Goal: Information Seeking & Learning: Learn about a topic

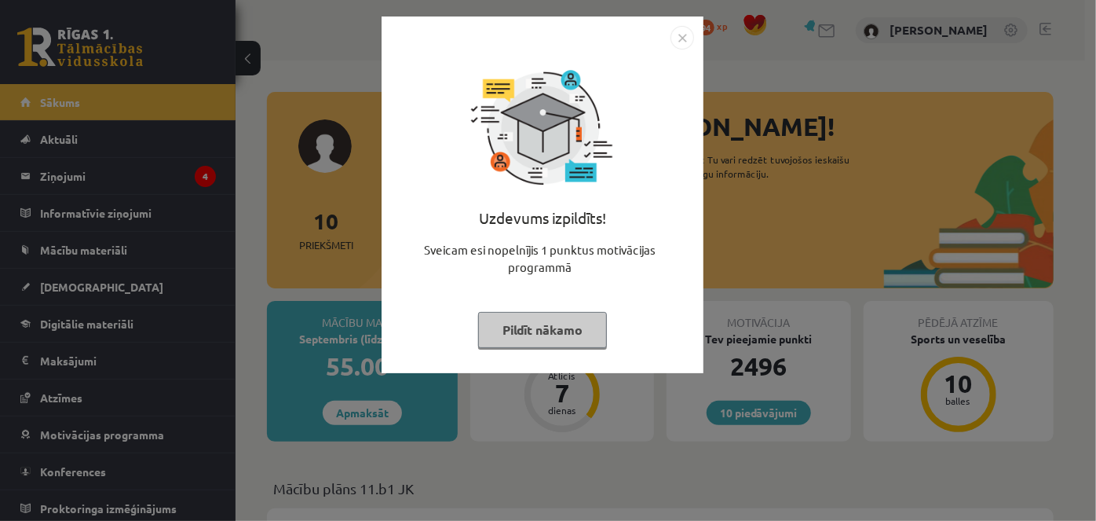
click at [554, 329] on button "Pildīt nākamo" at bounding box center [542, 330] width 129 height 36
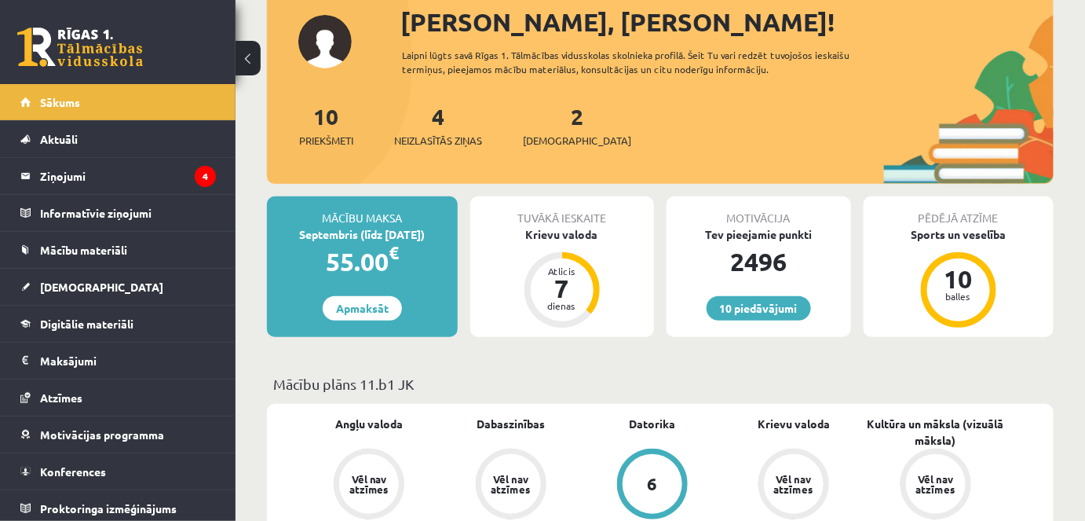
scroll to position [142, 0]
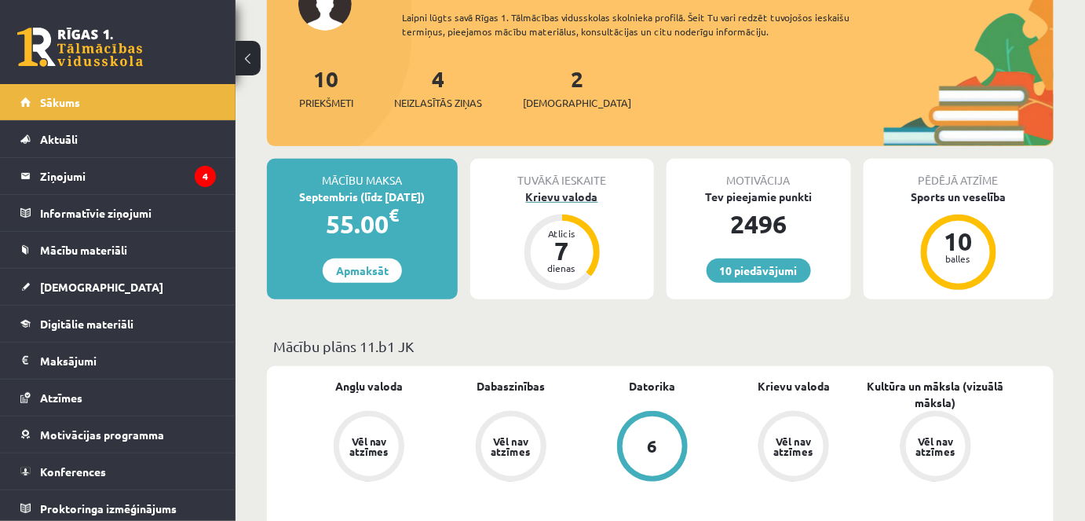
click at [560, 195] on div "Krievu valoda" at bounding box center [562, 196] width 185 height 16
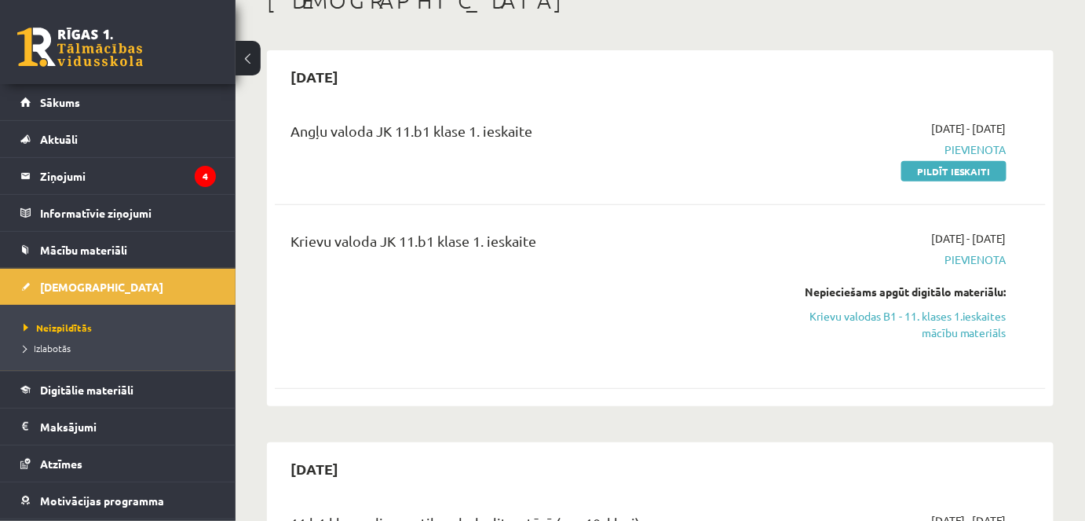
scroll to position [142, 0]
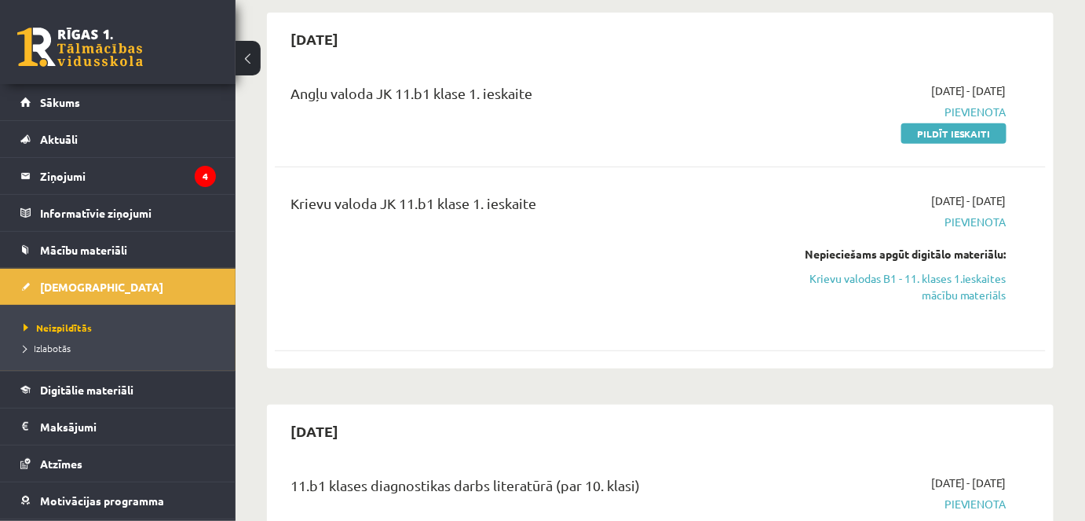
drag, startPoint x: 889, startPoint y: 278, endPoint x: 612, endPoint y: 83, distance: 338.8
click at [889, 278] on link "Krievu valodas B1 - 11. klases 1.ieskaites mācību materiāls" at bounding box center [895, 286] width 223 height 33
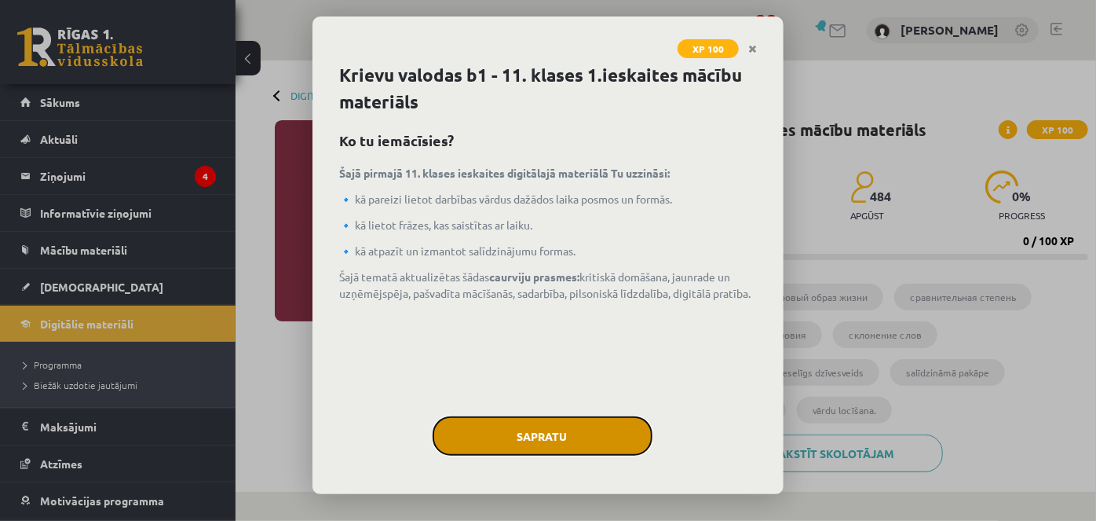
click at [564, 450] on button "Sapratu" at bounding box center [543, 435] width 220 height 39
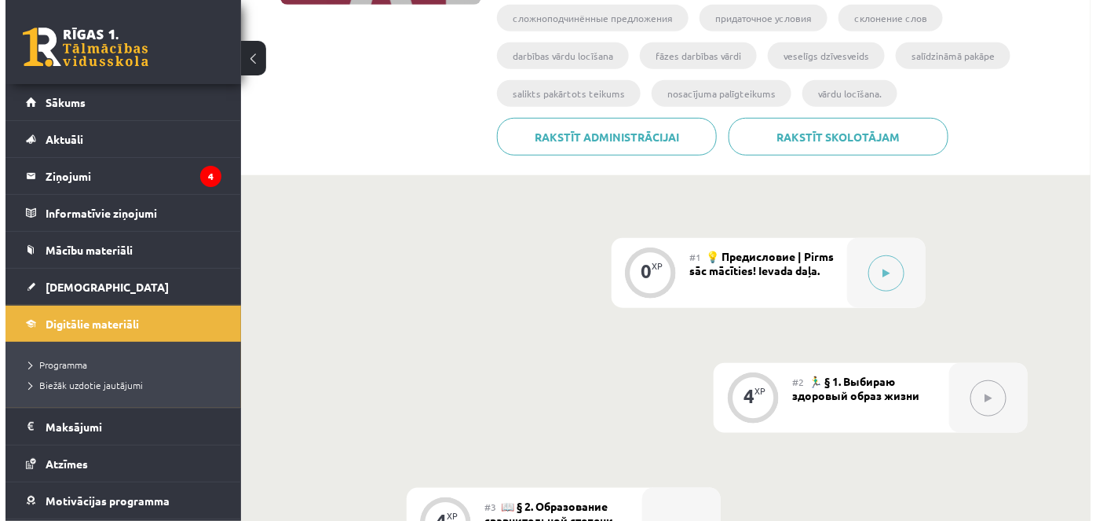
scroll to position [428, 0]
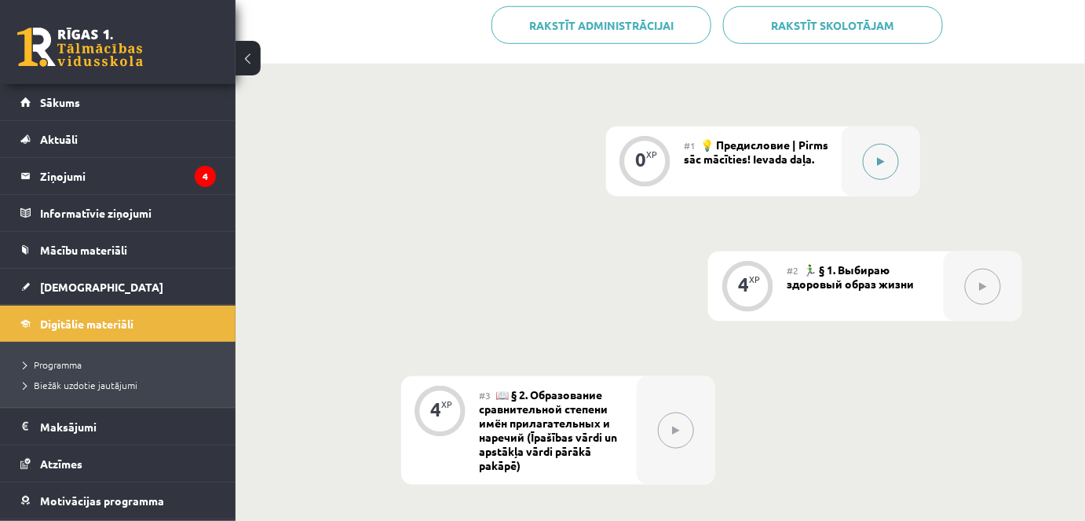
click at [869, 174] on div at bounding box center [881, 161] width 79 height 70
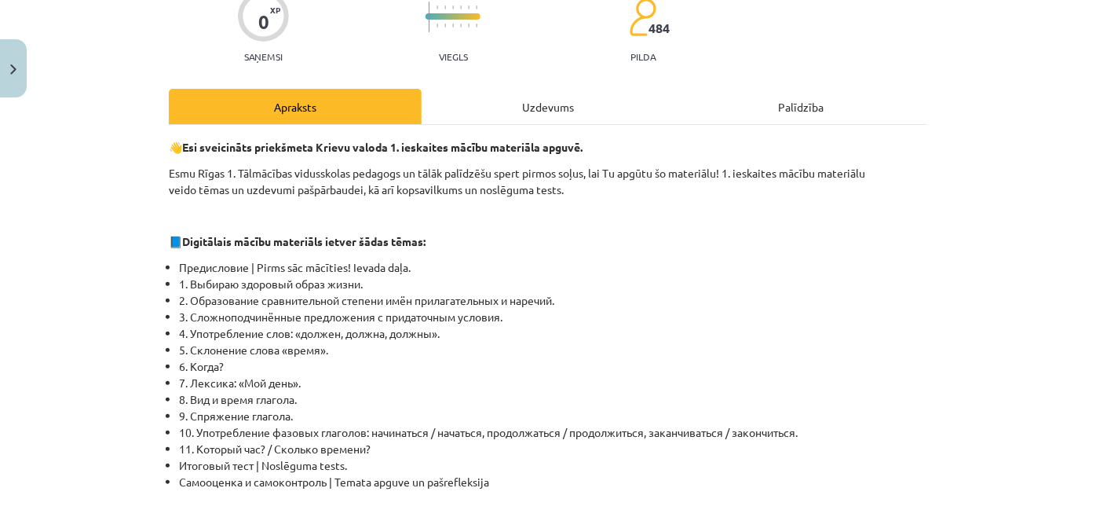
click at [525, 109] on div "Uzdevums" at bounding box center [548, 106] width 253 height 35
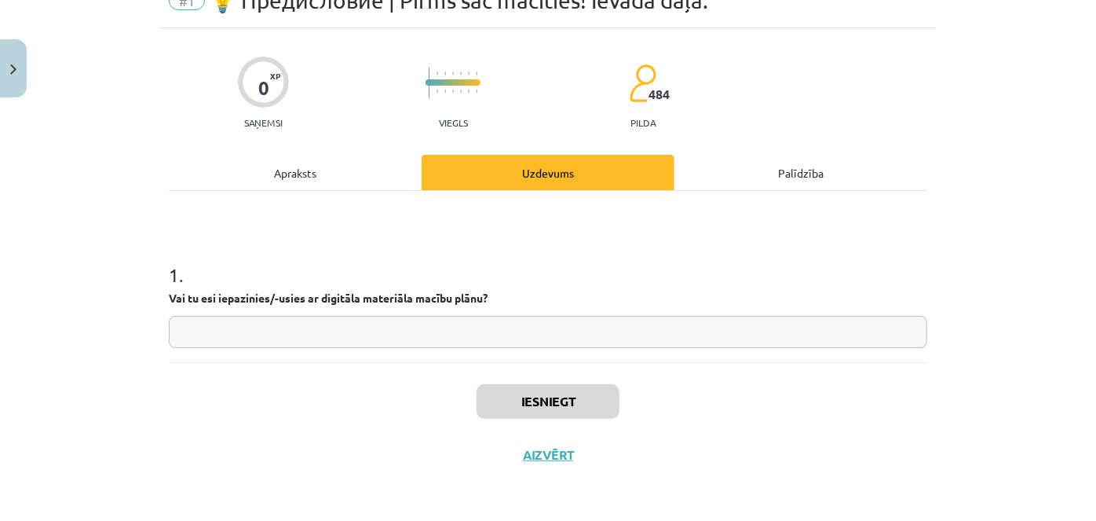
scroll to position [39, 0]
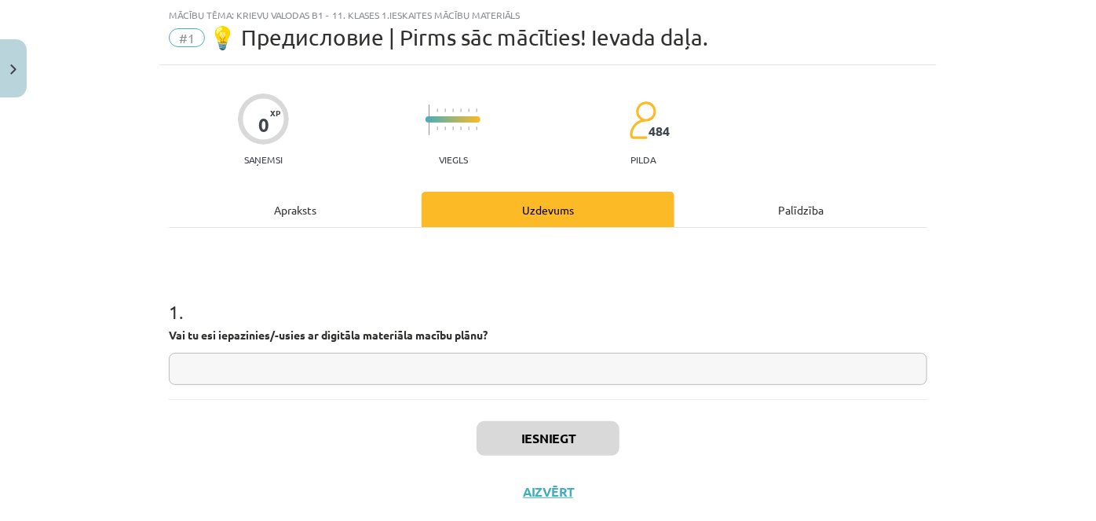
click at [251, 370] on input "text" at bounding box center [548, 369] width 759 height 32
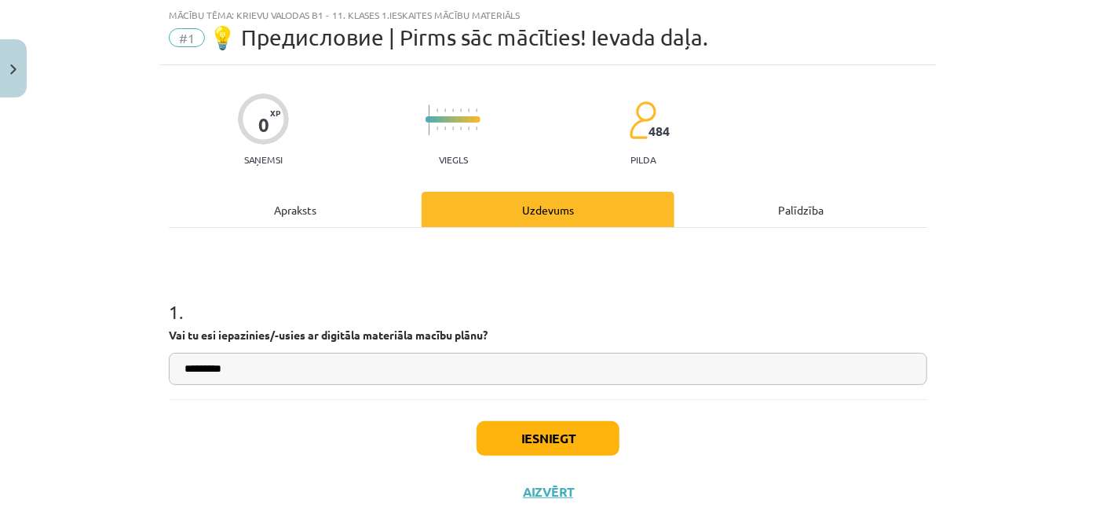
type input "*********"
click at [514, 448] on button "Iesniegt" at bounding box center [548, 438] width 143 height 35
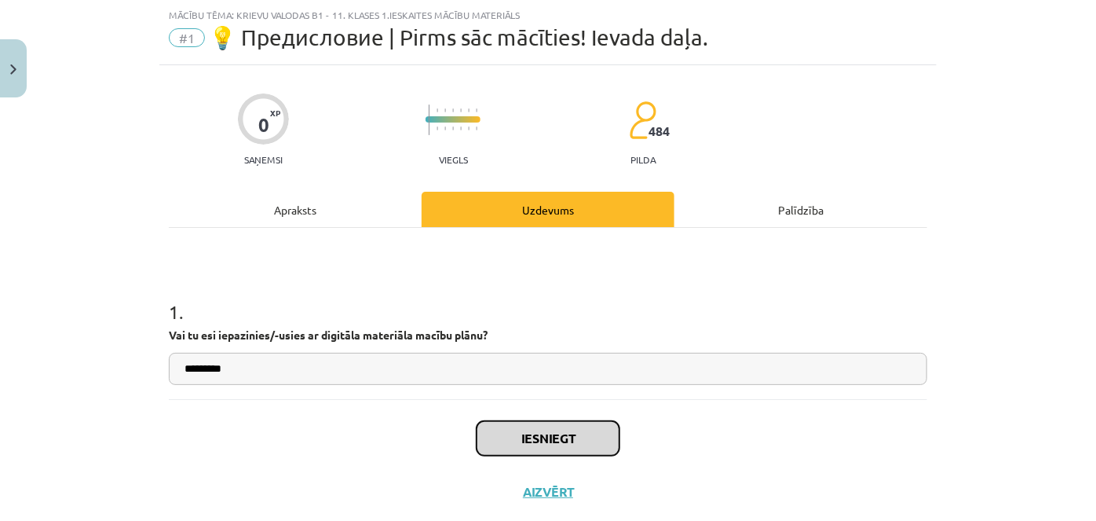
click at [573, 441] on button "Iesniegt" at bounding box center [548, 438] width 143 height 35
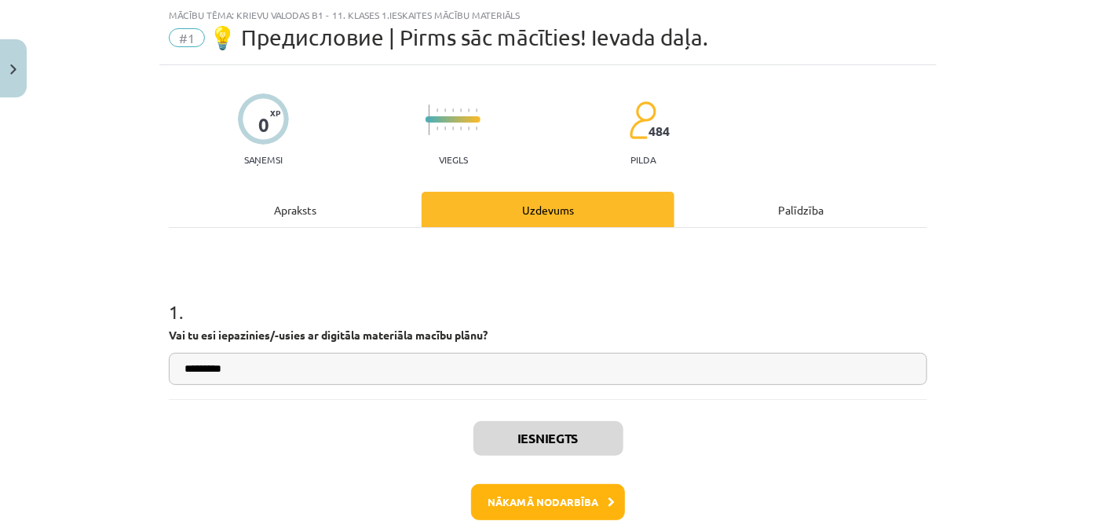
click at [916, 270] on div "1 . Vai tu esi iepazinies/-usies ar digitāla materiāla macību plānu? *********" at bounding box center [548, 313] width 759 height 171
click at [522, 514] on button "Nākamā nodarbība" at bounding box center [548, 502] width 154 height 36
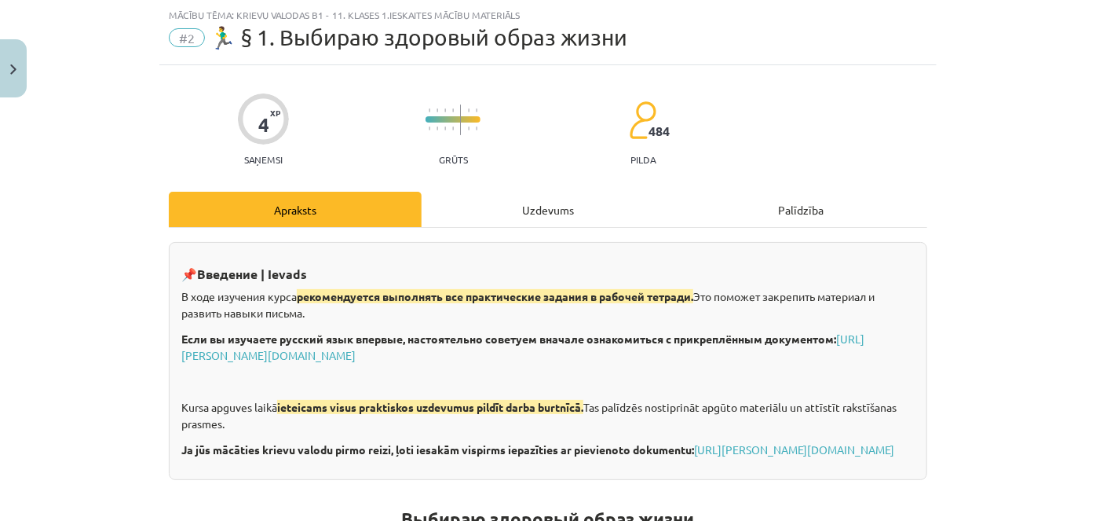
scroll to position [182, 0]
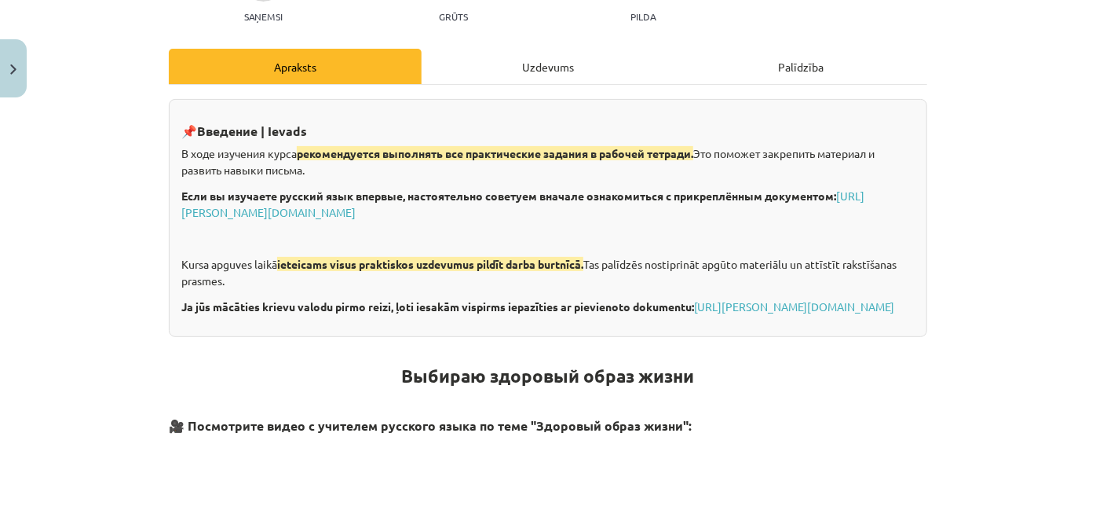
click at [511, 68] on div "Uzdevums" at bounding box center [548, 66] width 253 height 35
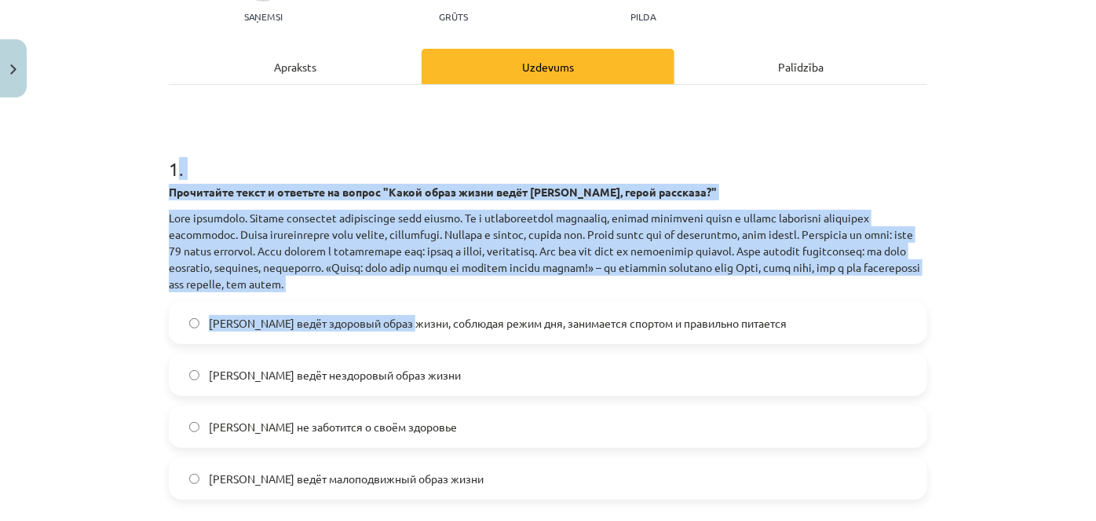
drag, startPoint x: 170, startPoint y: 157, endPoint x: 404, endPoint y: 308, distance: 279.1
click at [404, 308] on div "1 . Прочитайте текст и ответьте на вопрос "Какой образ жизни ведёт [PERSON_NAME…" at bounding box center [548, 314] width 759 height 369
drag, startPoint x: 264, startPoint y: 118, endPoint x: 222, endPoint y: 124, distance: 42.1
click at [264, 118] on div "1 . Прочитайте текст и ответьте на вопрос "Какой образ жизни ведёт [PERSON_NAME…" at bounding box center [548, 458] width 759 height 747
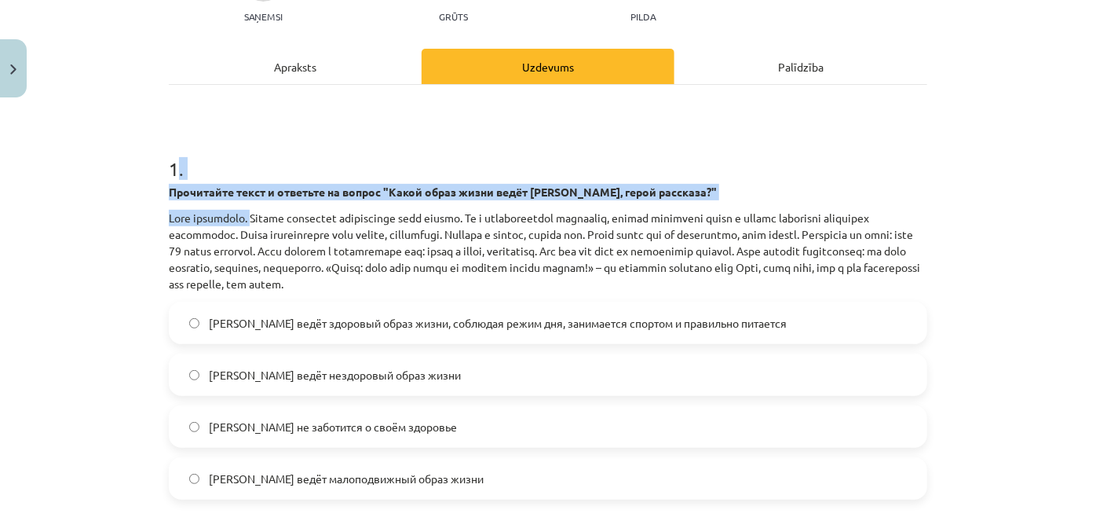
drag, startPoint x: 170, startPoint y: 162, endPoint x: 253, endPoint y: 207, distance: 94.9
click at [253, 207] on div "1 . Прочитайте текст и ответьте на вопрос "Какой образ жизни ведёт [PERSON_NAME…" at bounding box center [548, 314] width 759 height 369
click at [249, 158] on h1 "1 ." at bounding box center [548, 154] width 759 height 49
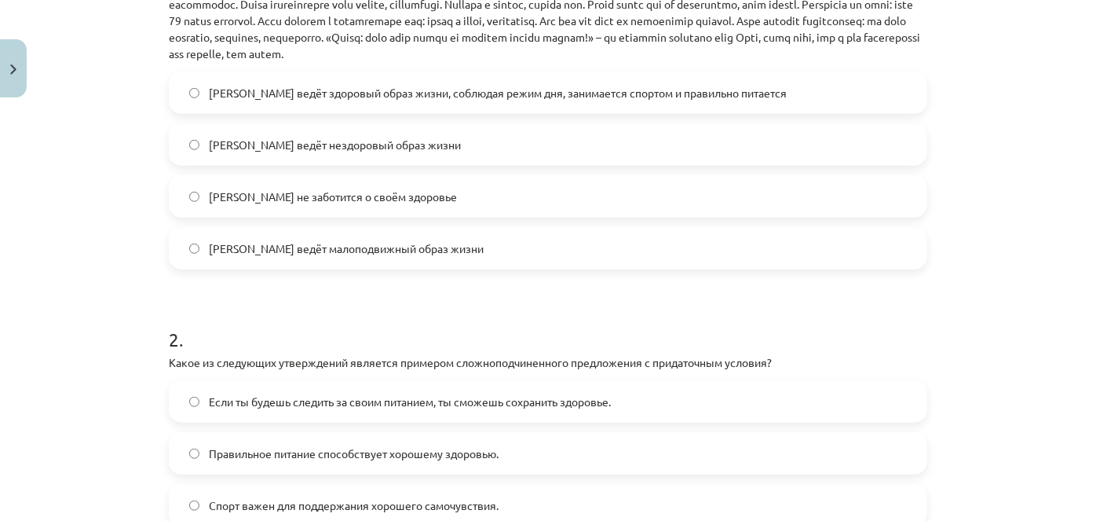
scroll to position [651, 0]
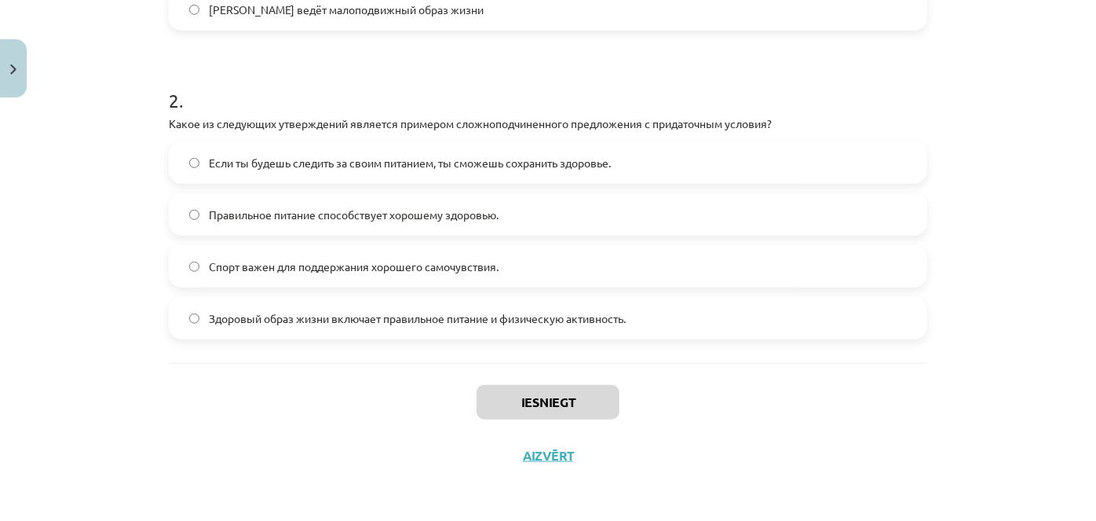
drag, startPoint x: 166, startPoint y: 155, endPoint x: 710, endPoint y: 319, distance: 568.5
click at [710, 319] on form "1 . Прочитайте текст и ответьте на вопрос "Какой образ жизни ведёт [PERSON_NAME…" at bounding box center [548, 0] width 759 height 678
copy form "8 . Loremipsum dolor s ametcons ad elitse "Doeiu tempo incid utlab Etdo, magna …"
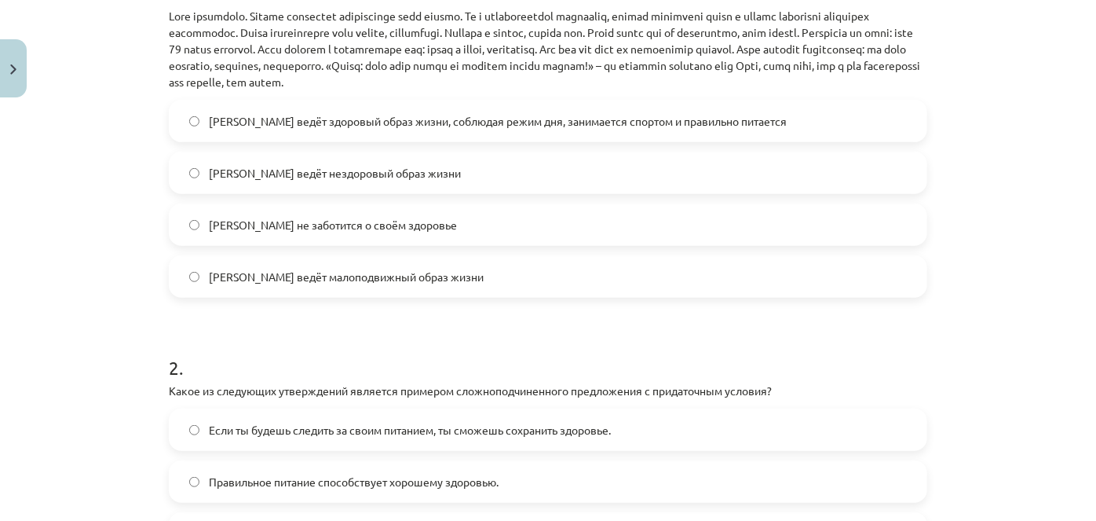
scroll to position [365, 0]
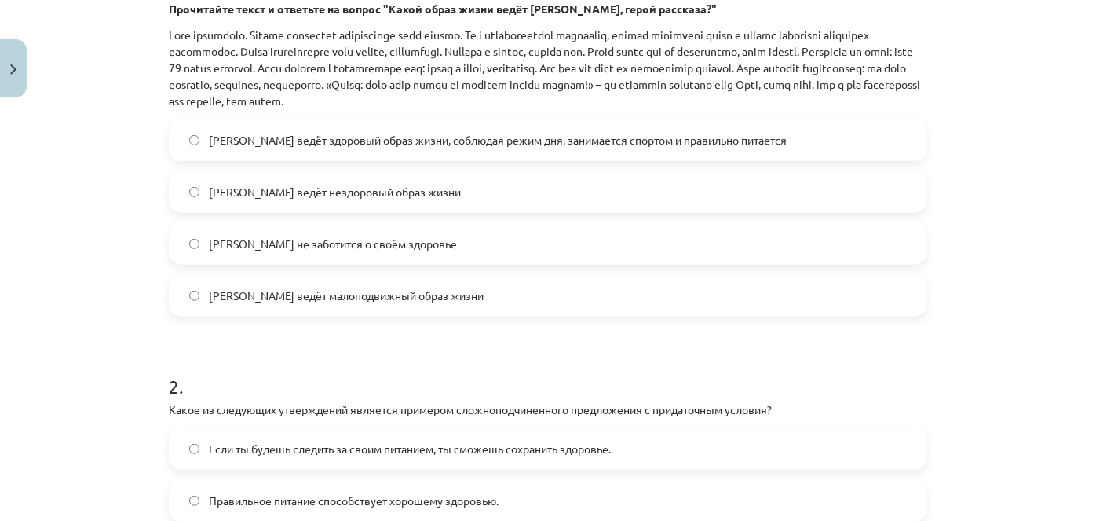
click at [126, 269] on div "Mācību tēma: Krievu valodas b1 - 11. klases 1.ieskaites mācību materiāls #2 🏃‍♂…" at bounding box center [548, 260] width 1096 height 521
click at [159, 170] on div "4 XP Saņemsi Grūts 484 pilda Apraksts Uzdevums Palīdzība 1 . Прочитайте текст и…" at bounding box center [548, 253] width 778 height 1029
click at [431, 156] on label "[PERSON_NAME] ведёт здоровый образ жизни, соблюдая режим дня, занимается спорто…" at bounding box center [548, 139] width 756 height 39
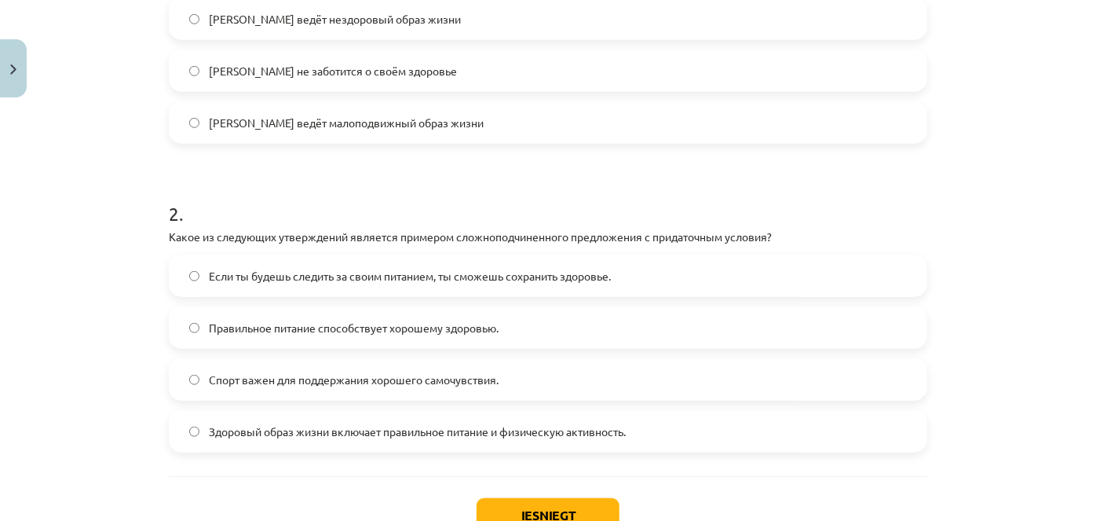
scroll to position [651, 0]
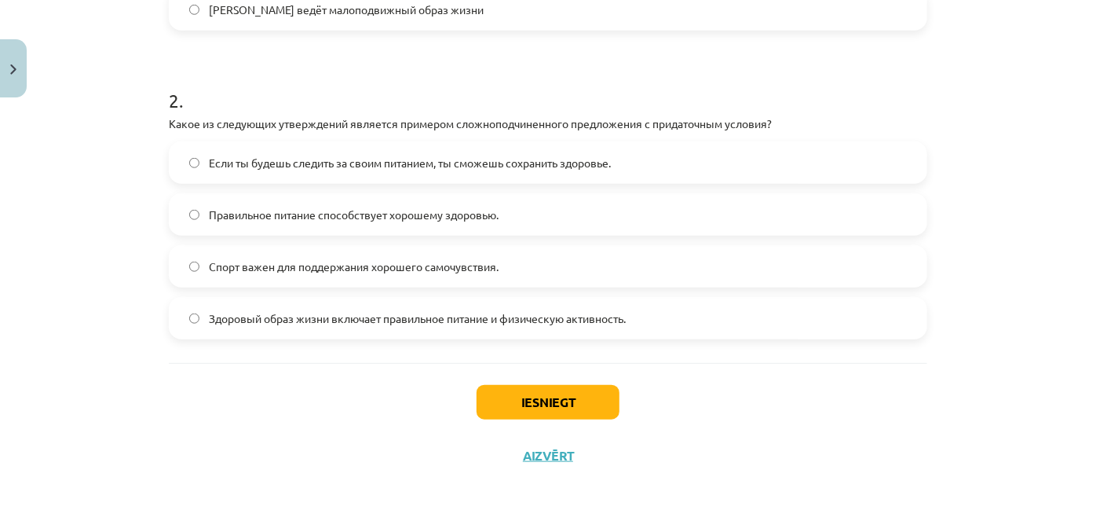
click at [280, 163] on span "Если ты будешь следить за своим питанием, ты сможешь сохранить здоровье." at bounding box center [410, 163] width 402 height 16
click at [511, 410] on button "Iesniegt" at bounding box center [548, 402] width 143 height 35
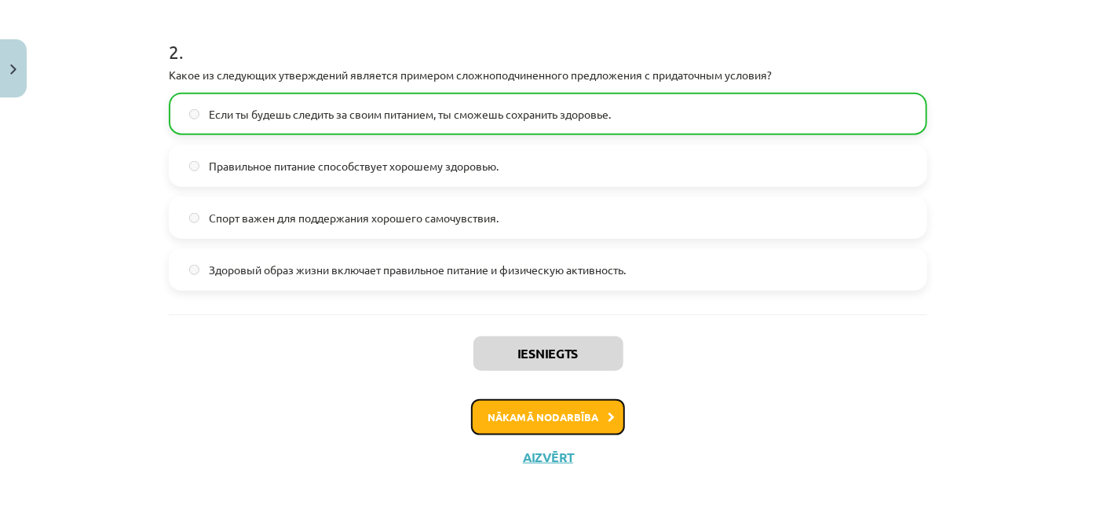
click at [550, 423] on button "Nākamā nodarbība" at bounding box center [548, 417] width 154 height 36
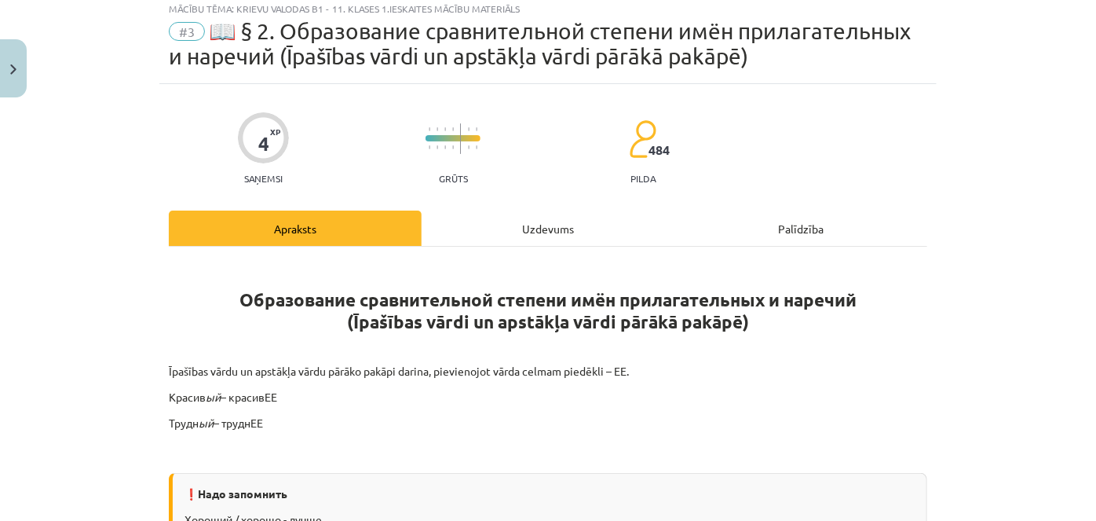
scroll to position [39, 0]
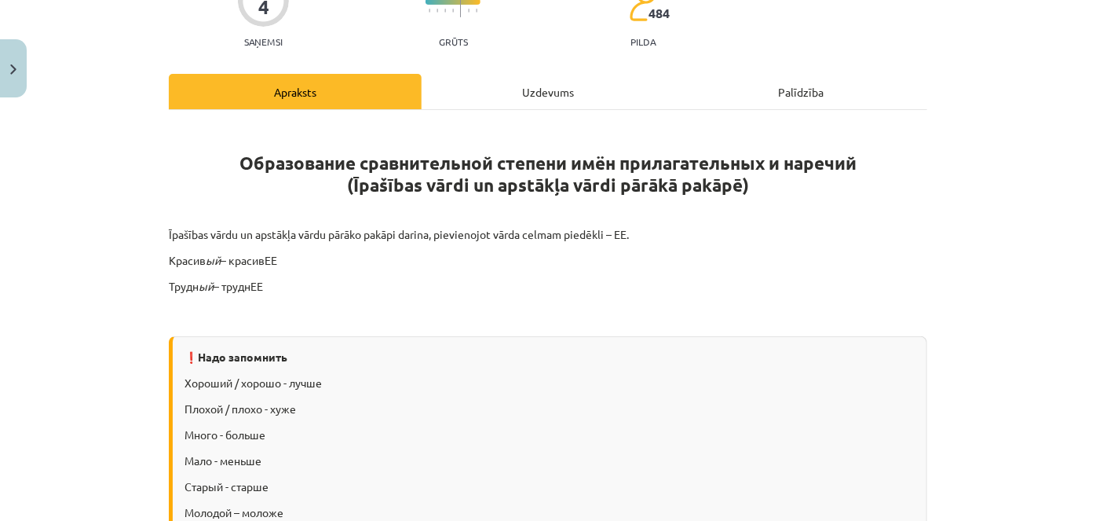
click at [517, 86] on div "Uzdevums" at bounding box center [548, 91] width 253 height 35
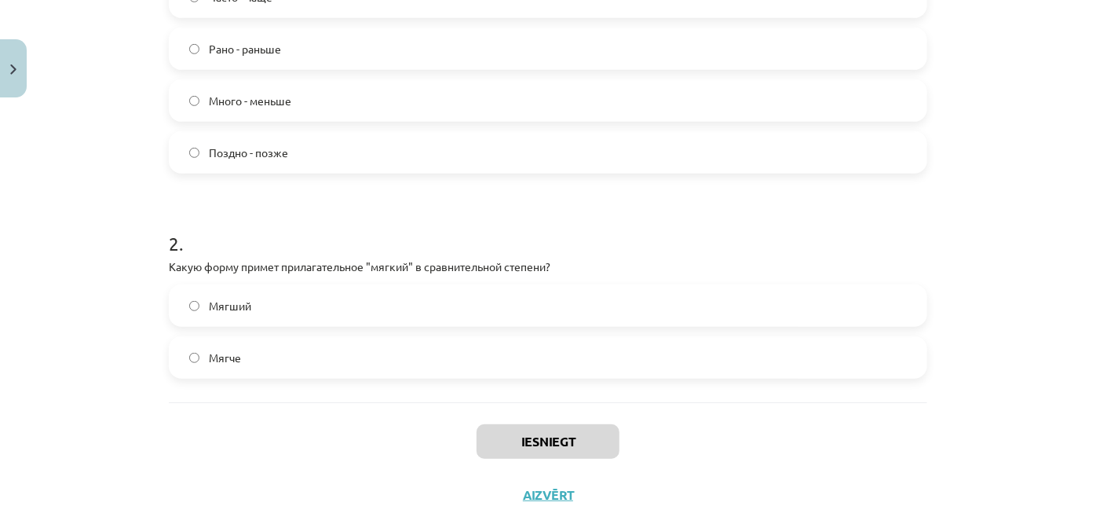
scroll to position [480, 0]
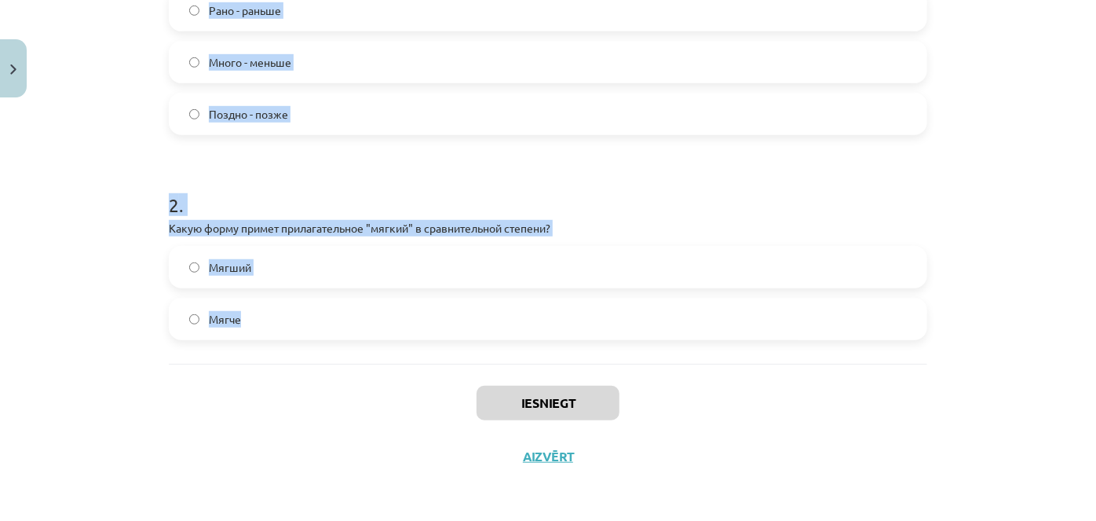
drag, startPoint x: 155, startPoint y: 179, endPoint x: 423, endPoint y: 339, distance: 312.1
click at [423, 339] on div "Mācību tēma: Krievu valodas b1 - 11. klases 1.ieskaites mācību materiāls #3 📖 §…" at bounding box center [548, 260] width 1096 height 521
copy form "1 . Какой из следующих наречий неправильно поставлен в форму сравнительной степ…"
click at [295, 172] on h1 "2 ." at bounding box center [548, 191] width 759 height 49
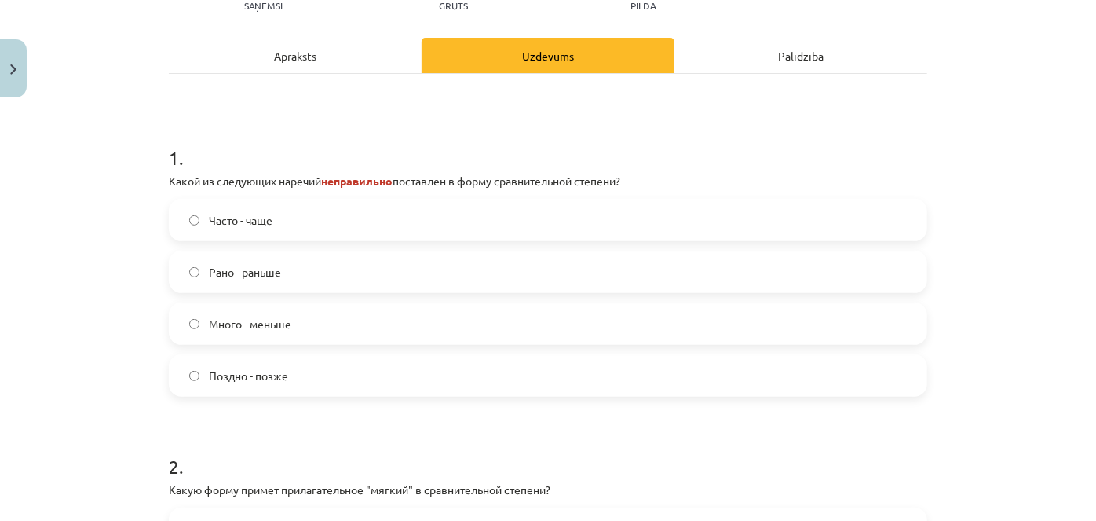
scroll to position [195, 0]
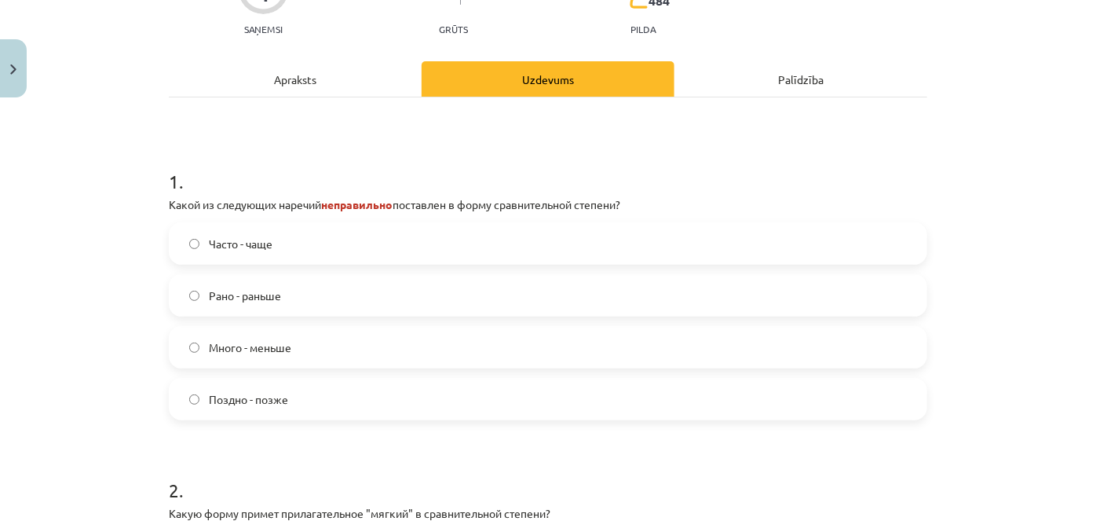
click at [245, 353] on span "Много - меньше" at bounding box center [250, 347] width 82 height 16
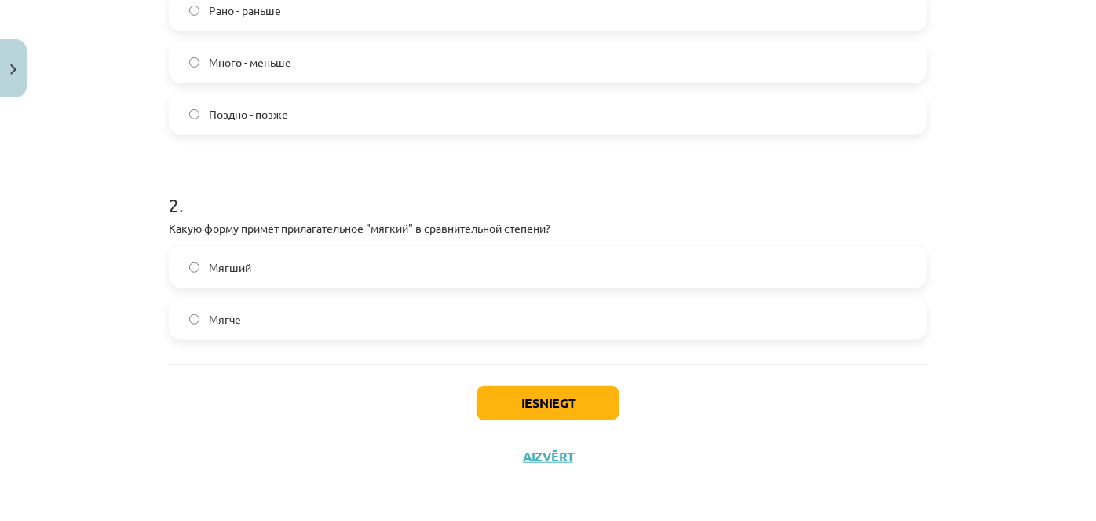
click at [249, 323] on label "Мягче" at bounding box center [548, 318] width 756 height 39
click at [534, 399] on button "Iesniegt" at bounding box center [548, 403] width 143 height 35
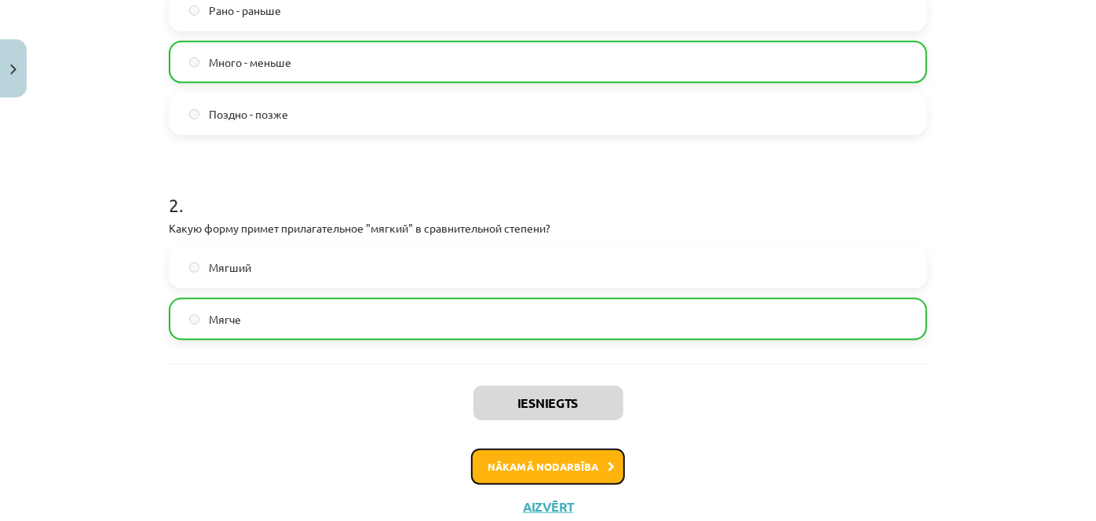
click at [545, 462] on button "Nākamā nodarbība" at bounding box center [548, 466] width 154 height 36
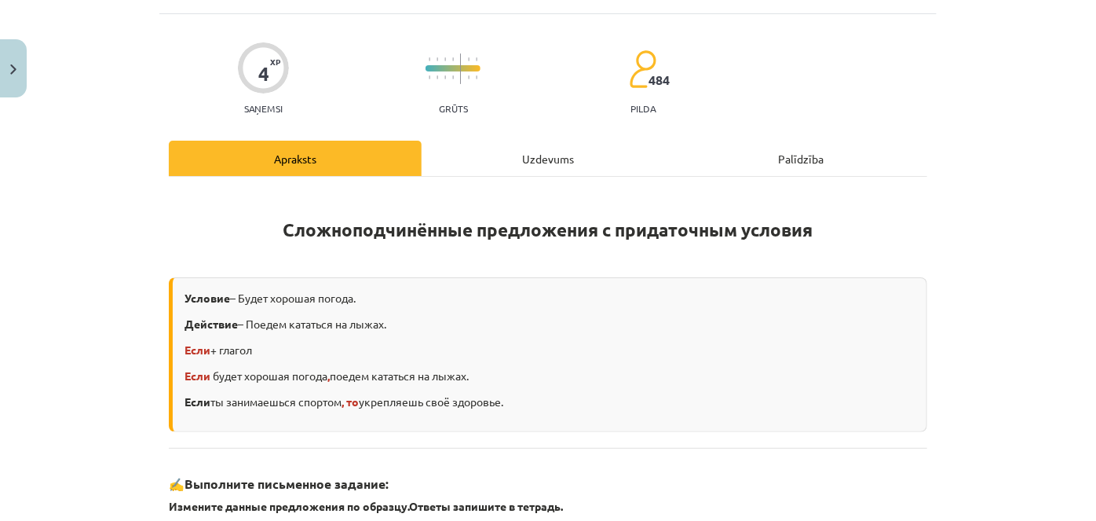
scroll to position [39, 0]
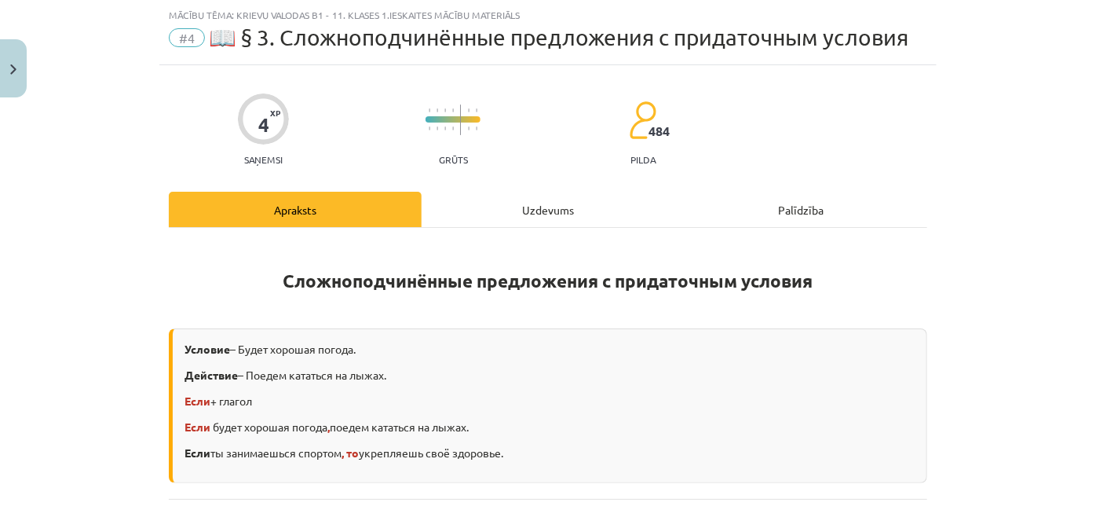
click at [528, 210] on div "Uzdevums" at bounding box center [548, 209] width 253 height 35
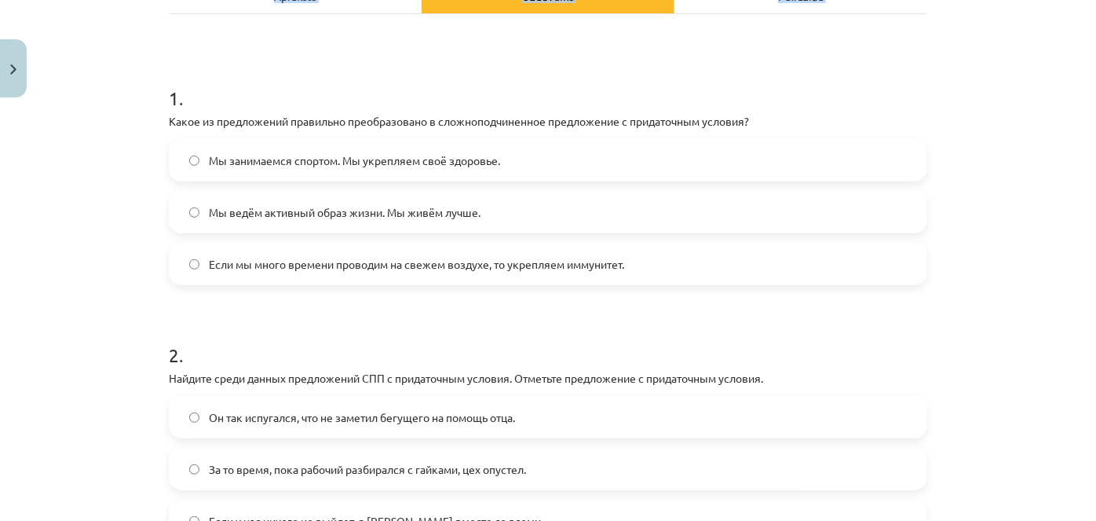
scroll to position [455, 0]
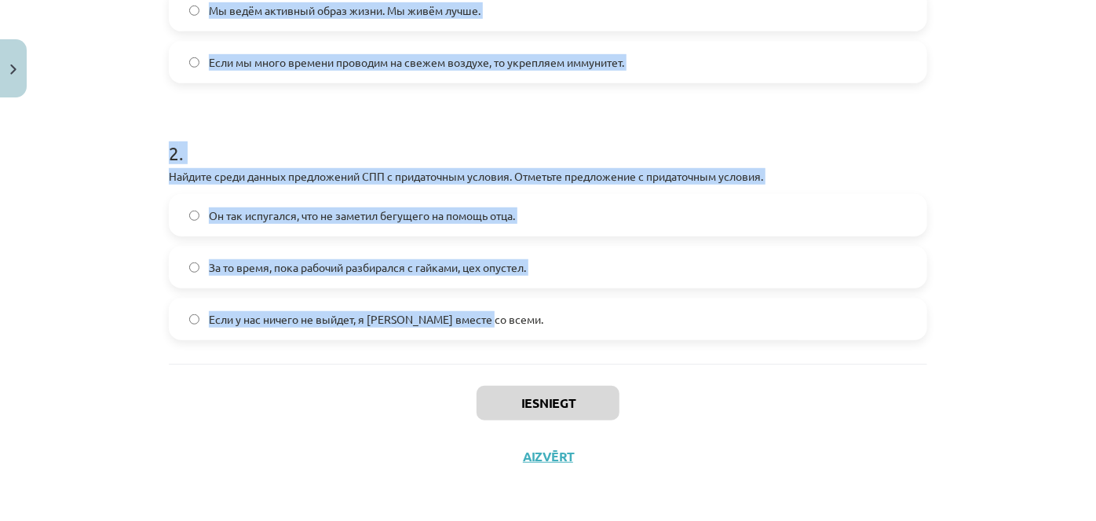
drag, startPoint x: 159, startPoint y: 310, endPoint x: 467, endPoint y: 301, distance: 307.2
click at [479, 342] on div "4 XP Saņemsi Grūts 484 pilda Apraksts Uzdevums Palīdzība 1 . Какое из предложен…" at bounding box center [548, 66] width 778 height 833
copy form "1 . Какое из предложений правильно преобразовано в сложноподчиненное предложени…"
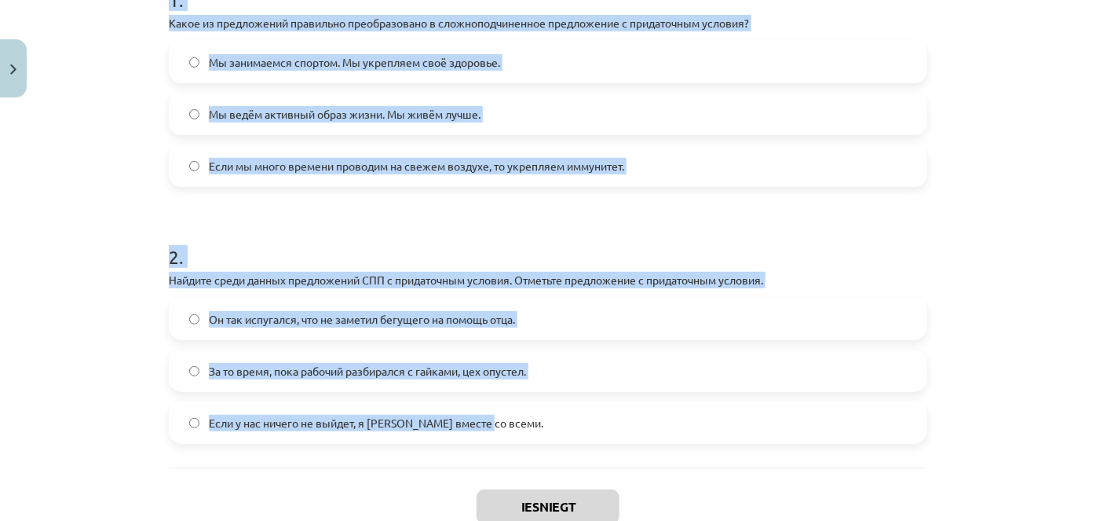
scroll to position [312, 0]
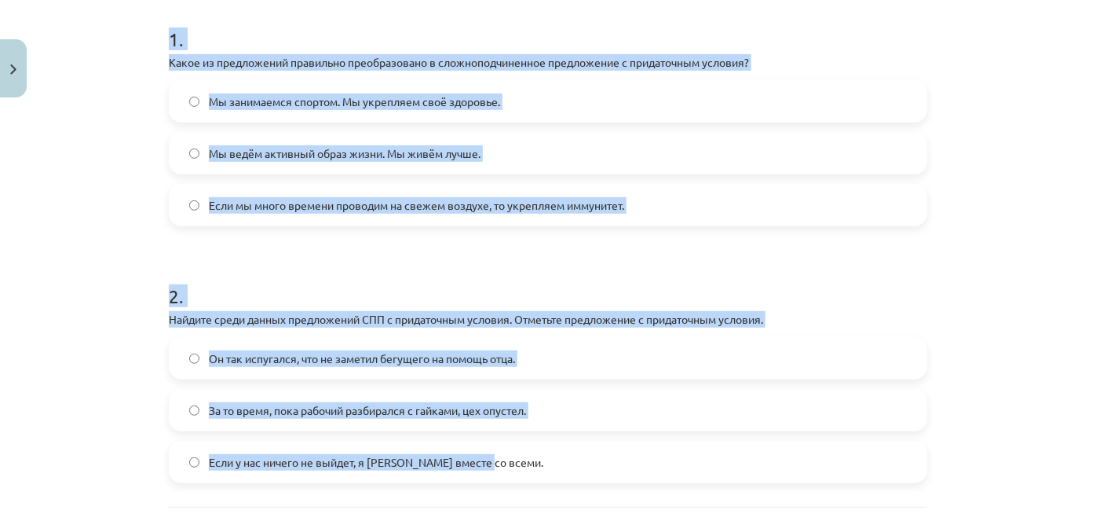
click at [336, 269] on h1 "2 ." at bounding box center [548, 282] width 759 height 49
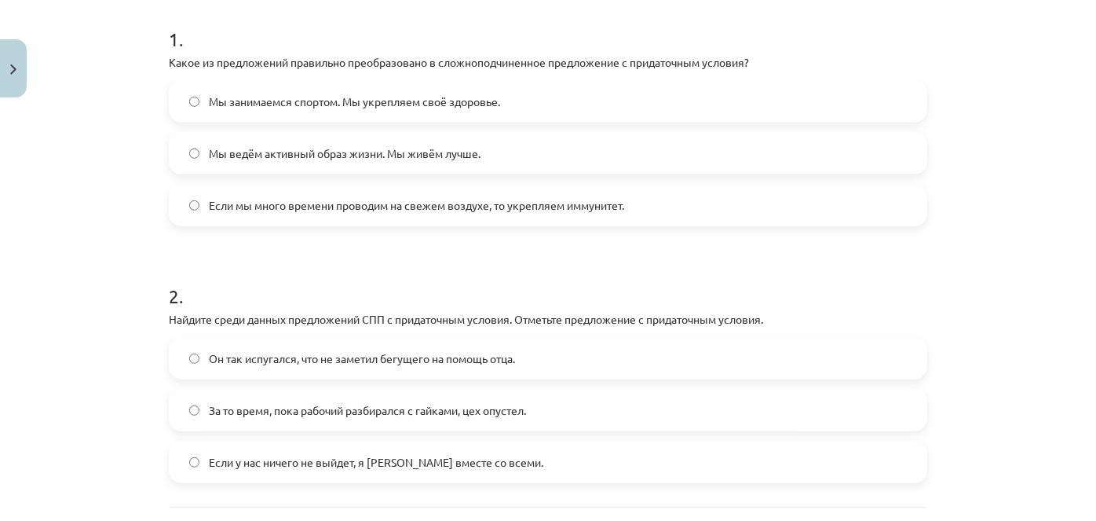
click at [313, 201] on span "Если мы много времени проводим на свежем воздухе, то укрепляем иммунитет." at bounding box center [416, 205] width 415 height 16
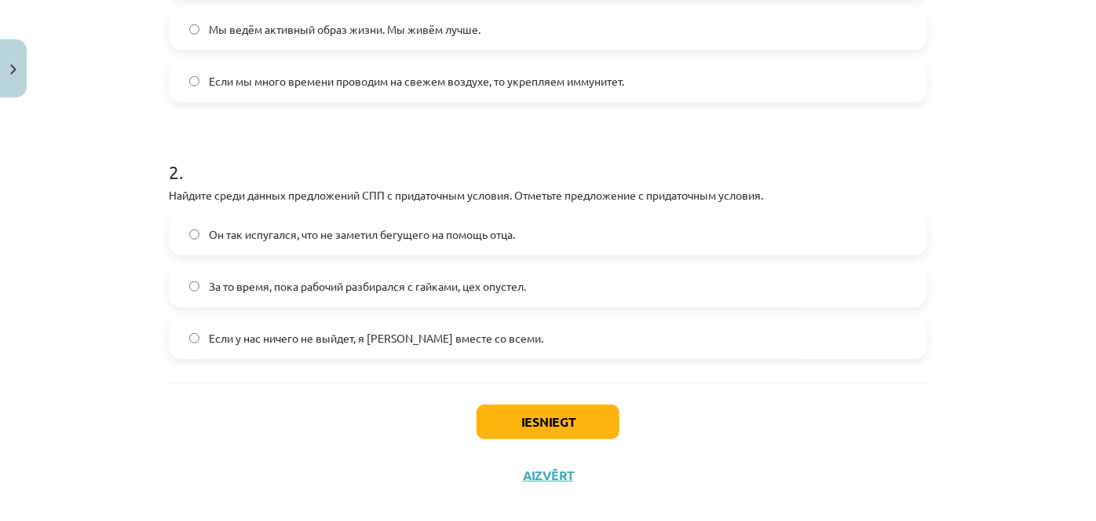
scroll to position [455, 0]
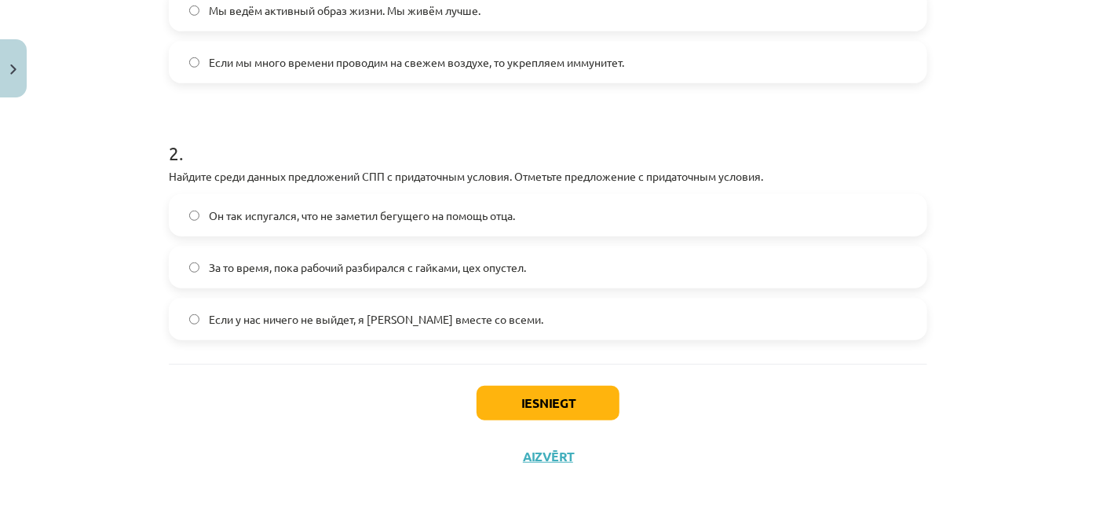
click at [291, 325] on span "Если у нас ничего не выйдет, я [PERSON_NAME] вместе со всеми." at bounding box center [376, 319] width 335 height 16
click at [542, 406] on button "Iesniegt" at bounding box center [548, 403] width 143 height 35
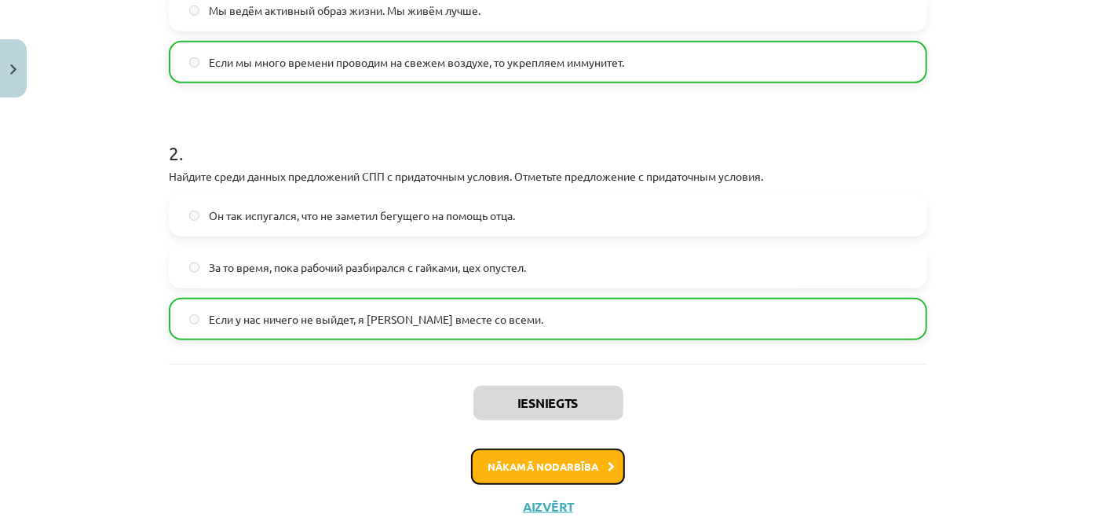
click at [519, 472] on button "Nākamā nodarbība" at bounding box center [548, 466] width 154 height 36
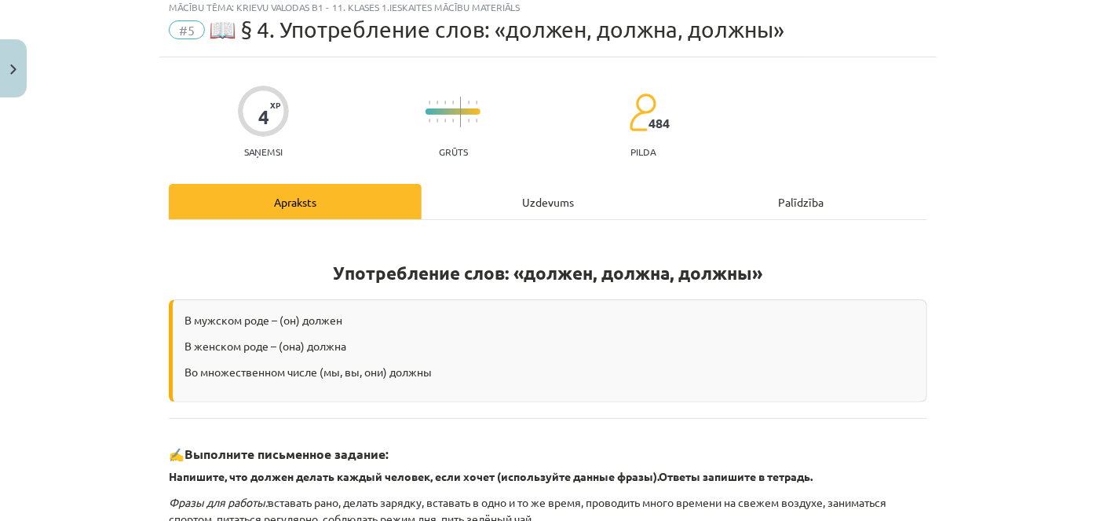
scroll to position [39, 0]
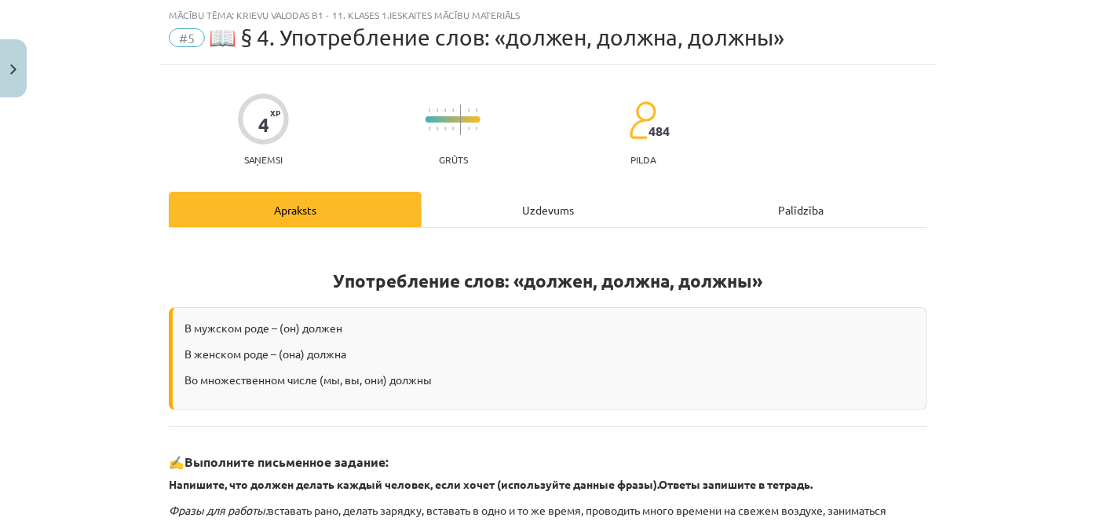
click at [573, 185] on div "4 XP Saņemsi Grūts 484 pilda Apraksts Uzdevums Palīdzība Употребление слов: «до…" at bounding box center [548, 483] width 778 height 836
click at [561, 214] on div "Uzdevums" at bounding box center [548, 209] width 253 height 35
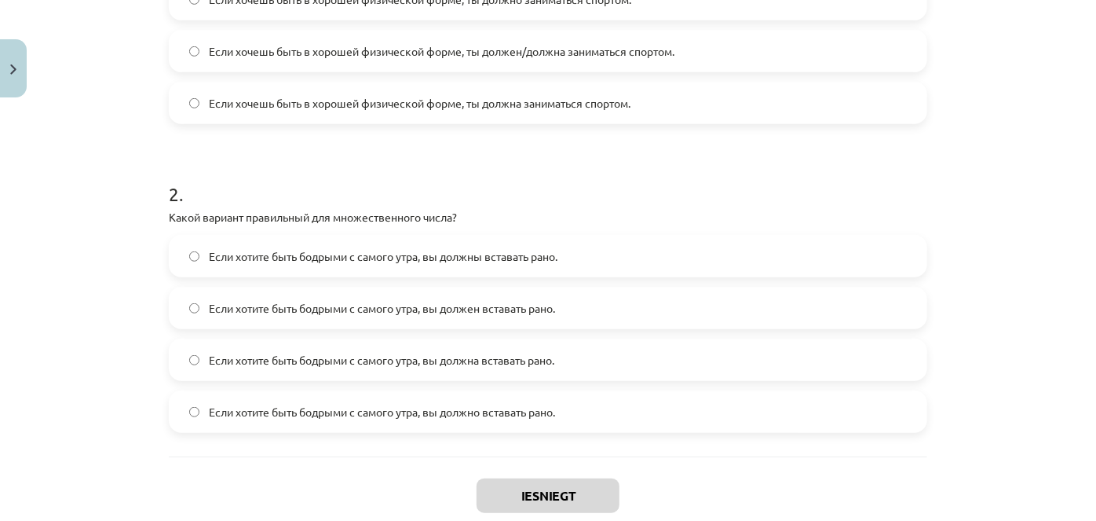
scroll to position [557, 0]
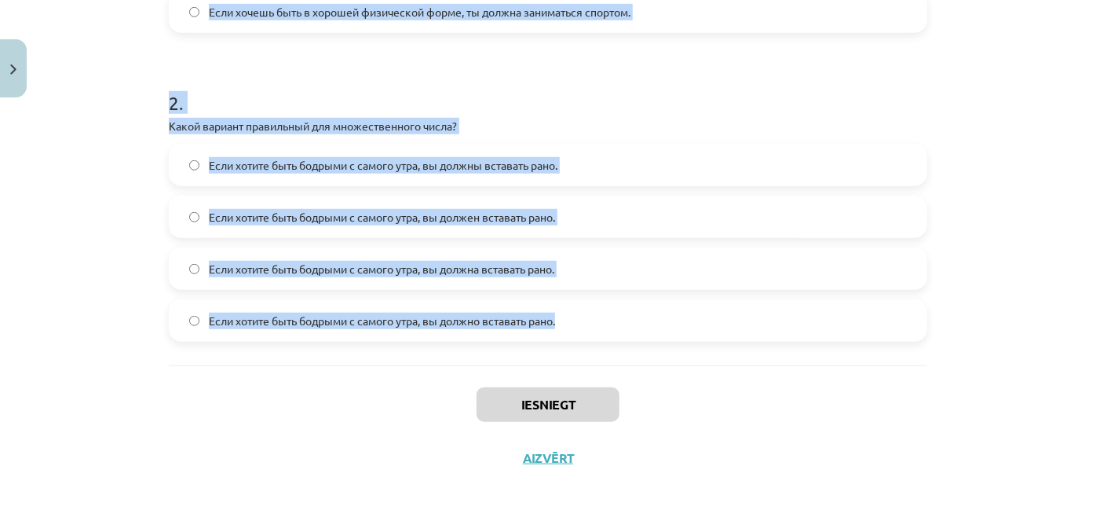
drag, startPoint x: 161, startPoint y: 304, endPoint x: 573, endPoint y: 328, distance: 413.1
click at [573, 328] on div "4 XP Saņemsi Grūts 484 pilda Apraksts Uzdevums Palīdzība 1 . Какое из предложен…" at bounding box center [548, 16] width 778 height 937
copy form "7 . Lorem ip dolorsitame consectet adipiscing elits doeiusm "tempor" inc "utlab…"
click at [303, 27] on label "Если хочешь быть в хорошей физической форме, ты должна заниматься спортом." at bounding box center [548, 11] width 756 height 39
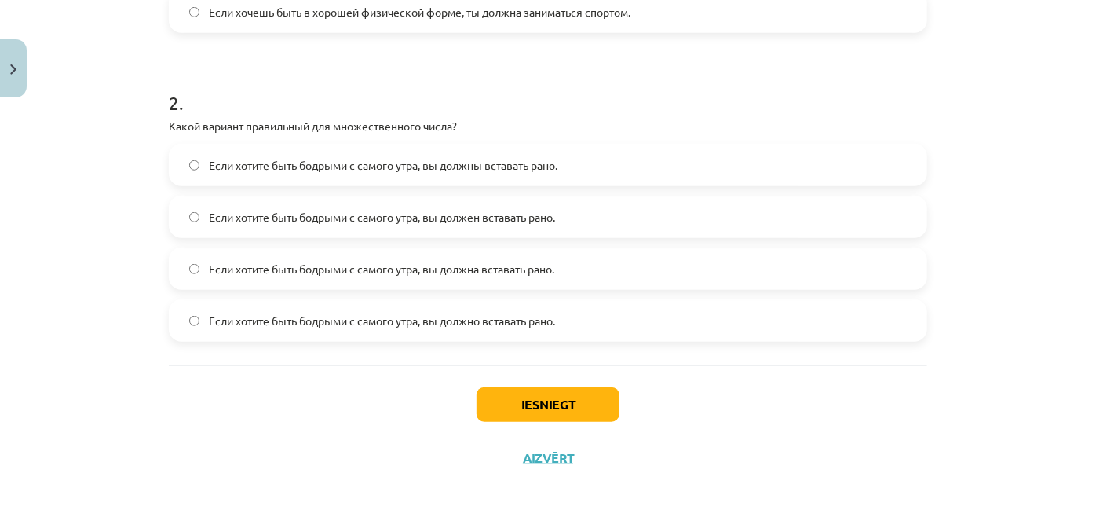
click at [299, 210] on span "Если хотите быть бодрыми с самого утра, вы должен вставать рано." at bounding box center [382, 217] width 346 height 16
click at [540, 415] on button "Iesniegt" at bounding box center [548, 404] width 143 height 35
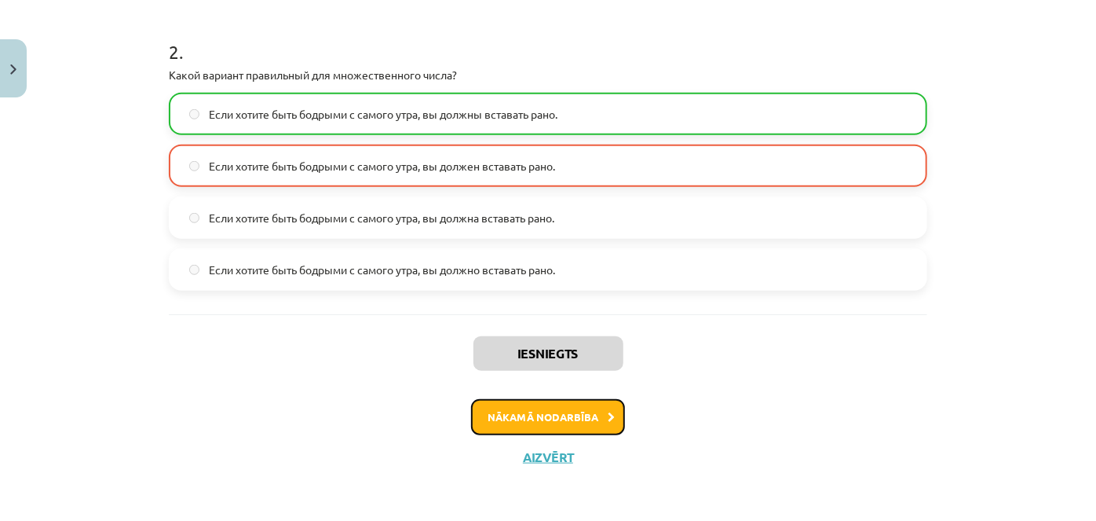
click at [590, 427] on button "Nākamā nodarbība" at bounding box center [548, 417] width 154 height 36
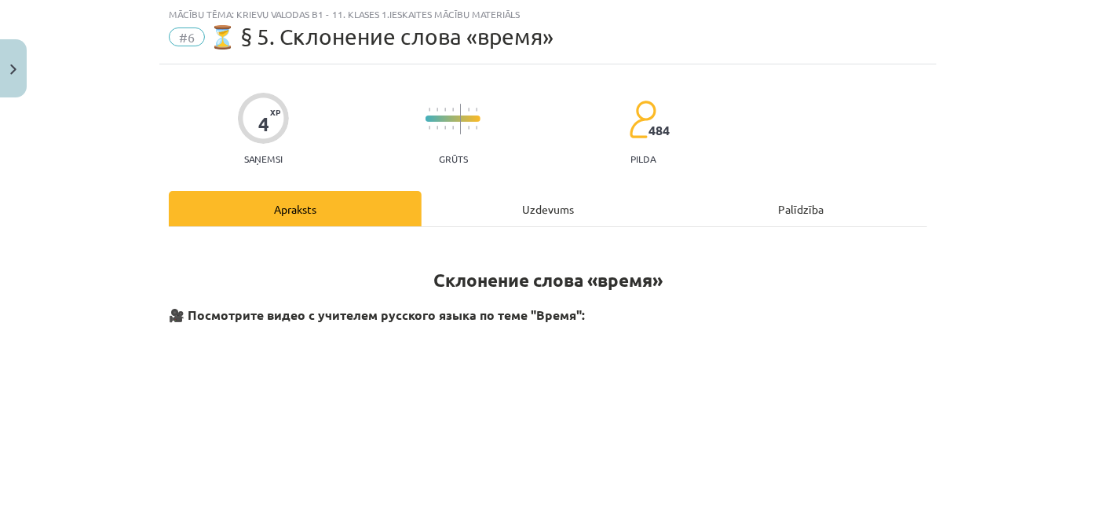
scroll to position [39, 0]
click at [565, 224] on div "Uzdevums" at bounding box center [548, 209] width 253 height 35
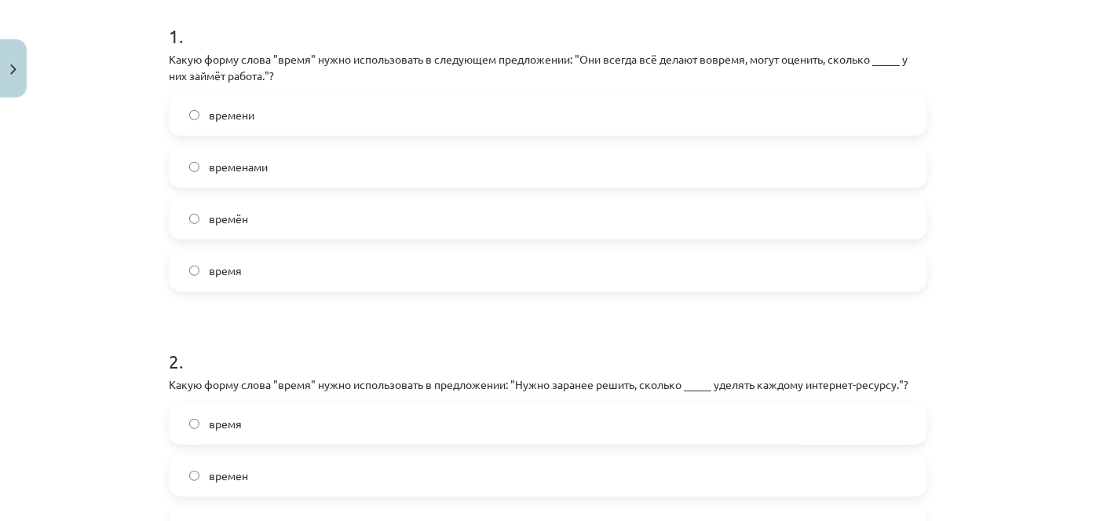
scroll to position [324, 0]
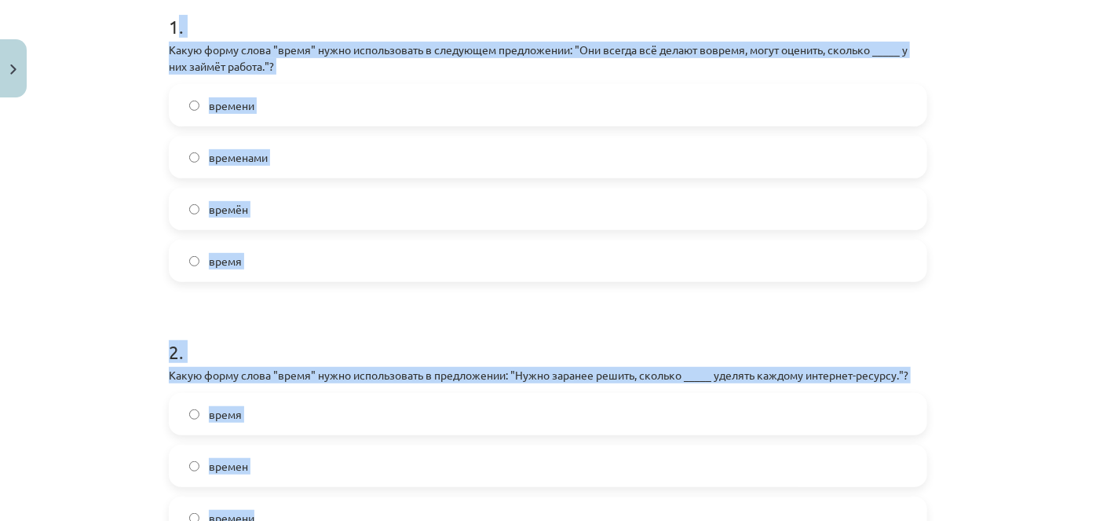
drag, startPoint x: 169, startPoint y: 24, endPoint x: 562, endPoint y: 500, distance: 618.2
click at [562, 500] on form "1 . Какую форму слова "время" нужно использовать в следующем предложении: "Они …" at bounding box center [548, 289] width 759 height 602
copy form ". Какую форму слова "время" нужно использовать в следующем предложении: "Они вс…"
click at [362, 296] on form "1 . Какую форму слова "время" нужно использовать в следующем предложении: "Они …" at bounding box center [548, 289] width 759 height 602
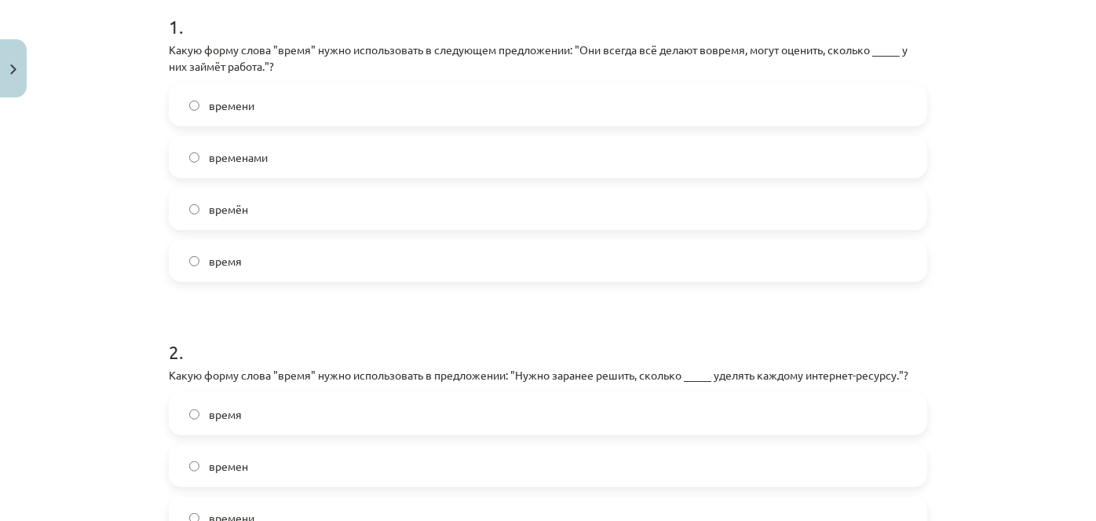
click at [278, 106] on label "времени" at bounding box center [548, 105] width 756 height 39
click at [233, 470] on span "времен" at bounding box center [228, 466] width 39 height 16
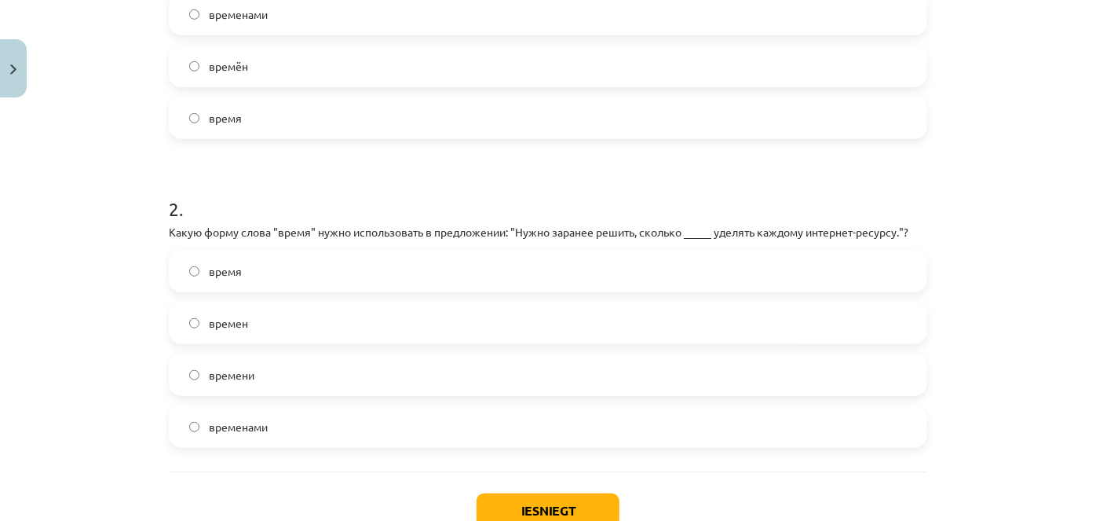
click at [254, 365] on label "времени" at bounding box center [548, 374] width 756 height 39
click at [511, 500] on button "Iesniegt" at bounding box center [548, 510] width 143 height 35
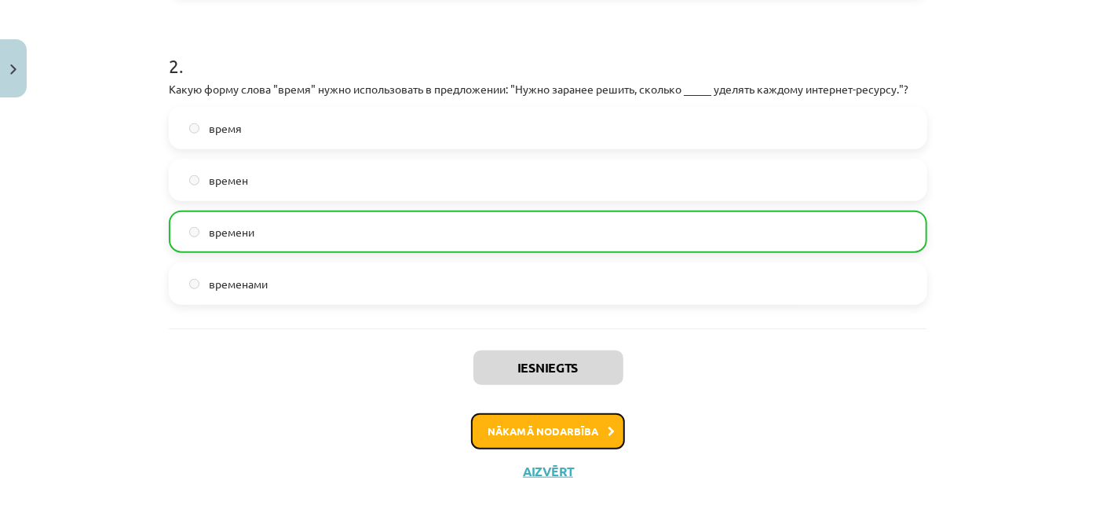
click at [567, 426] on button "Nākamā nodarbība" at bounding box center [548, 431] width 154 height 36
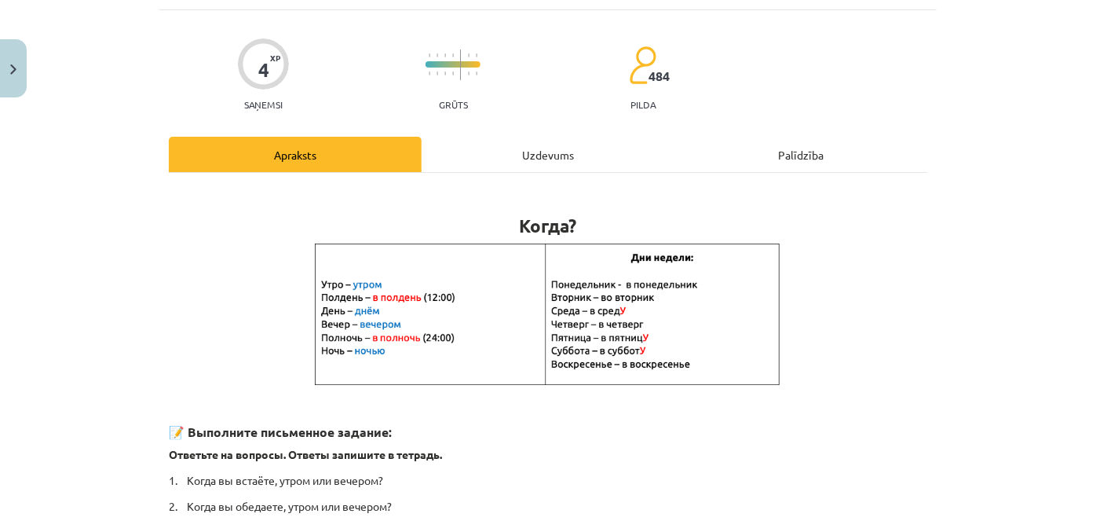
scroll to position [39, 0]
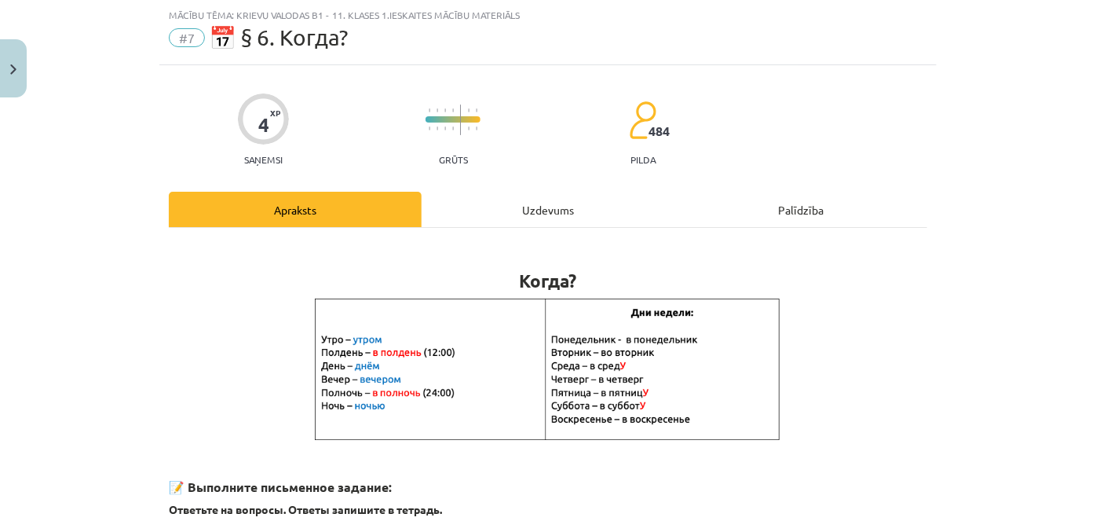
click at [522, 207] on div "Uzdevums" at bounding box center [548, 209] width 253 height 35
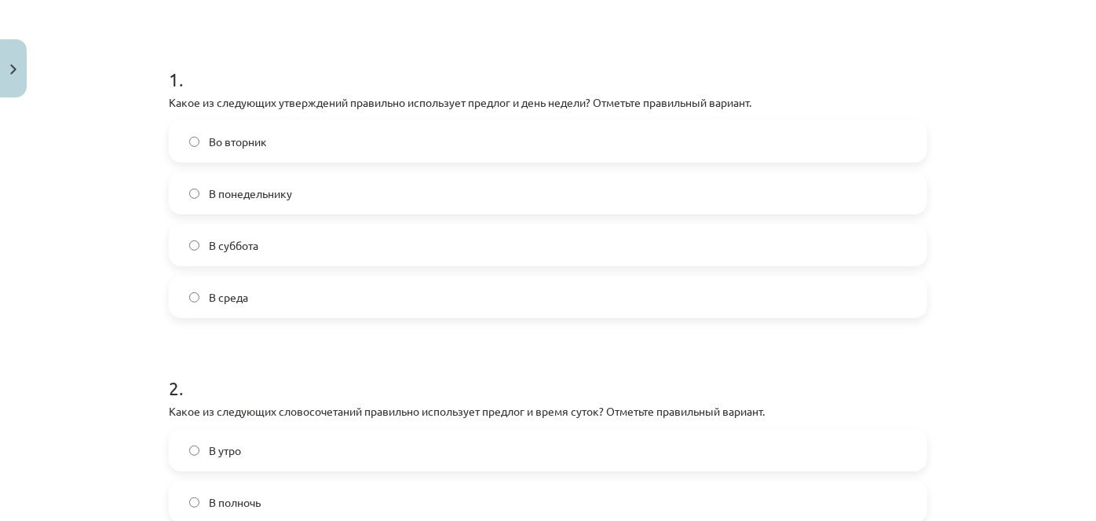
scroll to position [559, 0]
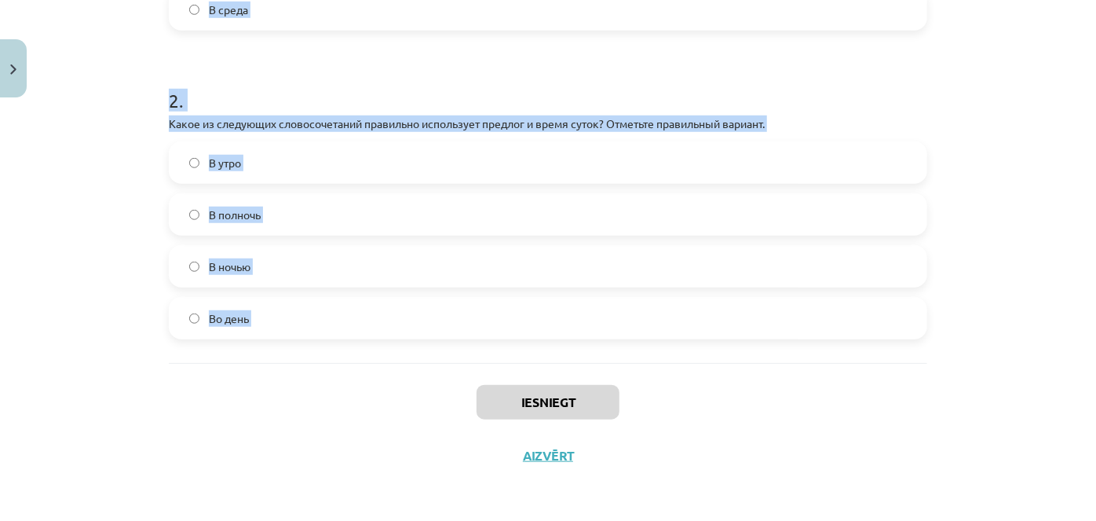
drag, startPoint x: 167, startPoint y: 317, endPoint x: 327, endPoint y: 279, distance: 164.6
click at [394, 401] on div "4 XP Saņemsi Grūts 484 pilda Apraksts Uzdevums Palīdzība 1 . Какое из следующих…" at bounding box center [548, 13] width 778 height 937
copy form "1 . Какое из следующих утверждений правильно использует предлог и день недели? …"
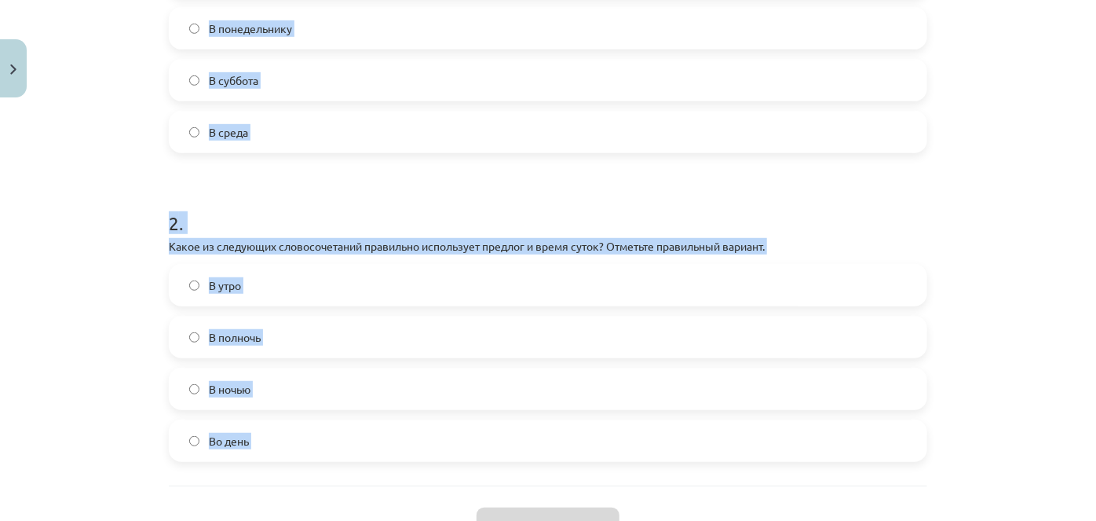
scroll to position [416, 0]
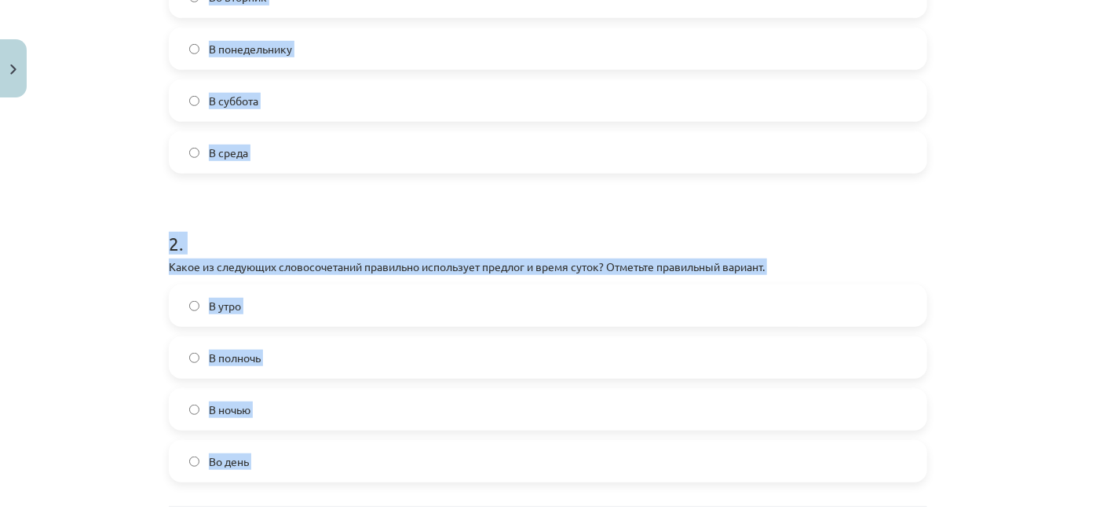
click at [205, 201] on form "1 . Какое из следующих утверждений правильно использует предлог и день недели? …" at bounding box center [548, 189] width 759 height 586
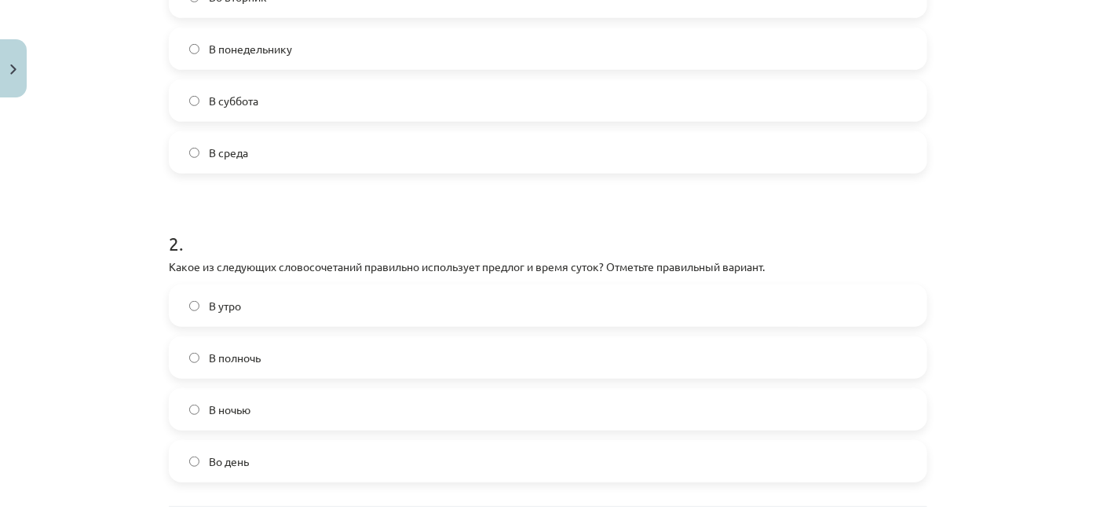
scroll to position [273, 0]
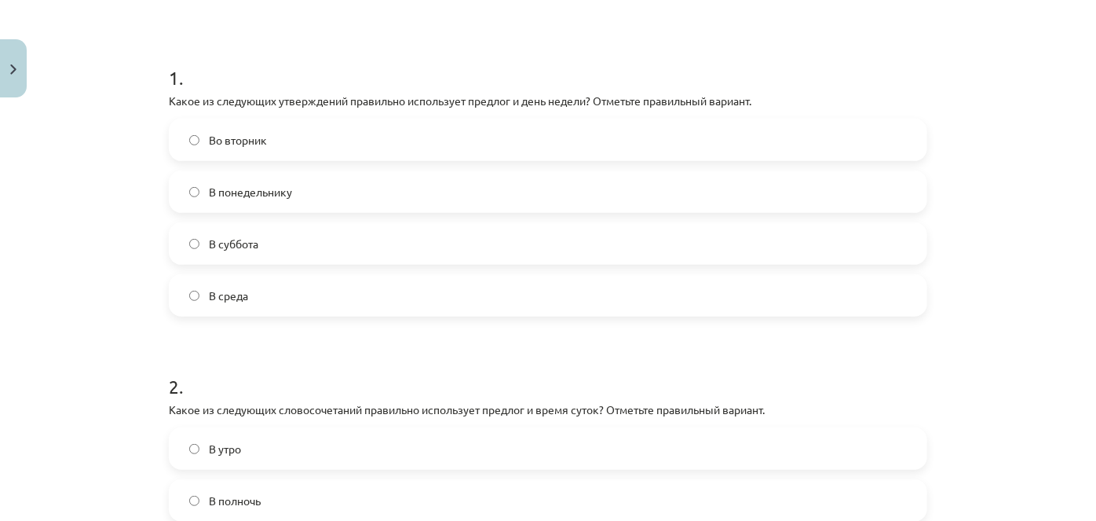
click at [229, 140] on span "Во вторник" at bounding box center [238, 140] width 58 height 16
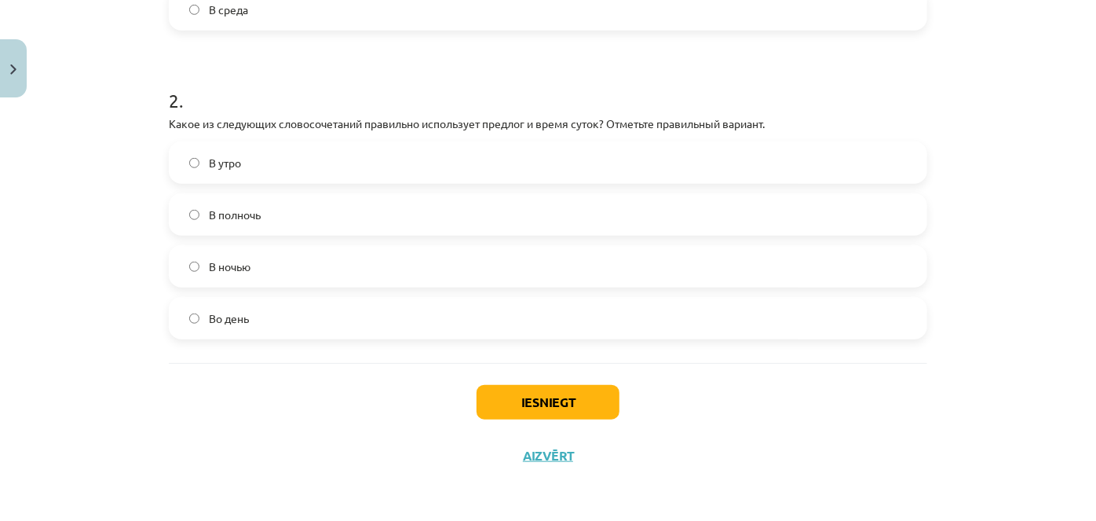
click at [266, 209] on label "В полночь" at bounding box center [548, 214] width 756 height 39
click at [525, 408] on button "Iesniegt" at bounding box center [548, 402] width 143 height 35
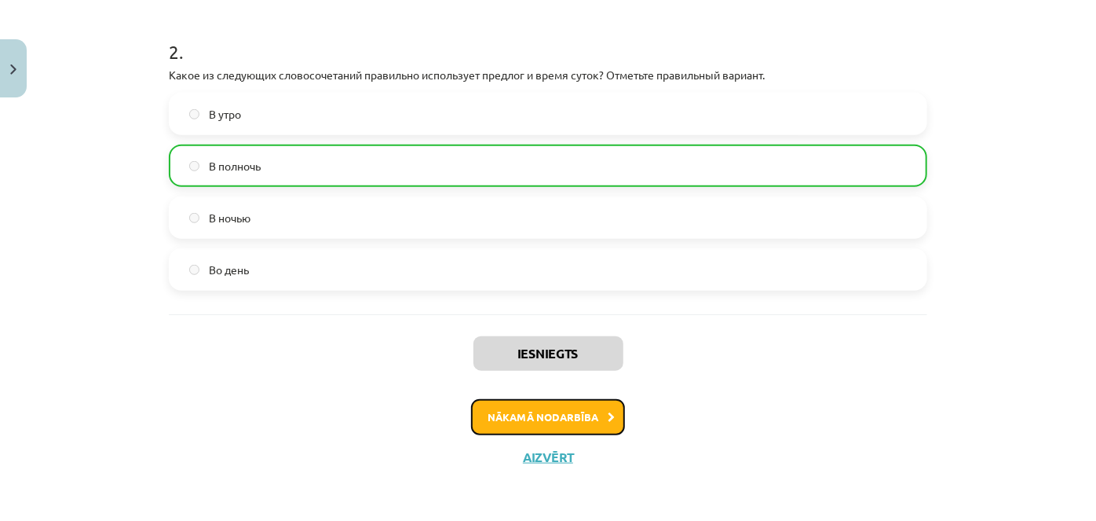
click at [518, 422] on button "Nākamā nodarbība" at bounding box center [548, 417] width 154 height 36
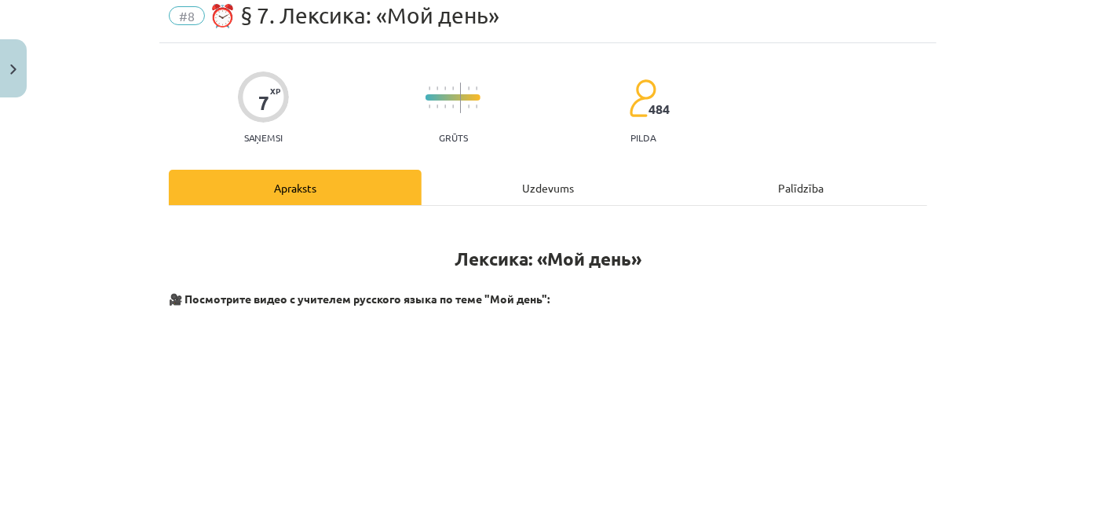
scroll to position [39, 0]
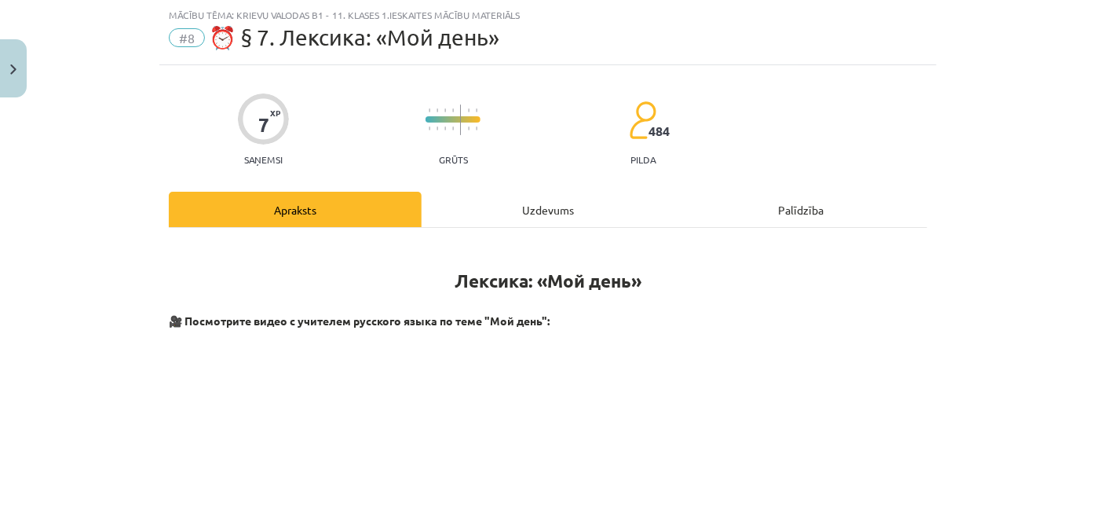
click at [528, 207] on div "Uzdevums" at bounding box center [548, 209] width 253 height 35
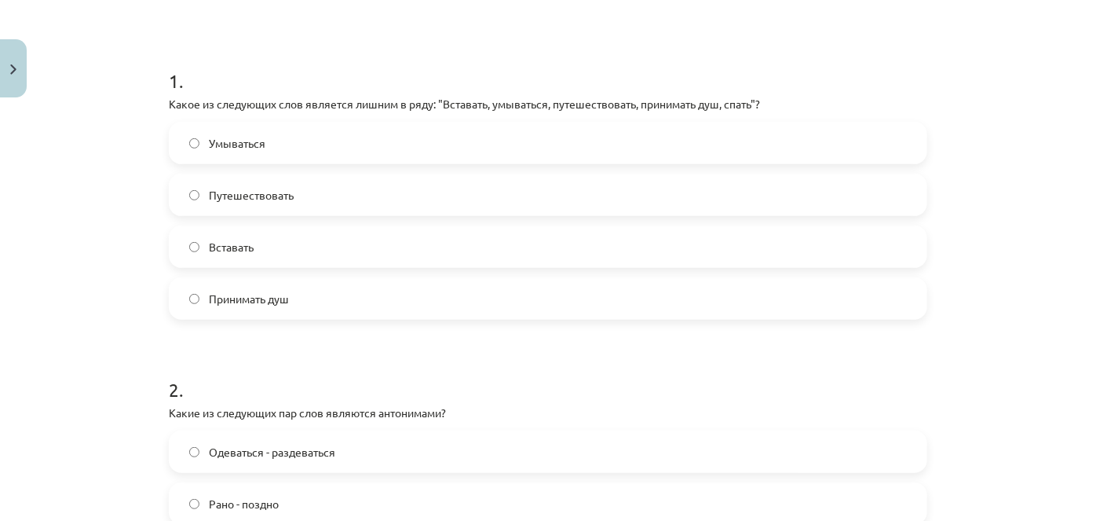
scroll to position [324, 0]
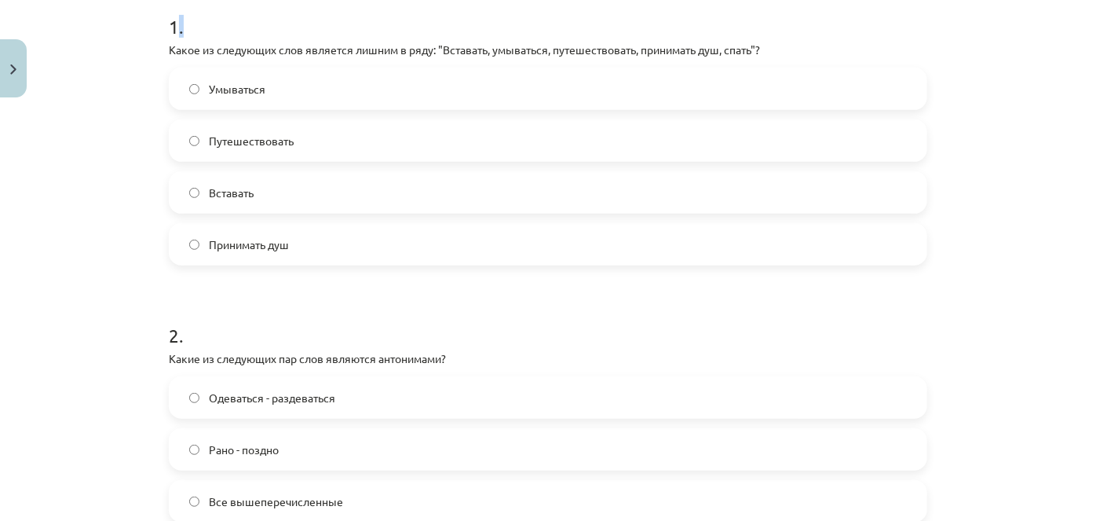
drag, startPoint x: 174, startPoint y: 21, endPoint x: 204, endPoint y: 31, distance: 32.0
click at [204, 31] on h1 "1 ." at bounding box center [548, 12] width 759 height 49
click at [191, 21] on h1 "1 ." at bounding box center [548, 12] width 759 height 49
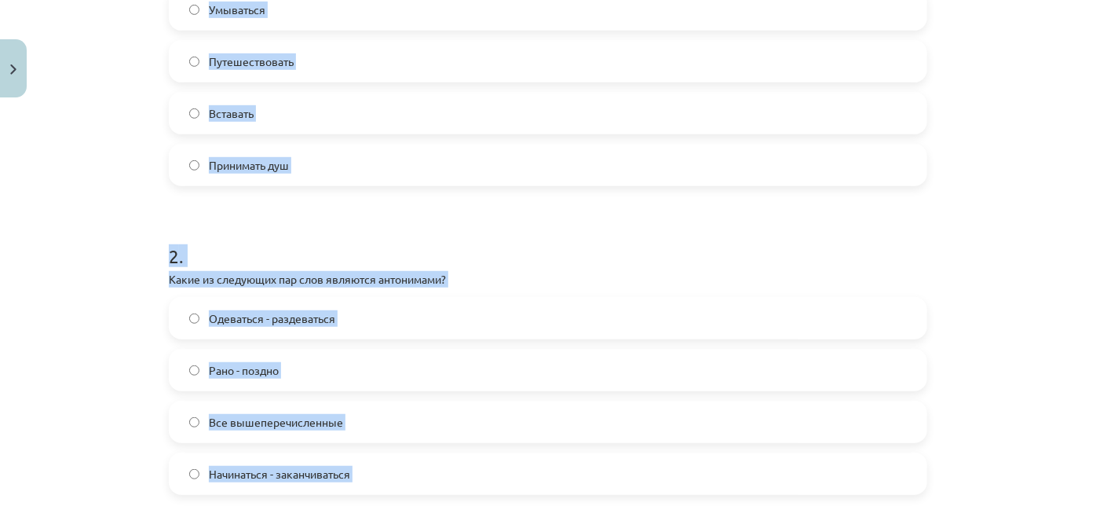
scroll to position [425, 0]
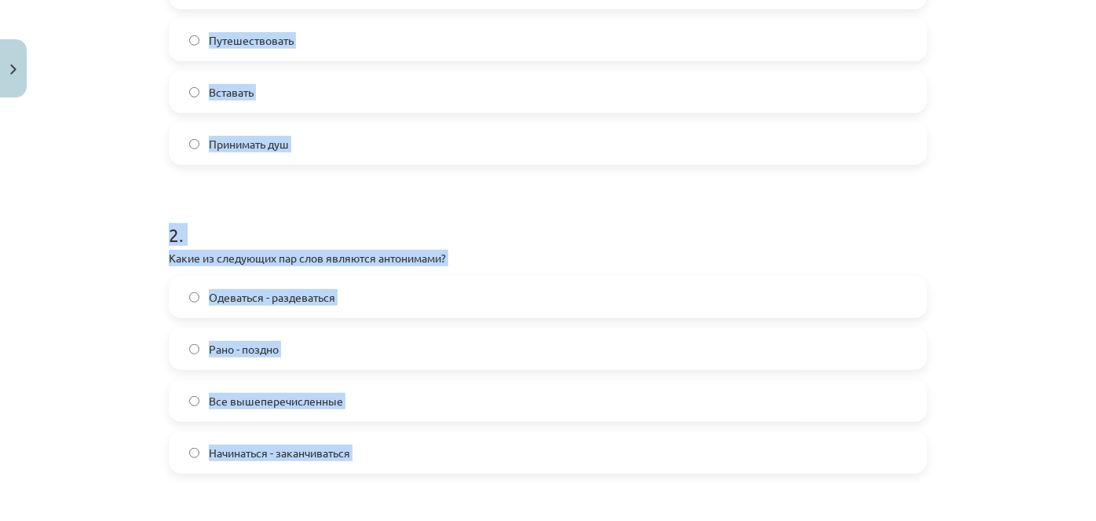
drag, startPoint x: 160, startPoint y: 20, endPoint x: 473, endPoint y: 379, distance: 476.6
click at [562, 488] on div "7 XP Saņemsi Grūts 484 pilda Apraksts Uzdevums Palīdzība 1 . Какое из следующих…" at bounding box center [548, 431] width 778 height 1502
copy form "1 . Какое из следующих слов является лишним в ряду: "Вставать, умываться, путеш…"
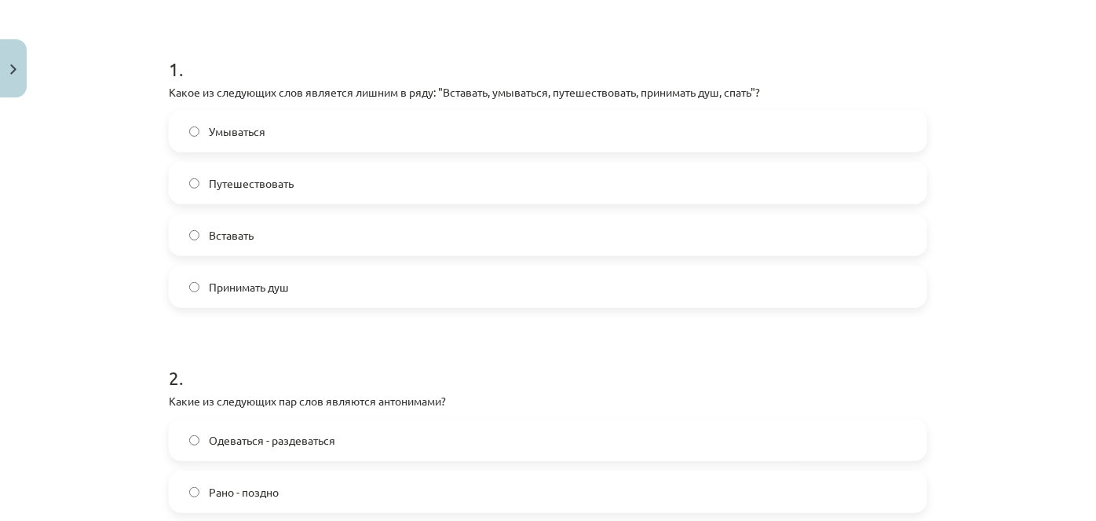
click at [239, 284] on span "Принимать душ" at bounding box center [249, 287] width 80 height 16
click at [239, 178] on span "Путешествовать" at bounding box center [251, 183] width 85 height 16
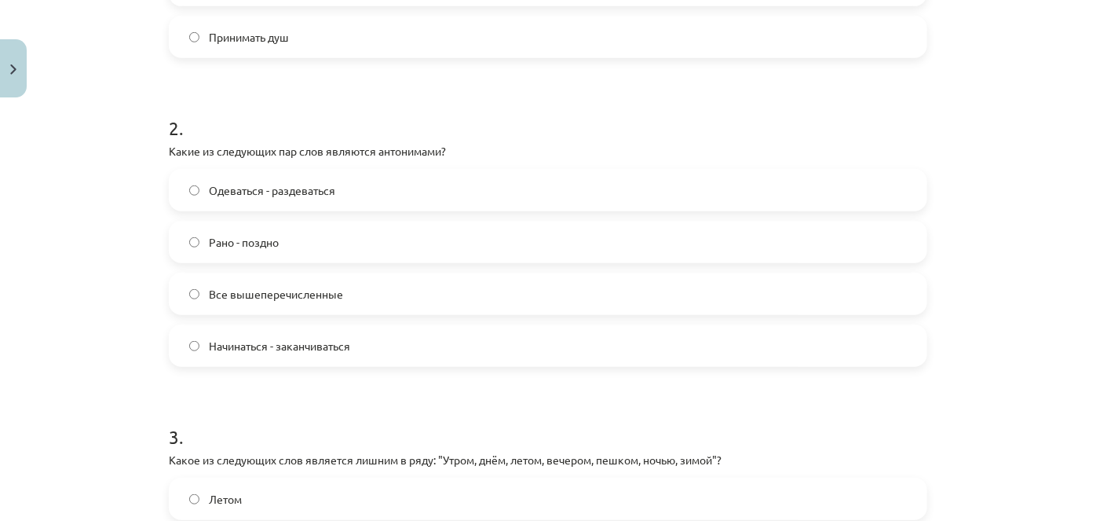
scroll to position [567, 0]
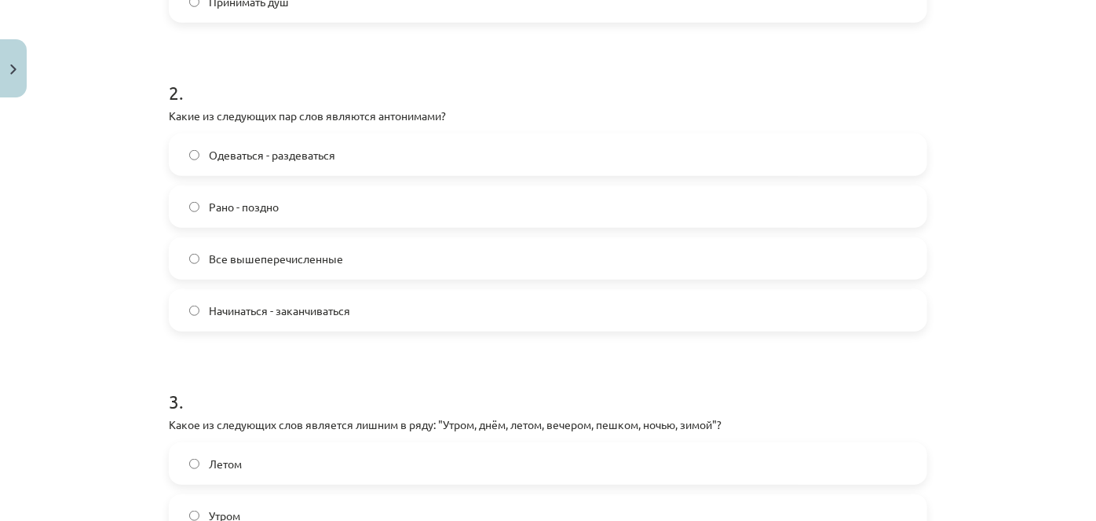
click at [276, 262] on span "Все вышеперечисленные" at bounding box center [276, 259] width 134 height 16
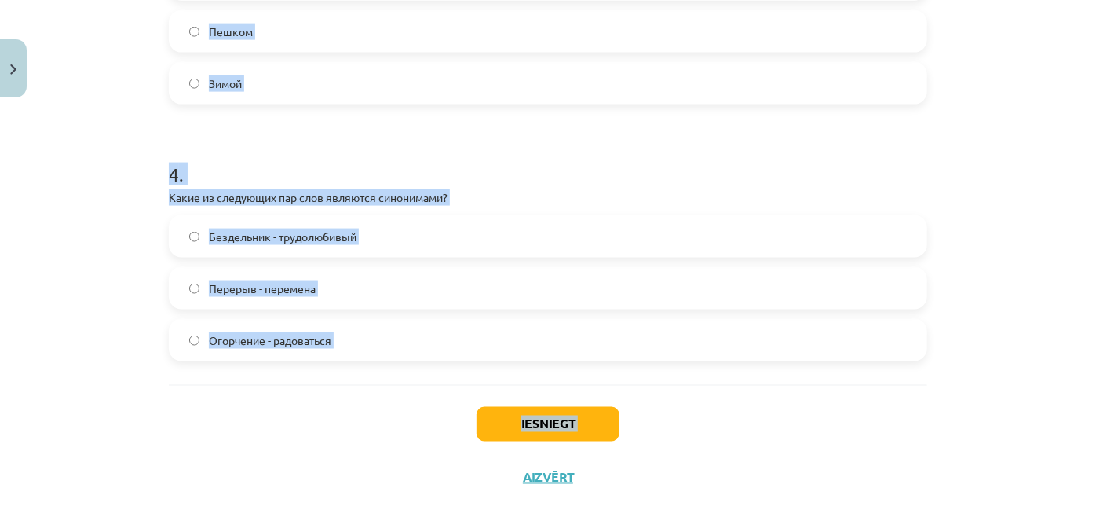
scroll to position [1125, 0]
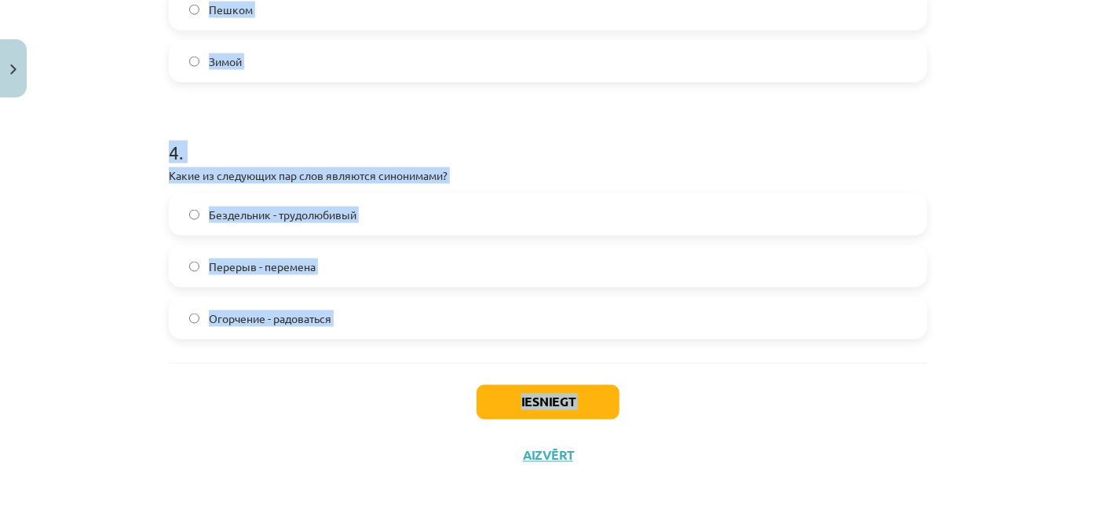
drag, startPoint x: 157, startPoint y: 113, endPoint x: 427, endPoint y: 456, distance: 436.8
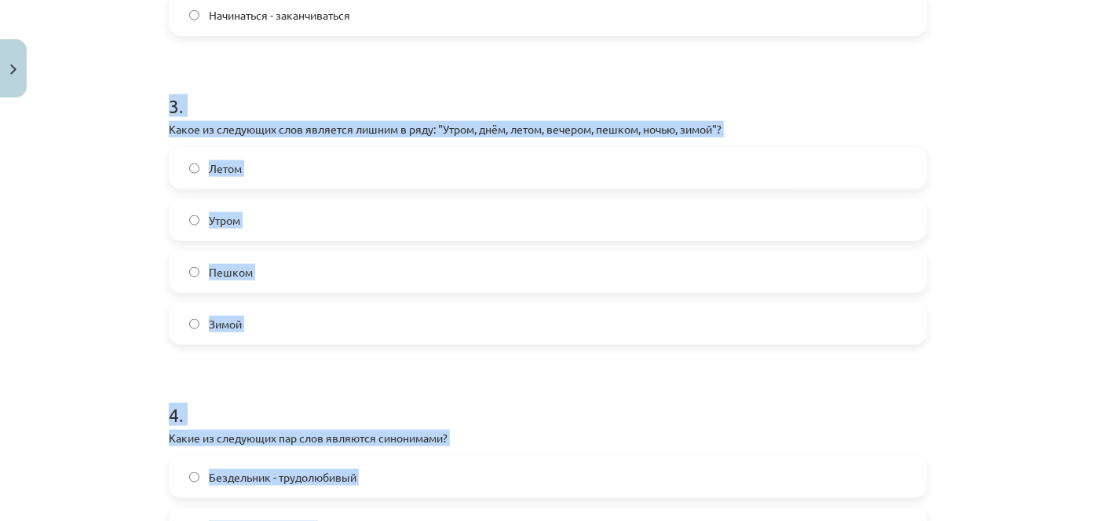
scroll to position [839, 0]
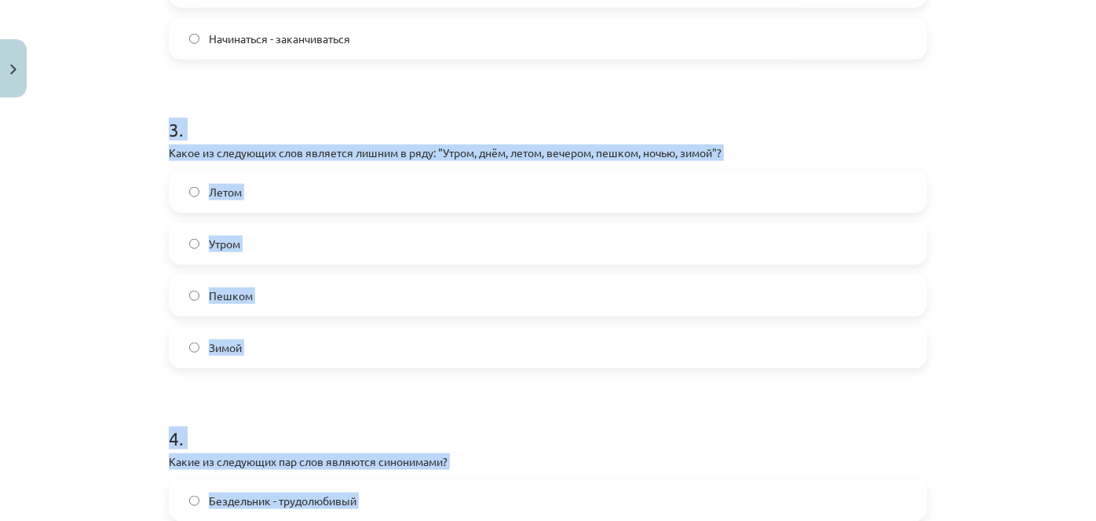
click at [159, 383] on div "7 XP Saņemsi Grūts 484 pilda Apraksts Uzdevums Palīdzība 1 . Какое из следующих…" at bounding box center [548, 17] width 778 height 1502
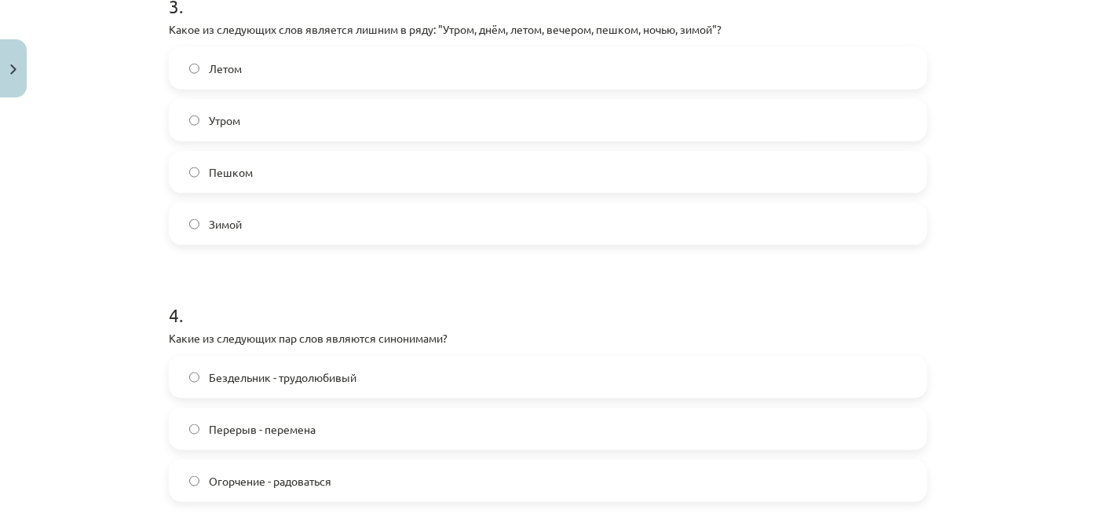
scroll to position [1125, 0]
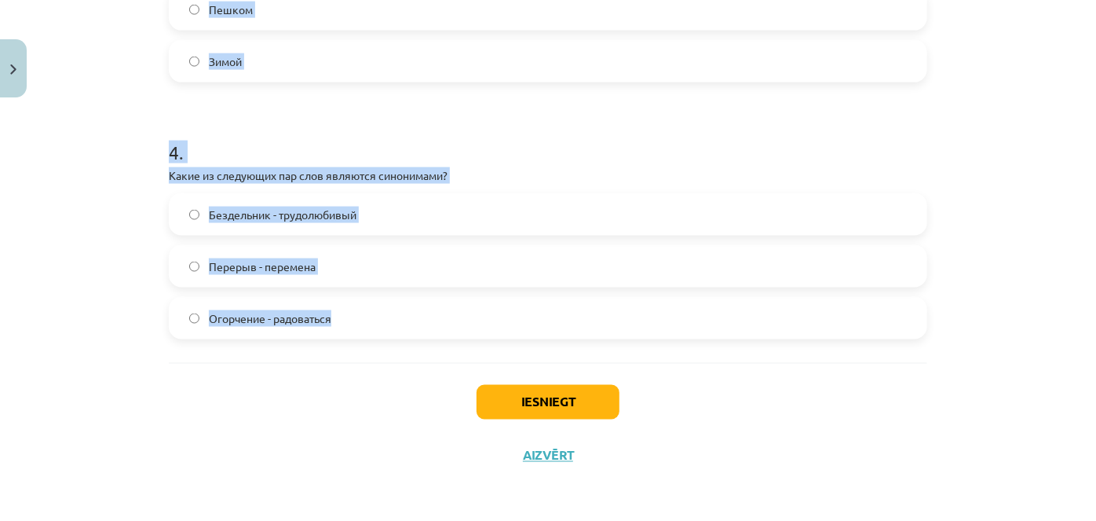
drag, startPoint x: 167, startPoint y: 124, endPoint x: 419, endPoint y: 329, distance: 324.9
copy form "3 . Какое из следующих слов является лишним в ряду: "Утром, днём, летом, вечеро…"
click at [148, 76] on div "Mācību tēma: Krievu valodas b1 - 11. klases 1.ieskaites mācību materiāls #8 ⏰ §…" at bounding box center [548, 260] width 1096 height 521
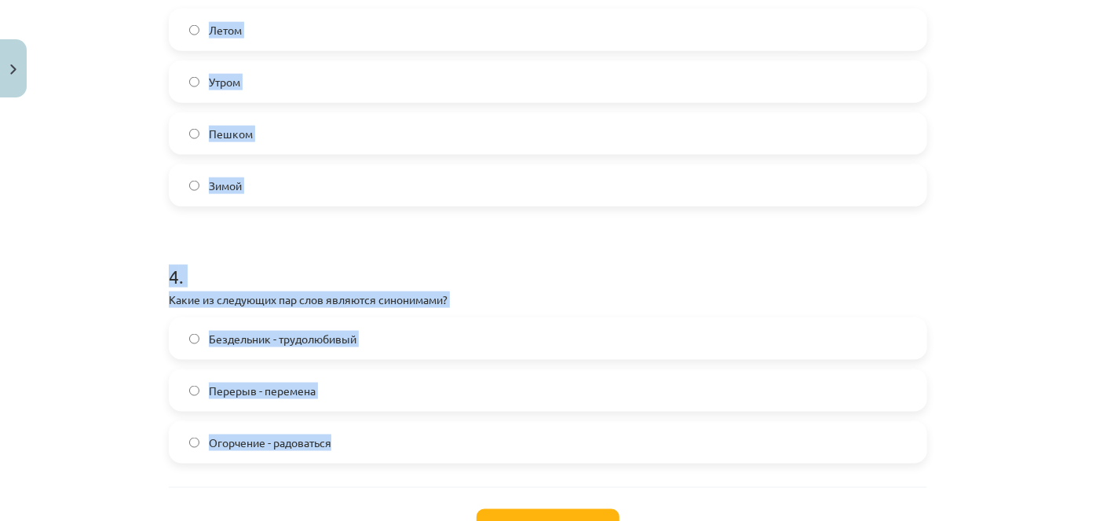
scroll to position [982, 0]
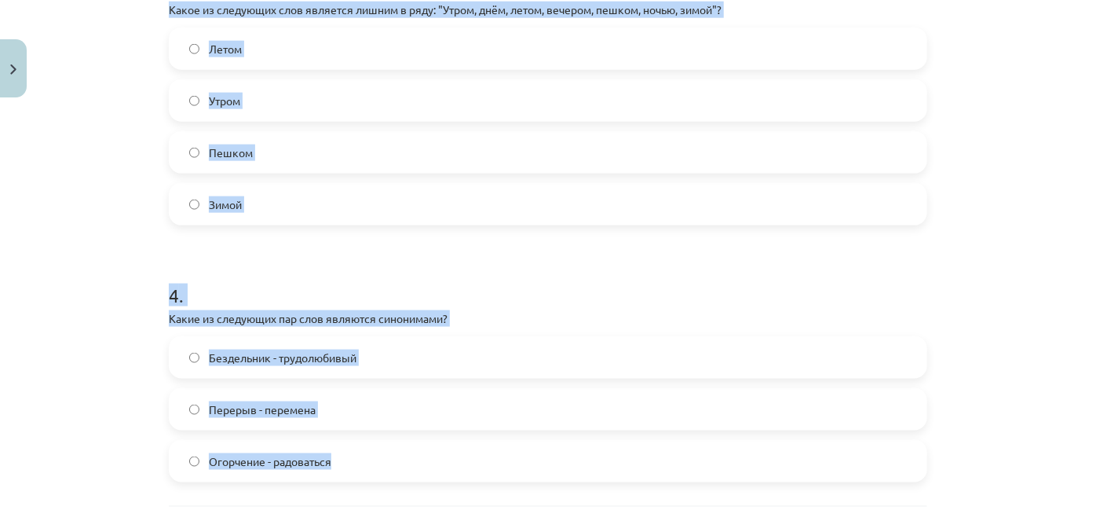
click at [243, 151] on span "Пешком" at bounding box center [231, 153] width 44 height 16
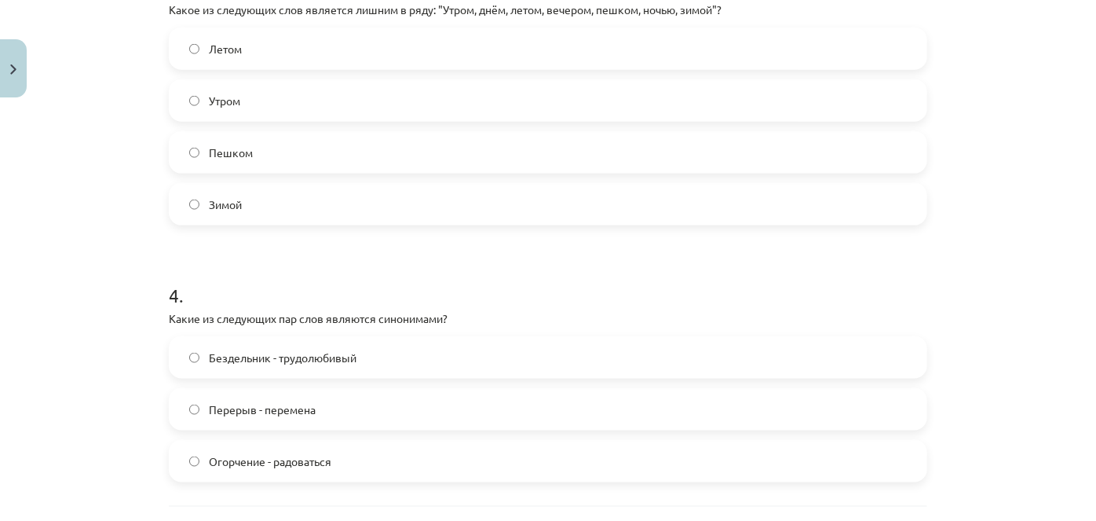
scroll to position [1125, 0]
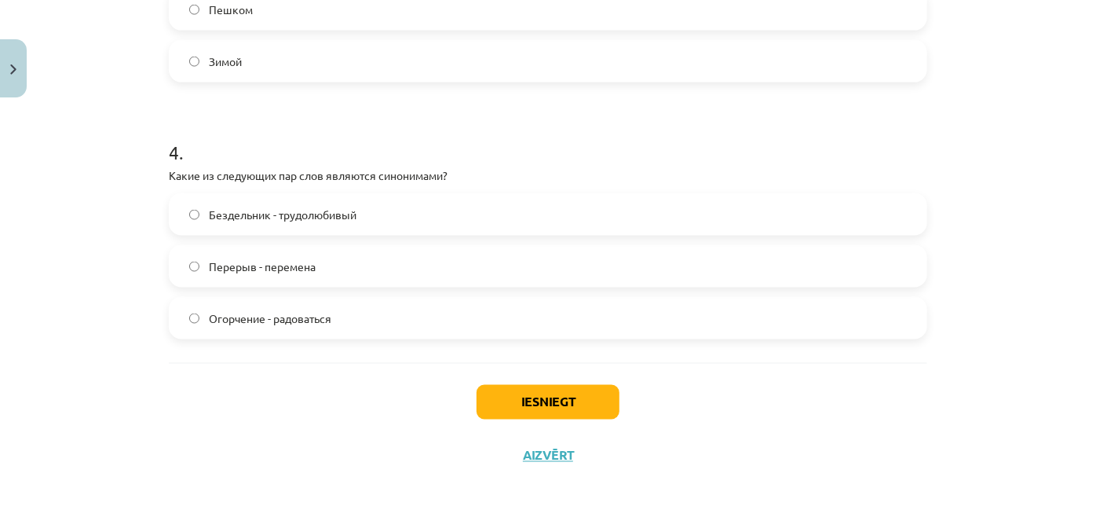
click at [300, 265] on span "Перерыв - перемена" at bounding box center [262, 266] width 107 height 16
click at [532, 417] on button "Iesniegt" at bounding box center [548, 402] width 143 height 35
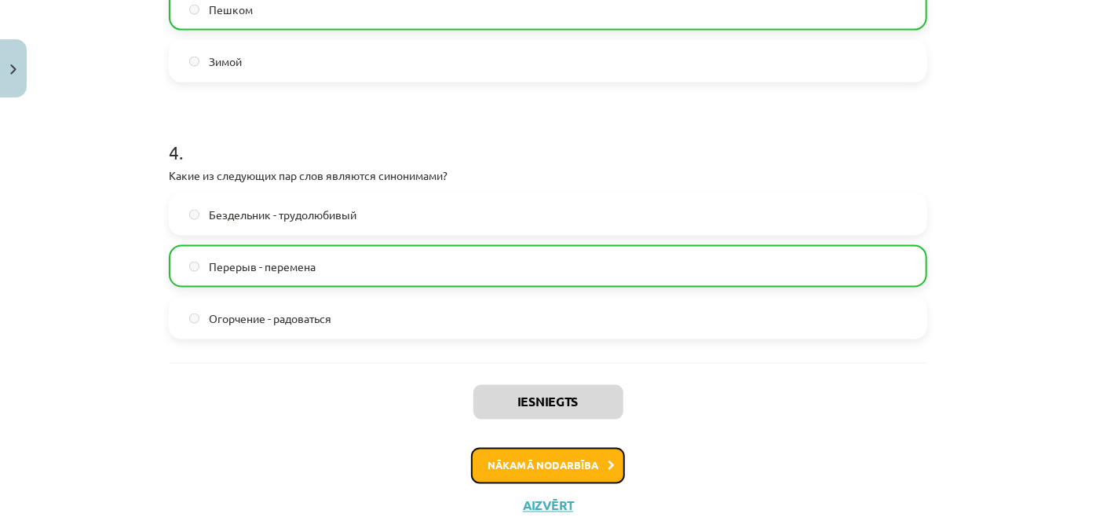
click at [513, 481] on button "Nākamā nodarbība" at bounding box center [548, 466] width 154 height 36
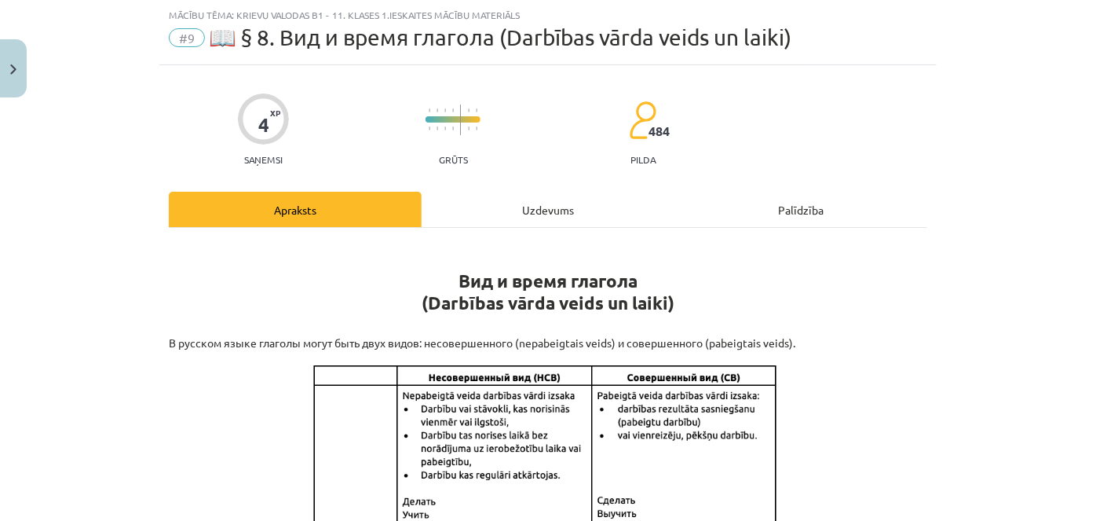
scroll to position [39, 0]
click at [508, 207] on div "Uzdevums" at bounding box center [548, 209] width 253 height 35
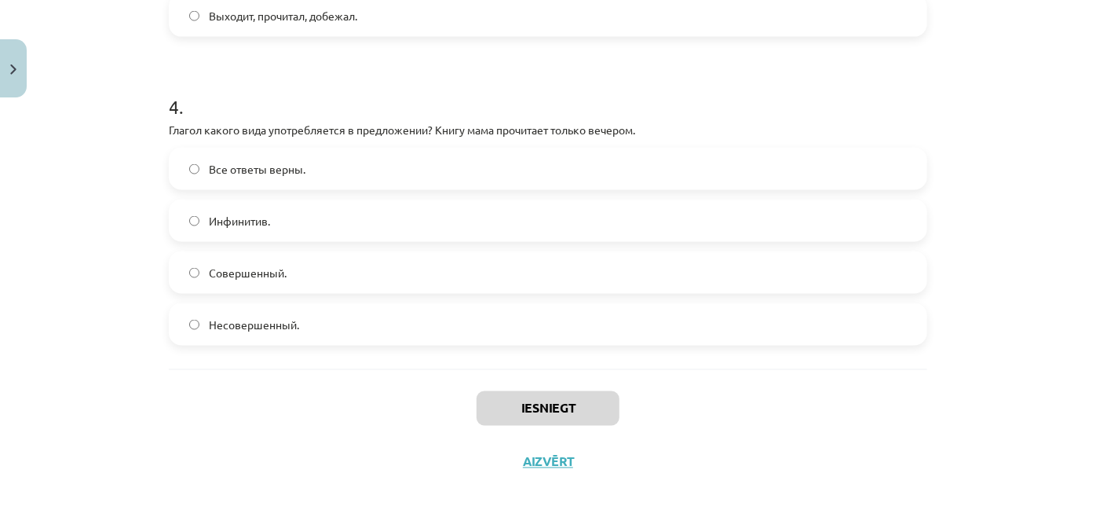
scroll to position [1177, 0]
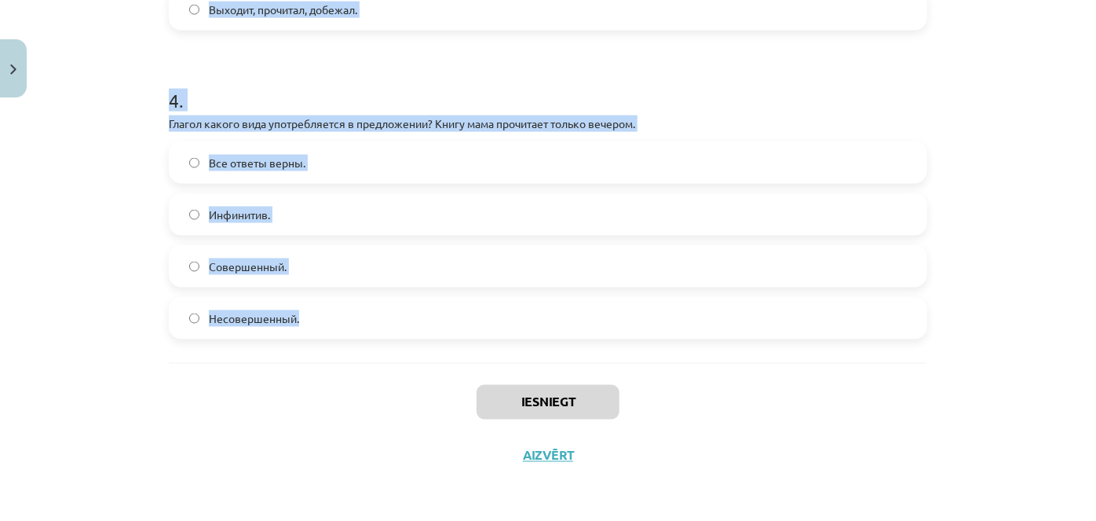
drag, startPoint x: 167, startPoint y: 308, endPoint x: 350, endPoint y: 209, distance: 208.7
copy form "6 . L ipsum dolorsit ametco adi elitsed doeiusmodtem inci? Utlabor, etdol, magn…"
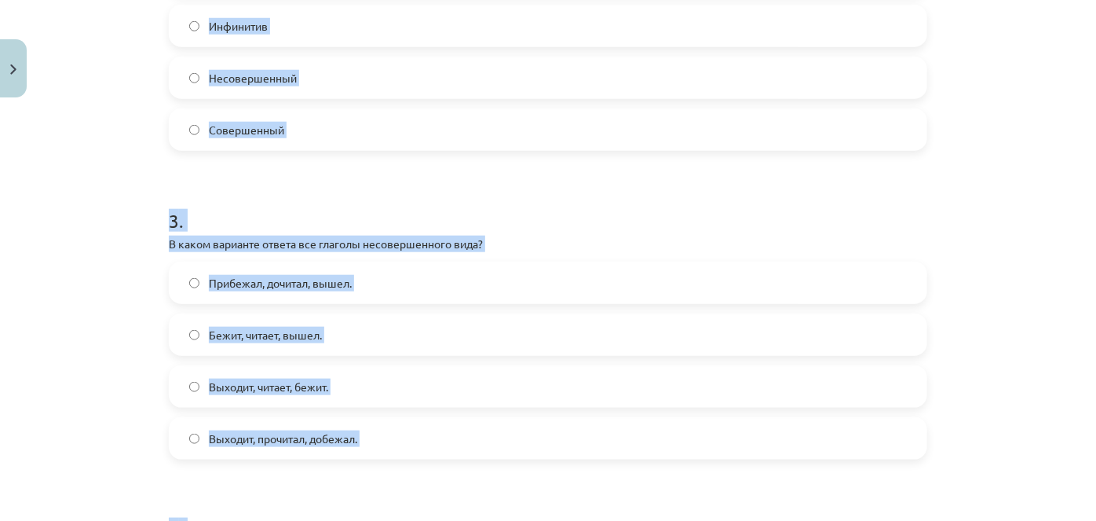
click at [94, 163] on div "Mācību tēma: Krievu valodas b1 - 11. klases 1.ieskaites mācību materiāls #9 📖 §…" at bounding box center [548, 260] width 1096 height 521
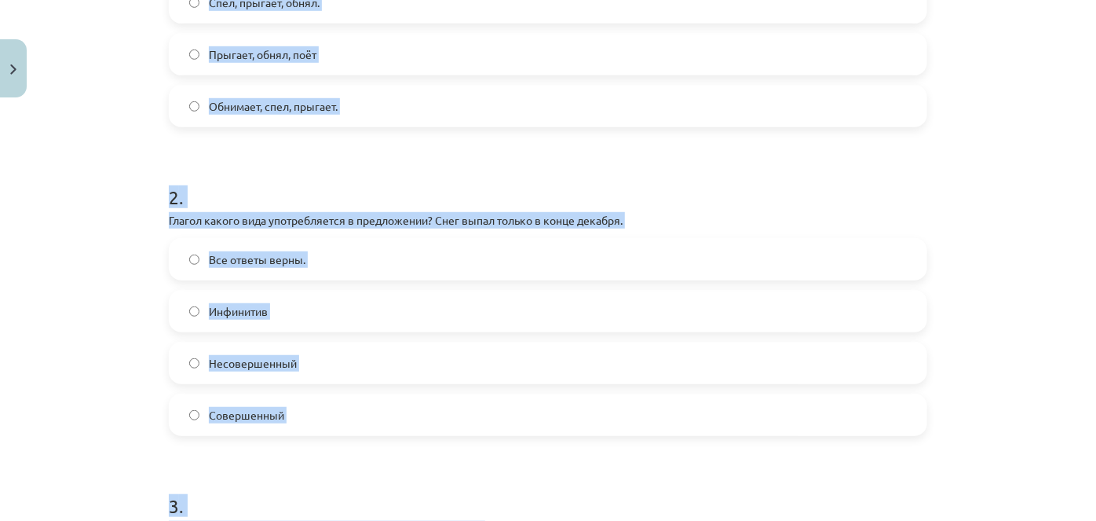
click at [113, 210] on div "Mācību tēma: Krievu valodas b1 - 11. klases 1.ieskaites mācību materiāls #9 📖 §…" at bounding box center [548, 260] width 1096 height 521
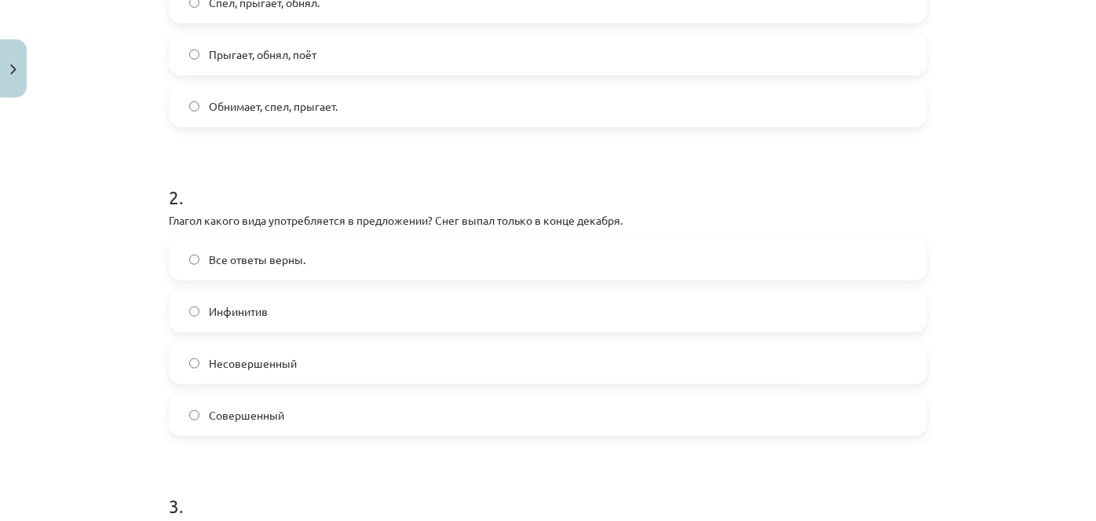
scroll to position [320, 0]
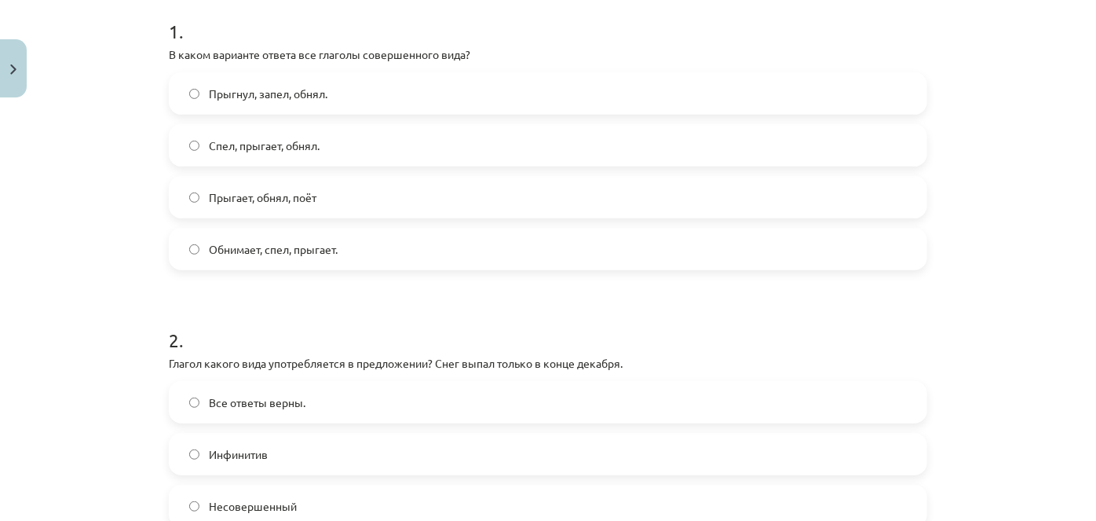
click at [247, 201] on span "Прыгает, обнял, поёт" at bounding box center [263, 197] width 108 height 16
click at [263, 93] on span "Прыгнул, запел, обнял." at bounding box center [268, 94] width 119 height 16
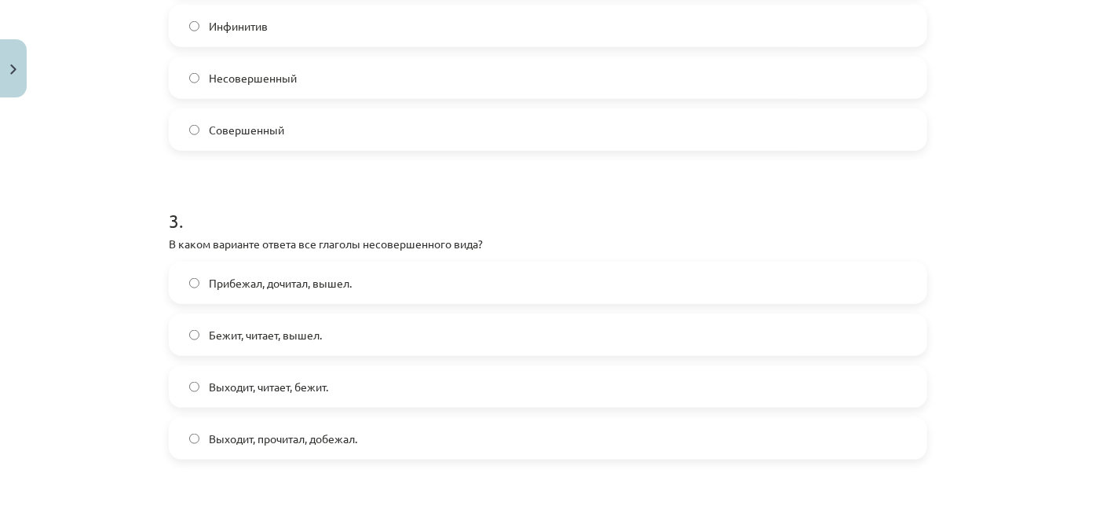
scroll to position [605, 0]
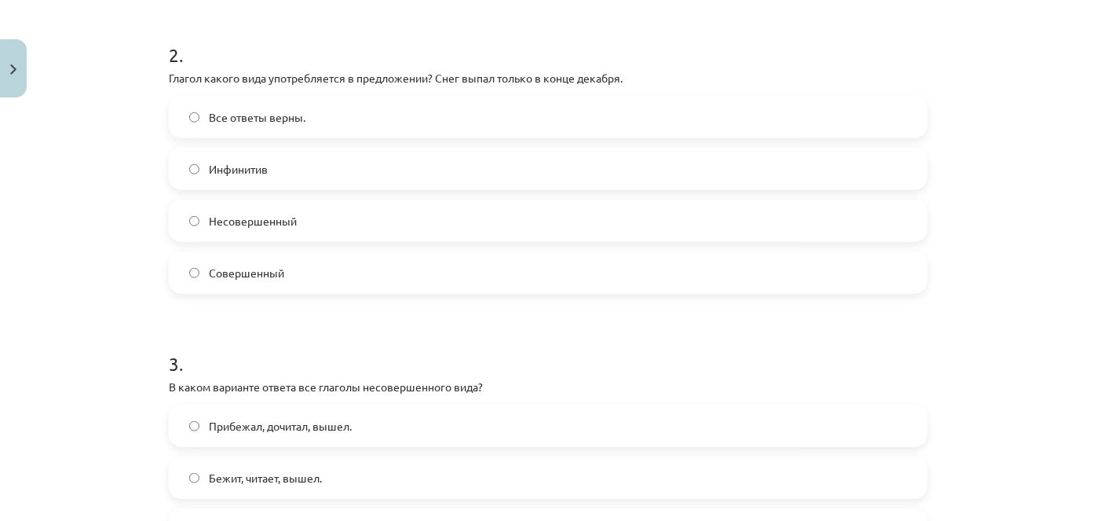
click at [262, 278] on span "Совершенный" at bounding box center [246, 273] width 75 height 16
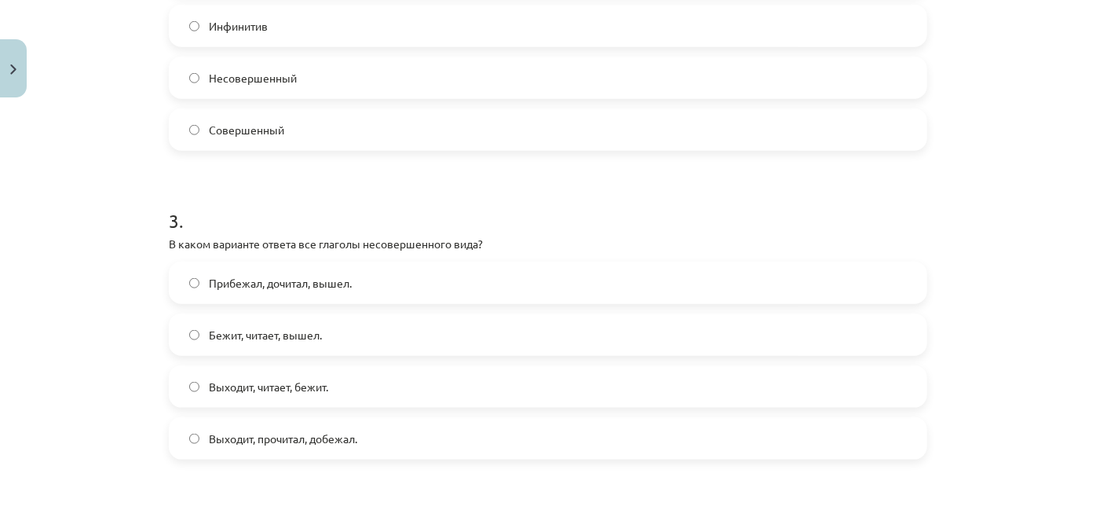
scroll to position [891, 0]
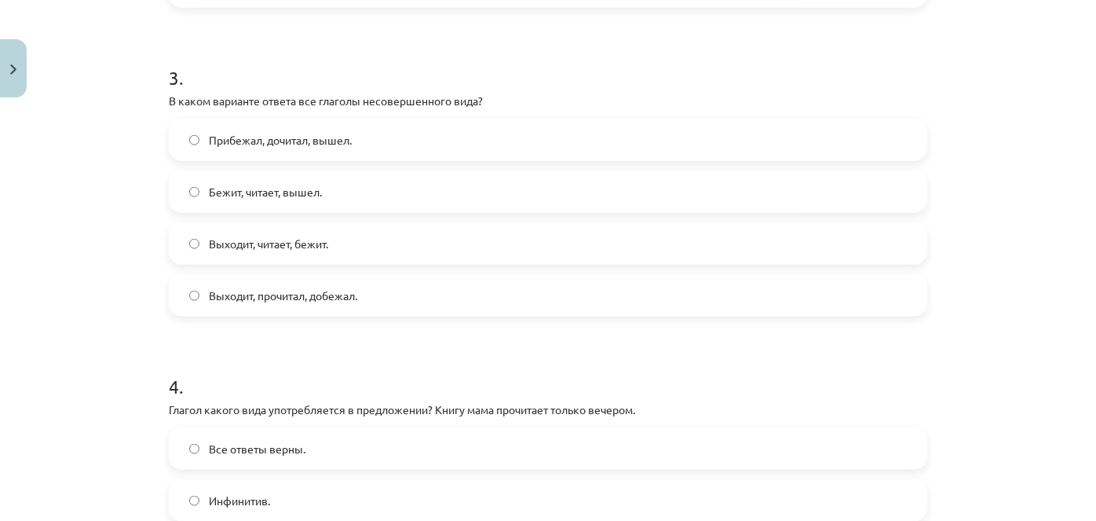
click at [297, 239] on span "Выходит, читает, бежит." at bounding box center [268, 244] width 119 height 16
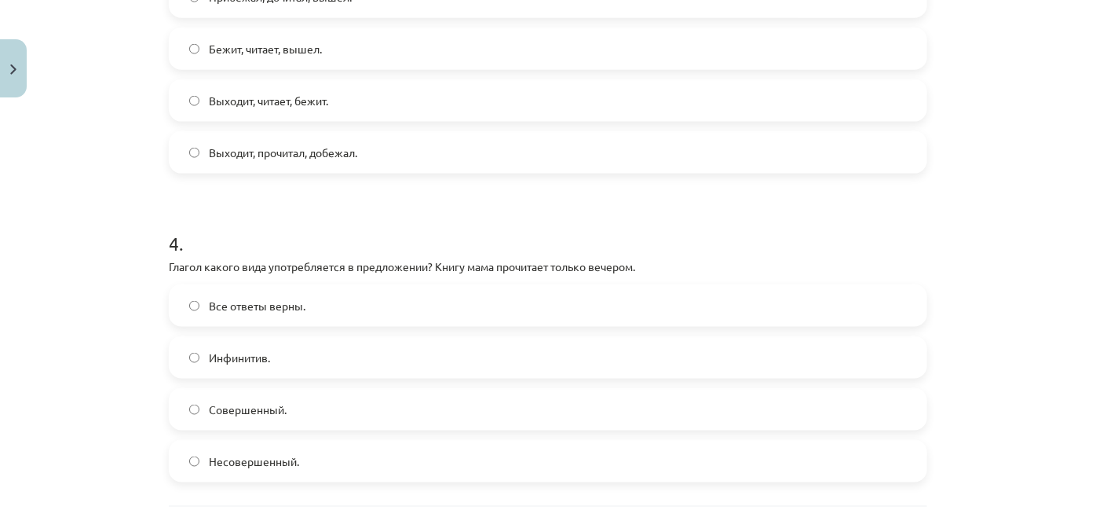
scroll to position [1177, 0]
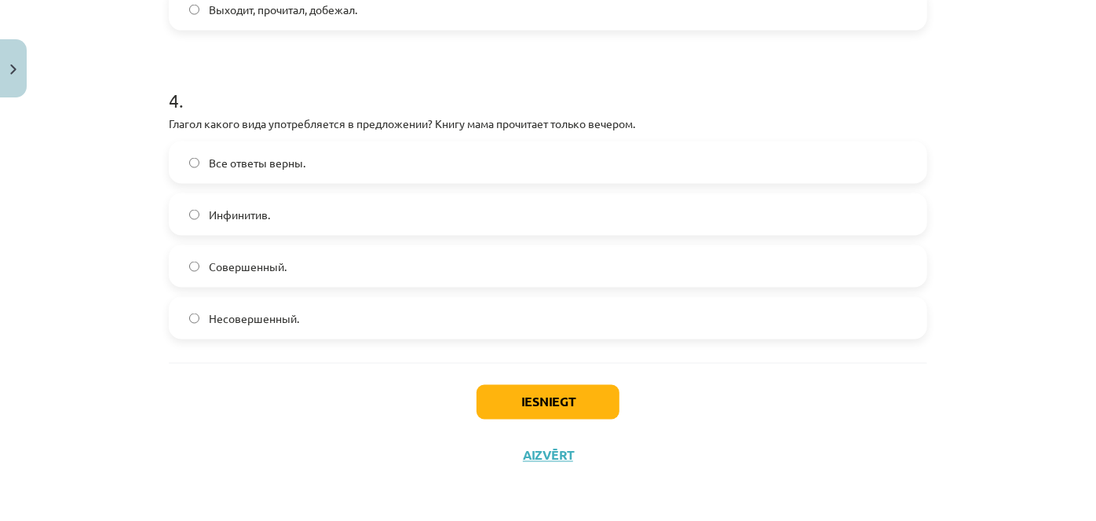
click at [262, 265] on span "Совершенный." at bounding box center [248, 266] width 78 height 16
click at [504, 402] on button "Iesniegt" at bounding box center [548, 402] width 143 height 35
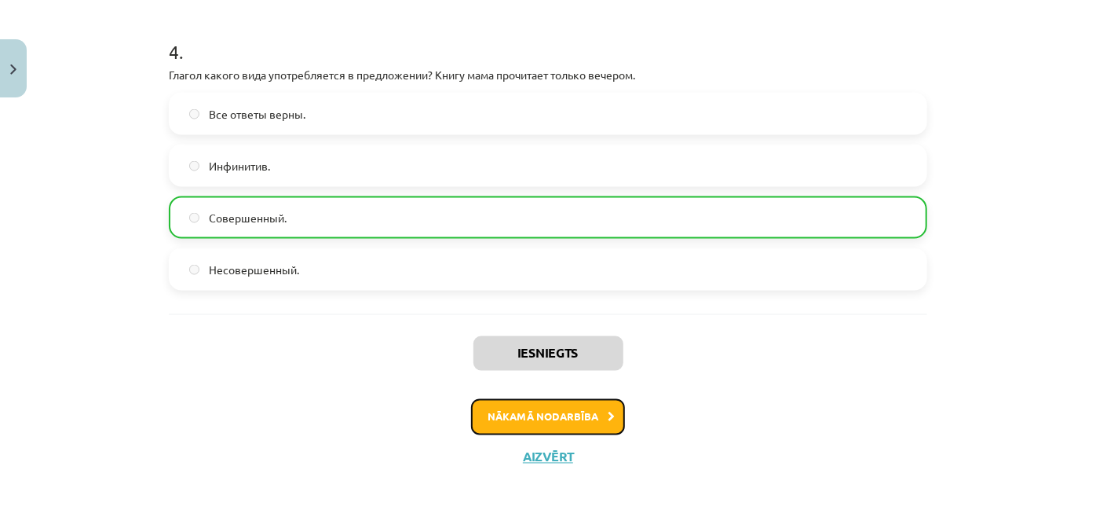
click at [571, 408] on button "Nākamā nodarbība" at bounding box center [548, 417] width 154 height 36
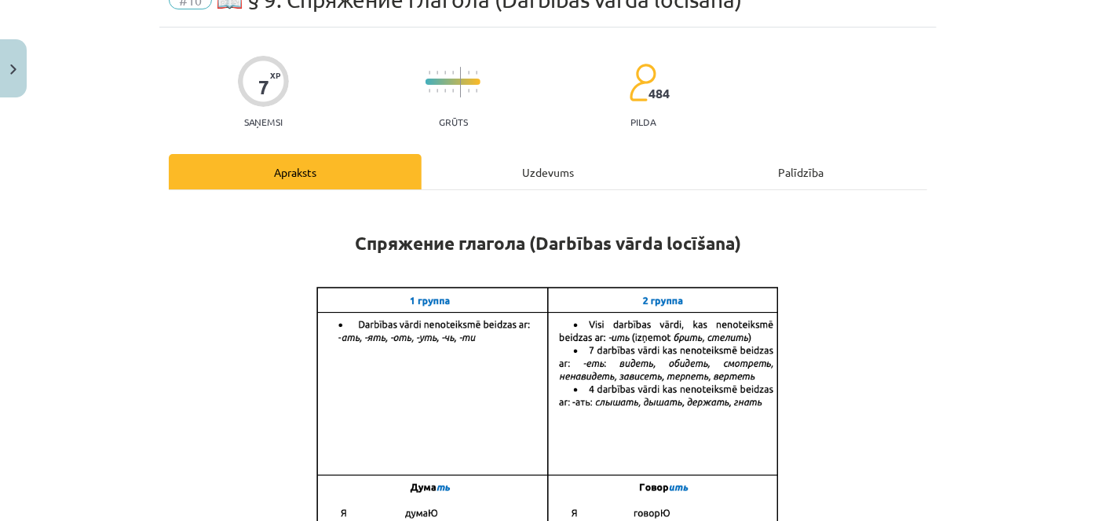
scroll to position [39, 0]
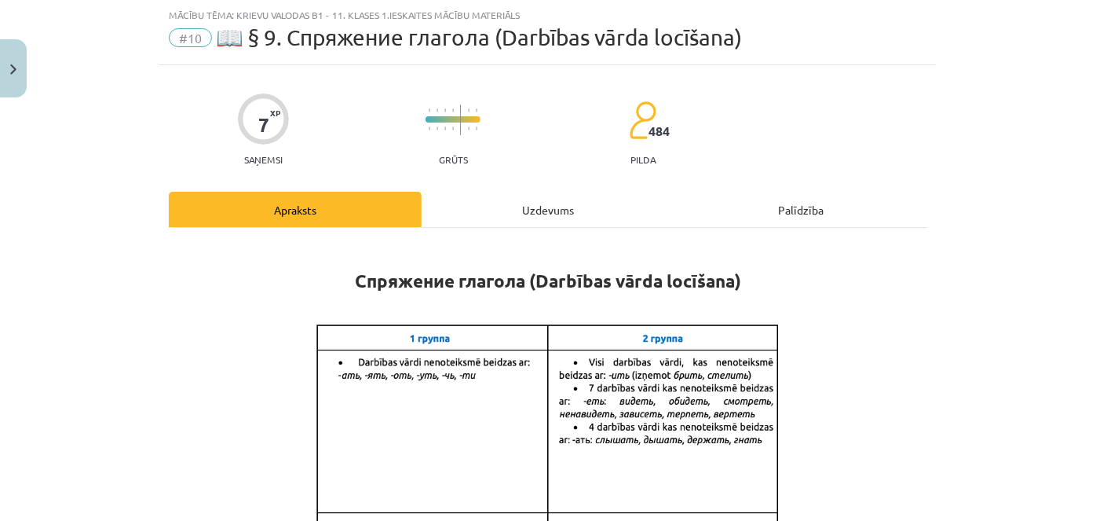
click at [528, 193] on div "Uzdevums" at bounding box center [548, 209] width 253 height 35
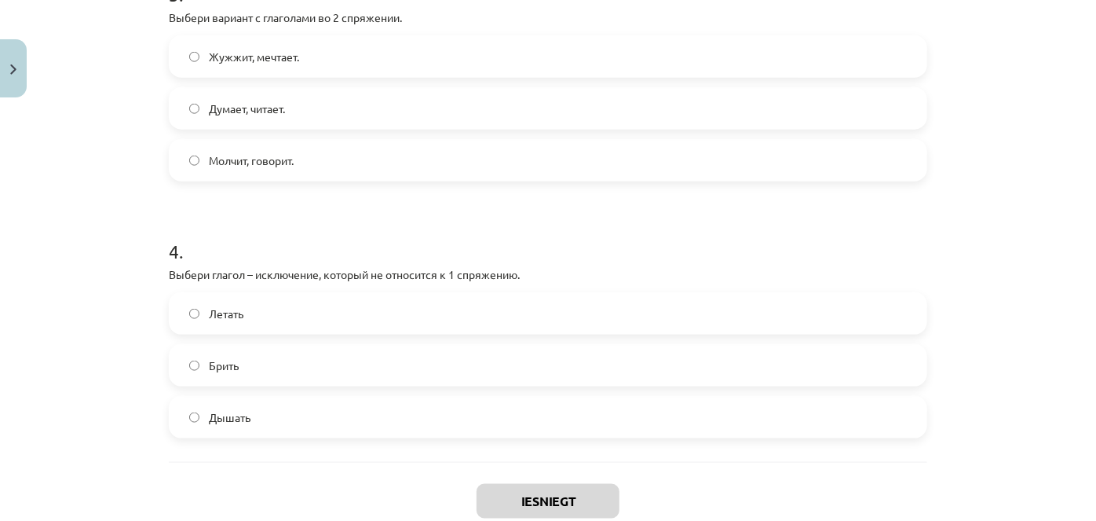
scroll to position [969, 0]
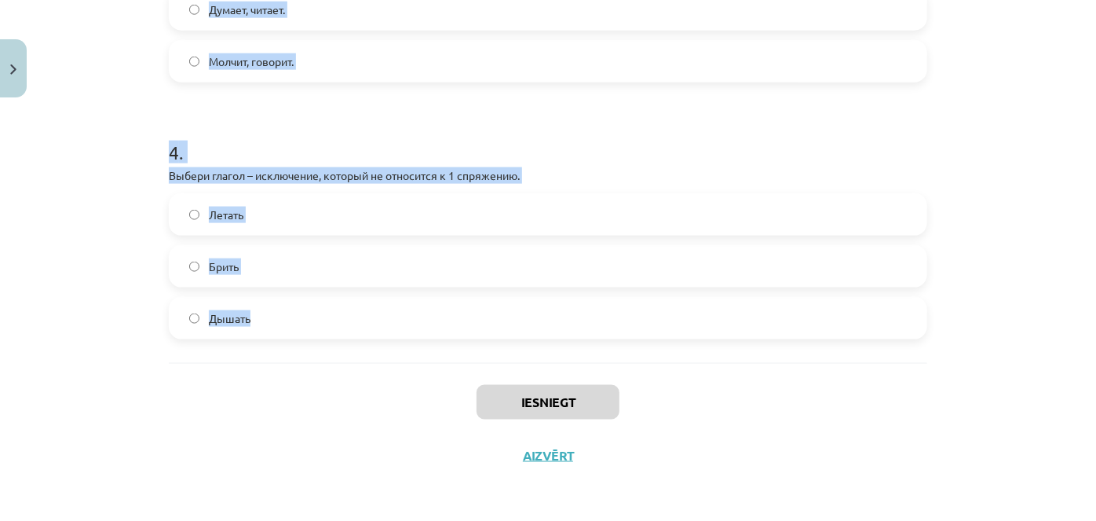
drag, startPoint x: 161, startPoint y: 302, endPoint x: 484, endPoint y: 296, distance: 322.9
copy form "1 . Выбери глагол – исключение, который не относится ко 2 спряжению. Ходить. Ст…"
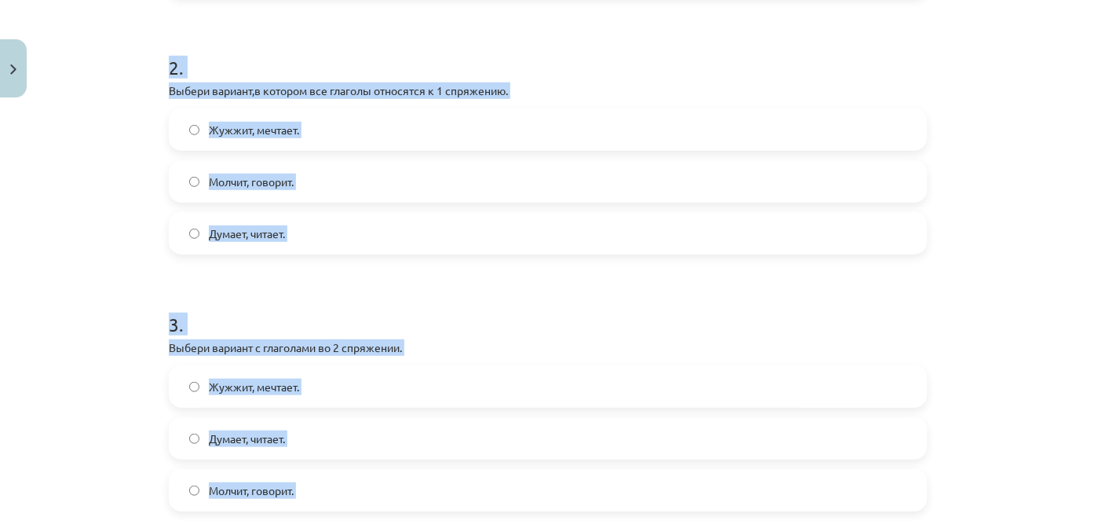
scroll to position [255, 0]
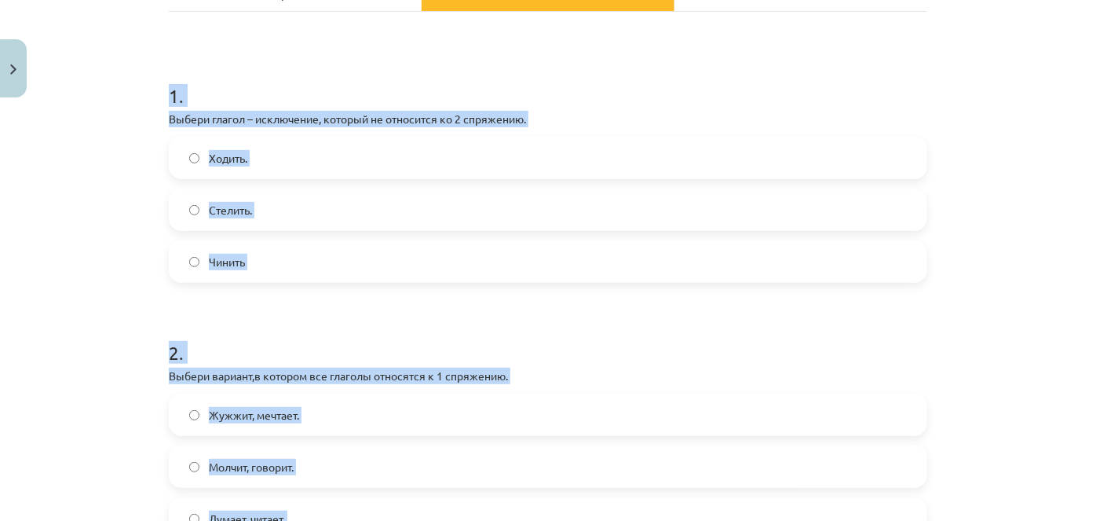
click at [132, 308] on div "Mācību tēma: Krievu valodas b1 - 11. klases 1.ieskaites mācību materiāls #10 📖 …" at bounding box center [548, 260] width 1096 height 521
click at [235, 259] on span "Чинить" at bounding box center [227, 262] width 36 height 16
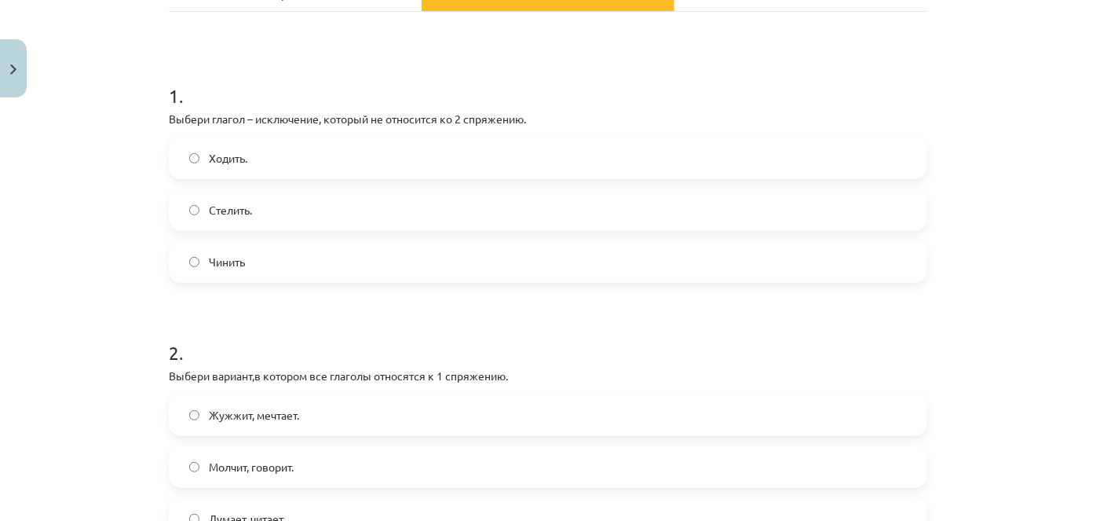
scroll to position [397, 0]
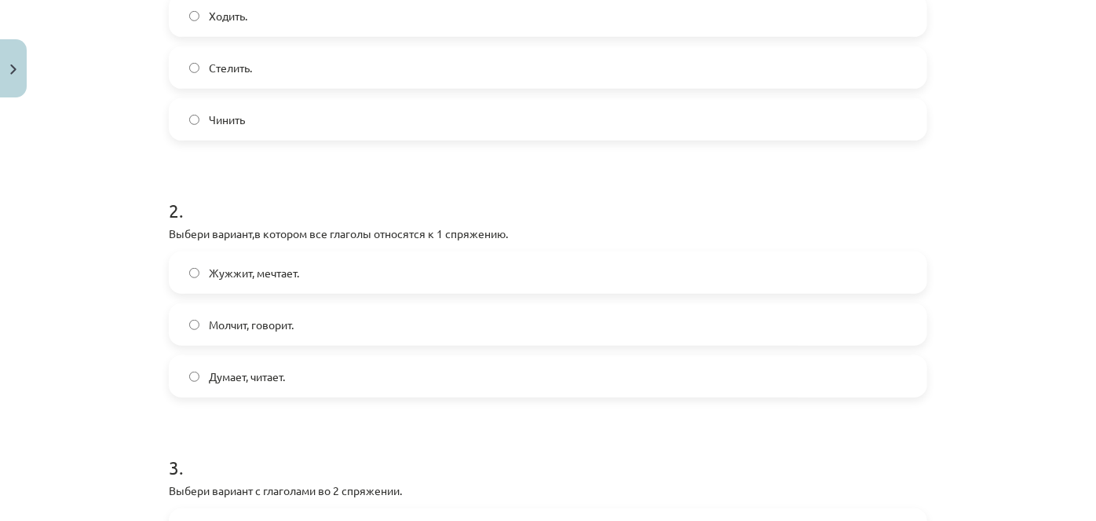
click at [274, 373] on span "Думает, читает." at bounding box center [247, 376] width 76 height 16
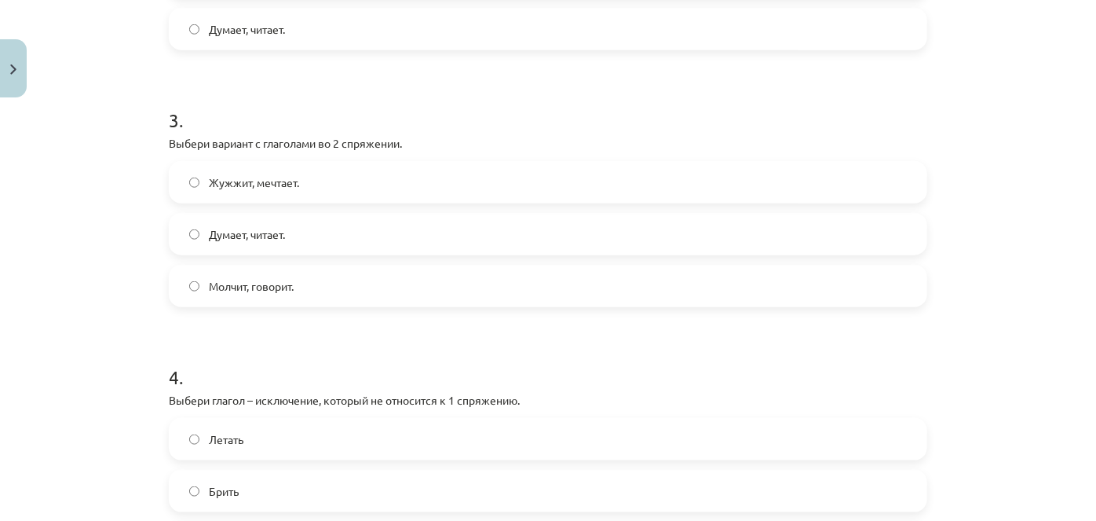
scroll to position [826, 0]
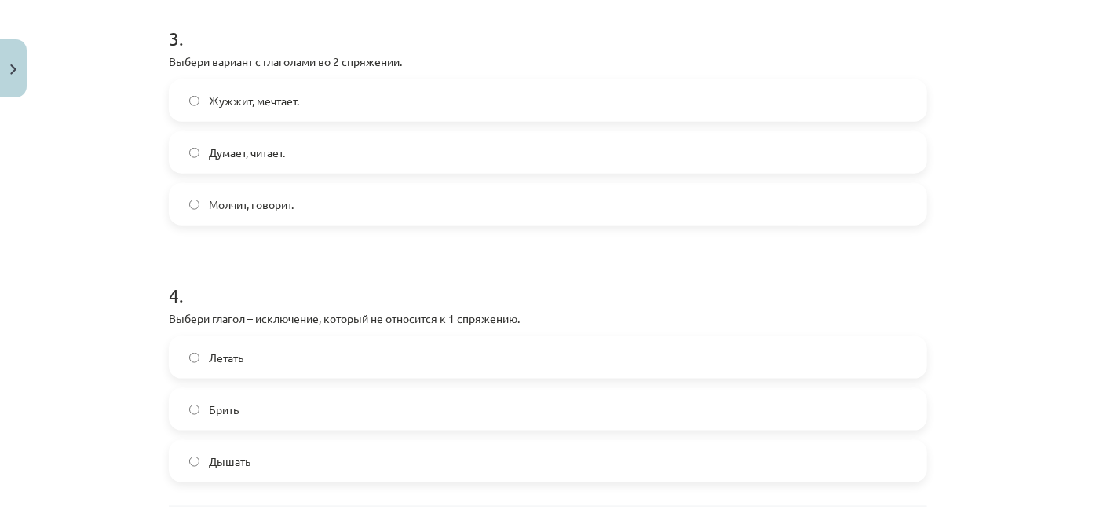
click at [274, 214] on label "Молчит, говорит." at bounding box center [548, 204] width 756 height 39
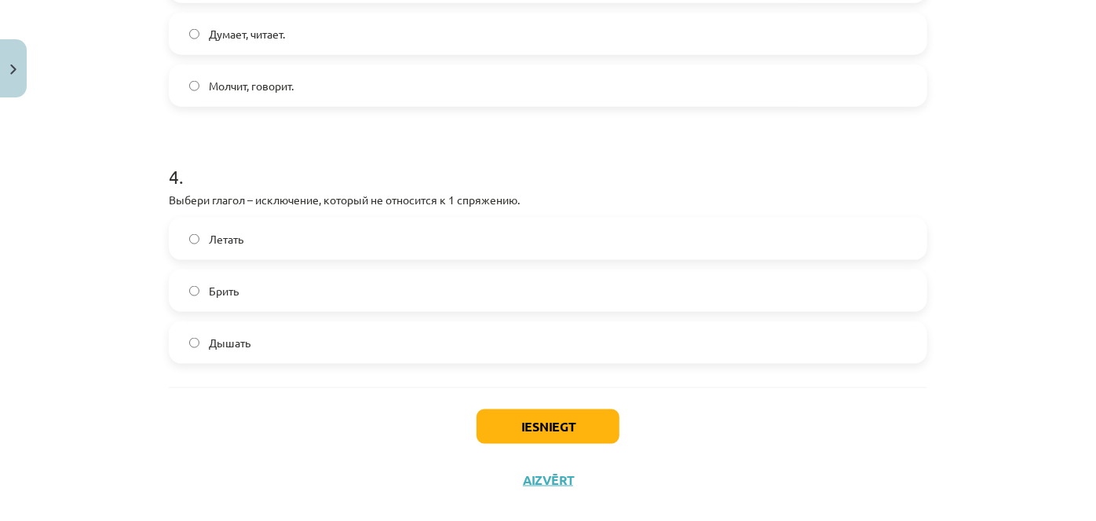
scroll to position [969, 0]
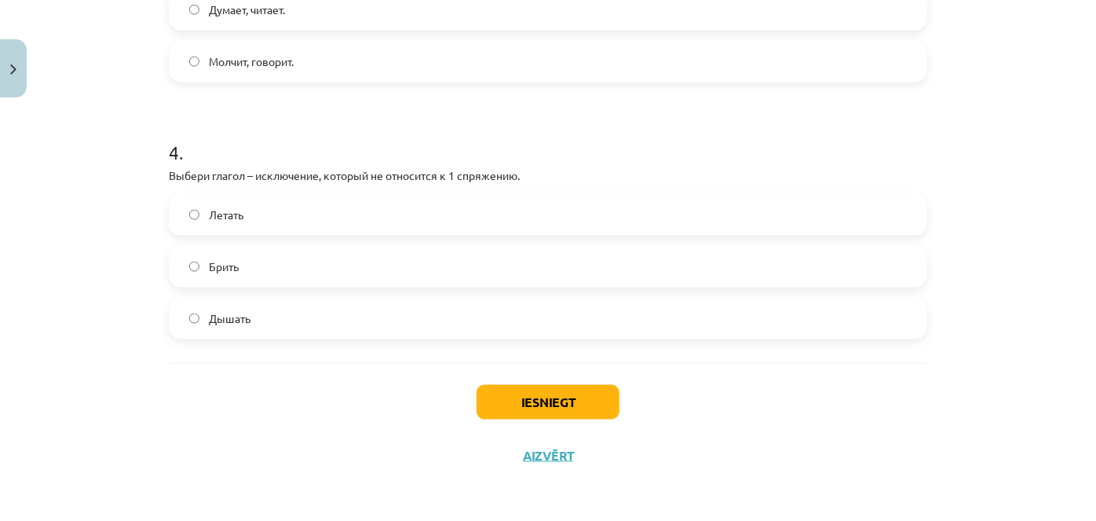
click at [243, 270] on label "Брить" at bounding box center [548, 266] width 756 height 39
click at [538, 392] on button "Iesniegt" at bounding box center [548, 402] width 143 height 35
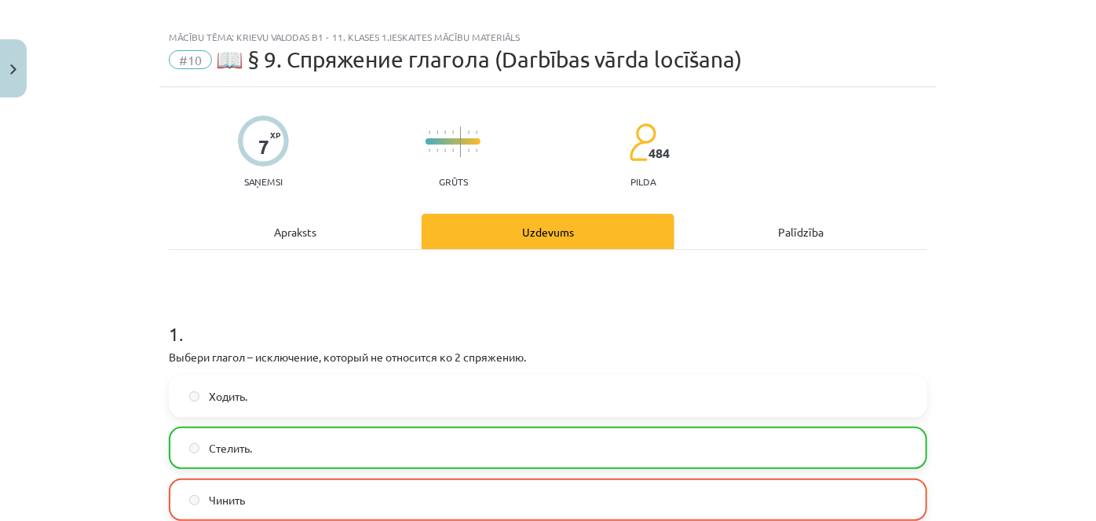
scroll to position [0, 0]
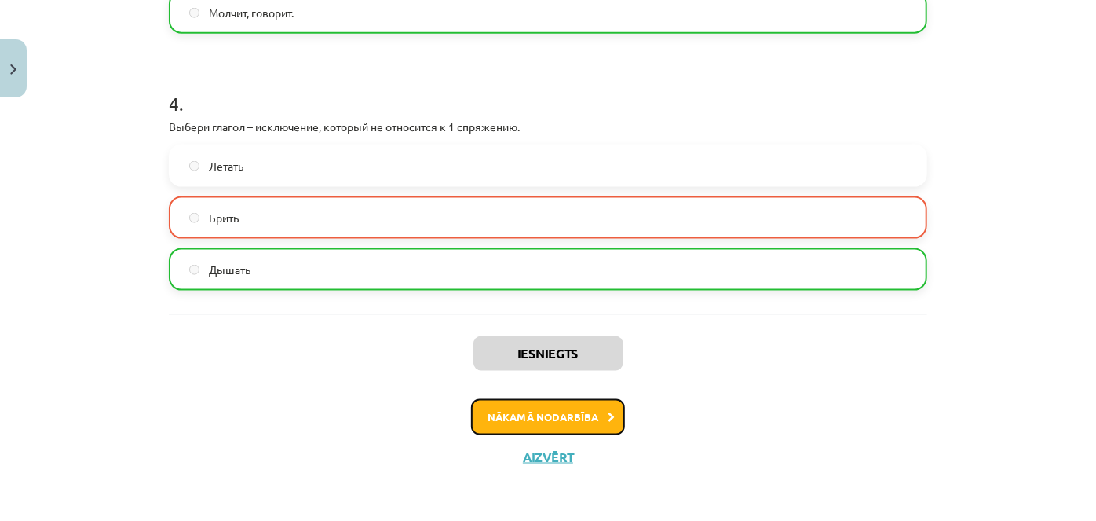
click at [548, 415] on button "Nākamā nodarbība" at bounding box center [548, 417] width 154 height 36
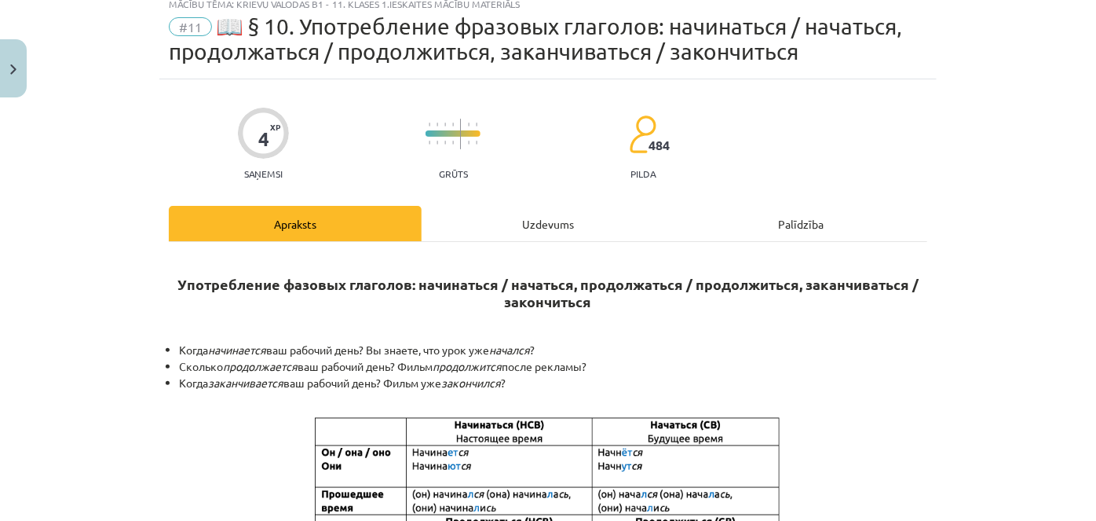
scroll to position [39, 0]
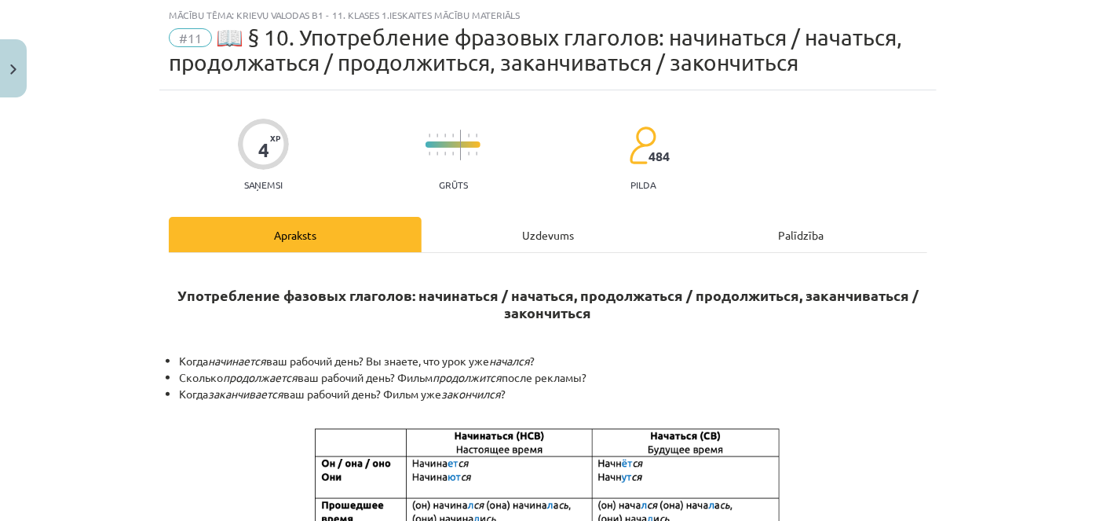
click at [546, 231] on div "Uzdevums" at bounding box center [548, 234] width 253 height 35
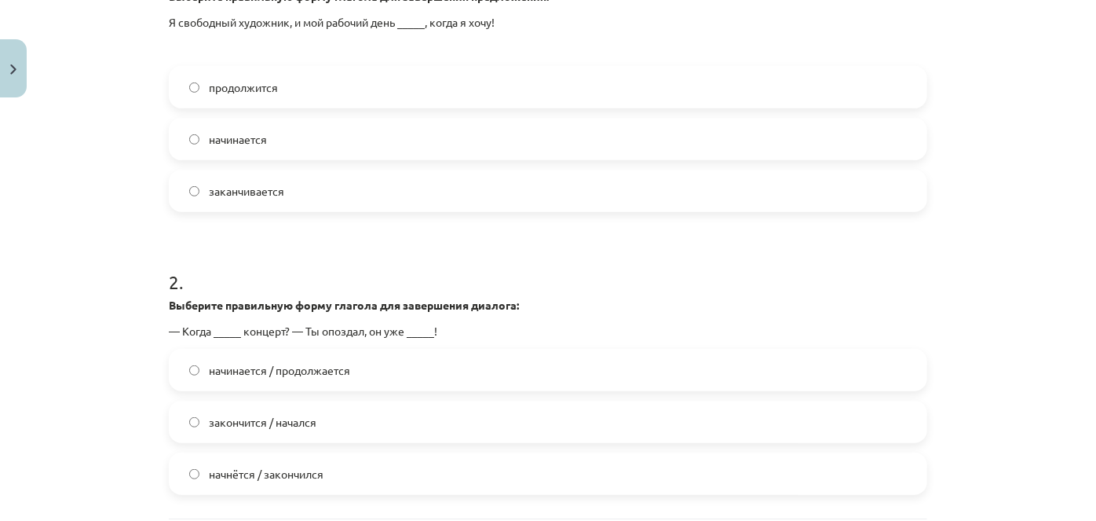
scroll to position [558, 0]
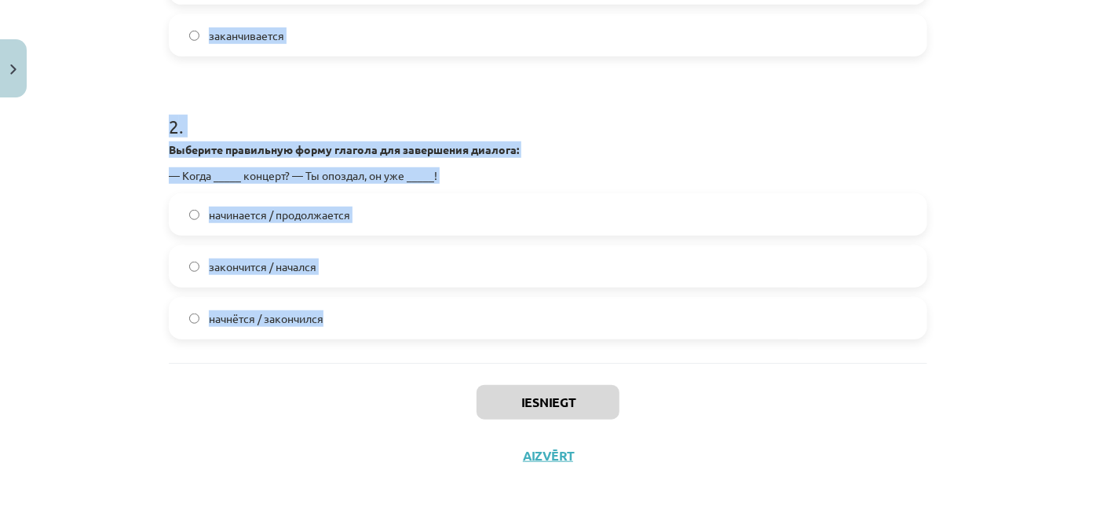
drag, startPoint x: 149, startPoint y: 49, endPoint x: 547, endPoint y: 354, distance: 501.3
click at [547, 354] on div "Mācību tēma: Krievu valodas b1 - 11. klases 1.ieskaites mācību materiāls #11 📖 …" at bounding box center [548, 260] width 1096 height 521
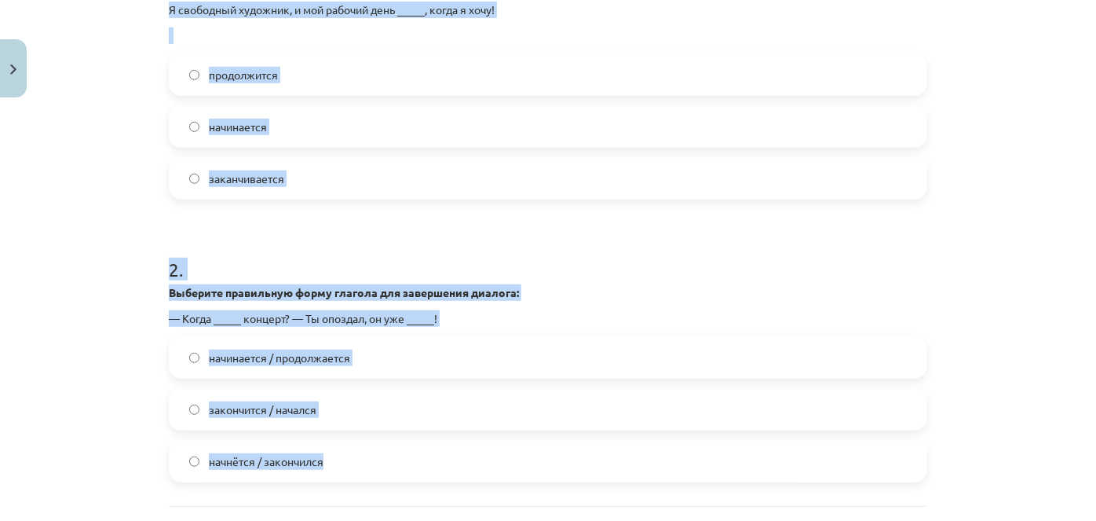
click at [221, 231] on h1 "2 ." at bounding box center [548, 255] width 759 height 49
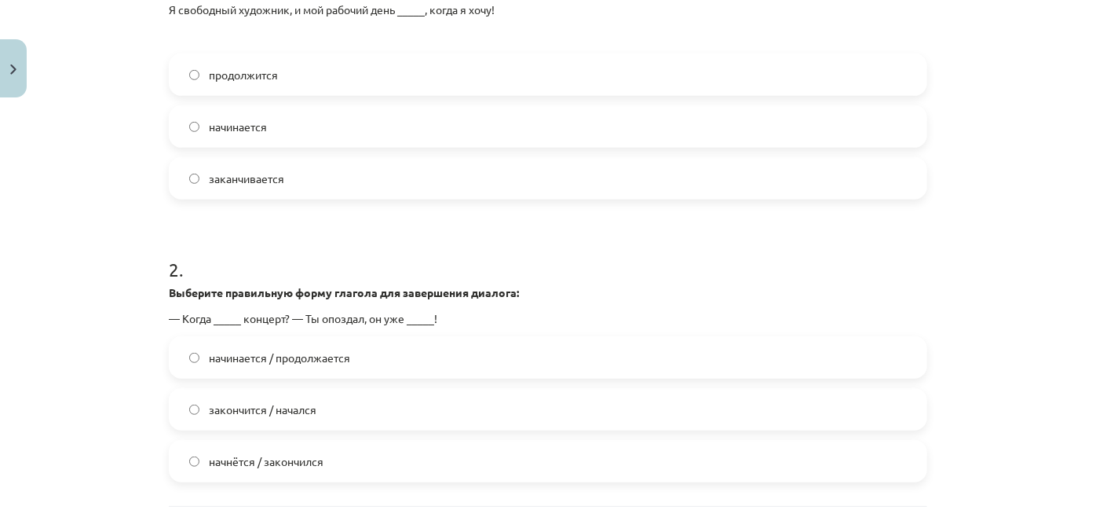
click at [227, 174] on span "заканчивается" at bounding box center [246, 178] width 75 height 16
click at [306, 463] on span "начнётся / закончился" at bounding box center [266, 461] width 115 height 16
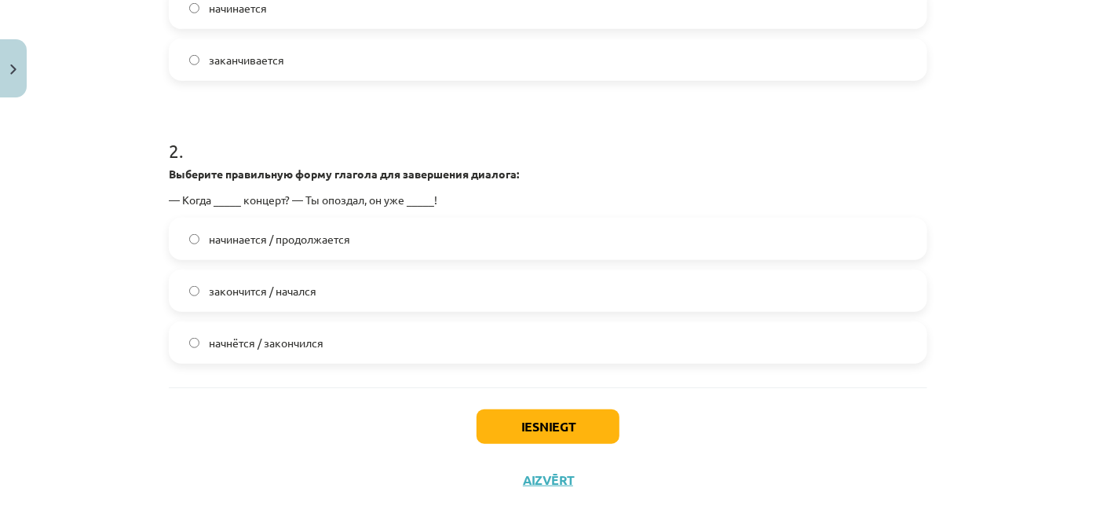
scroll to position [558, 0]
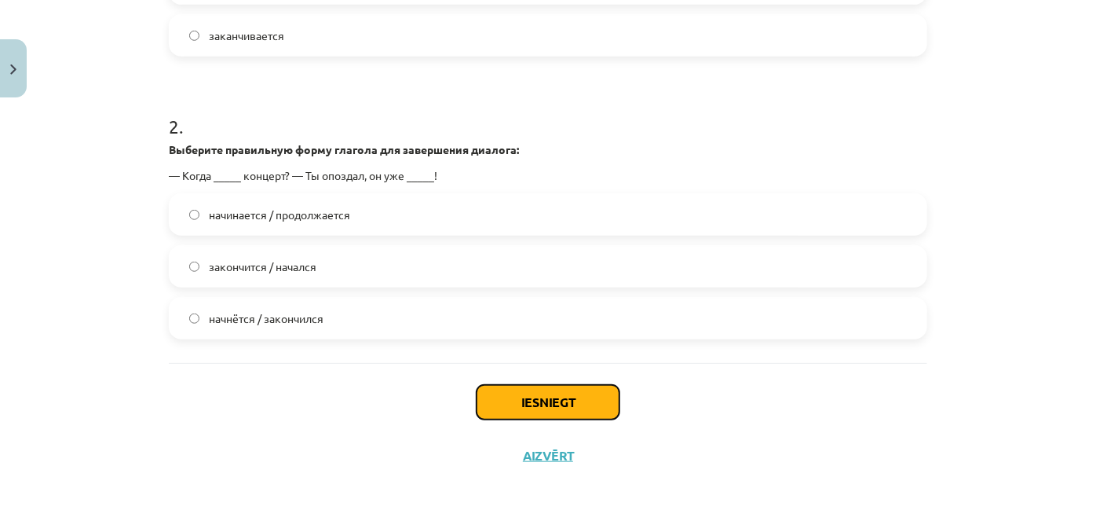
click at [601, 398] on button "Iesniegt" at bounding box center [548, 402] width 143 height 35
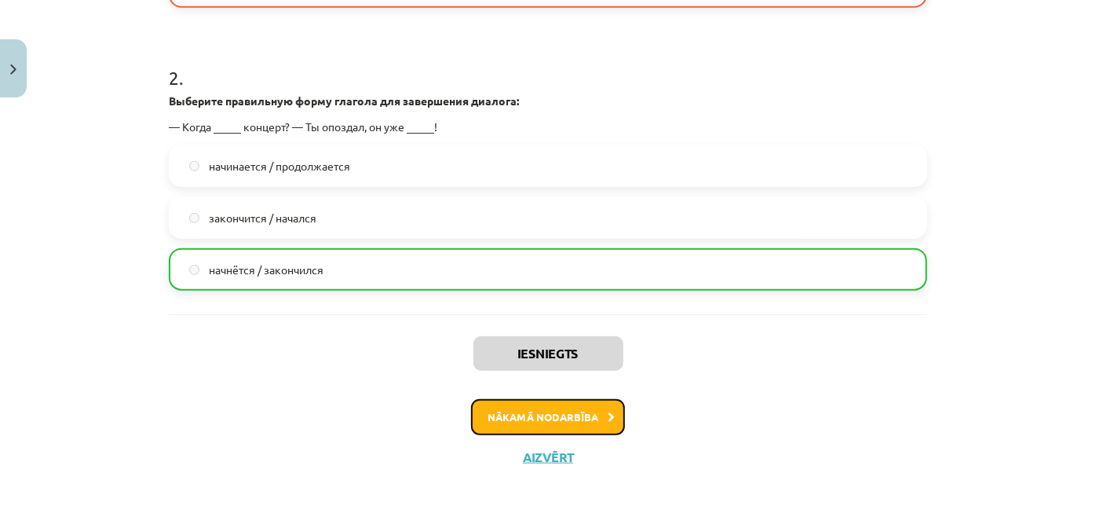
click at [582, 405] on button "Nākamā nodarbība" at bounding box center [548, 417] width 154 height 36
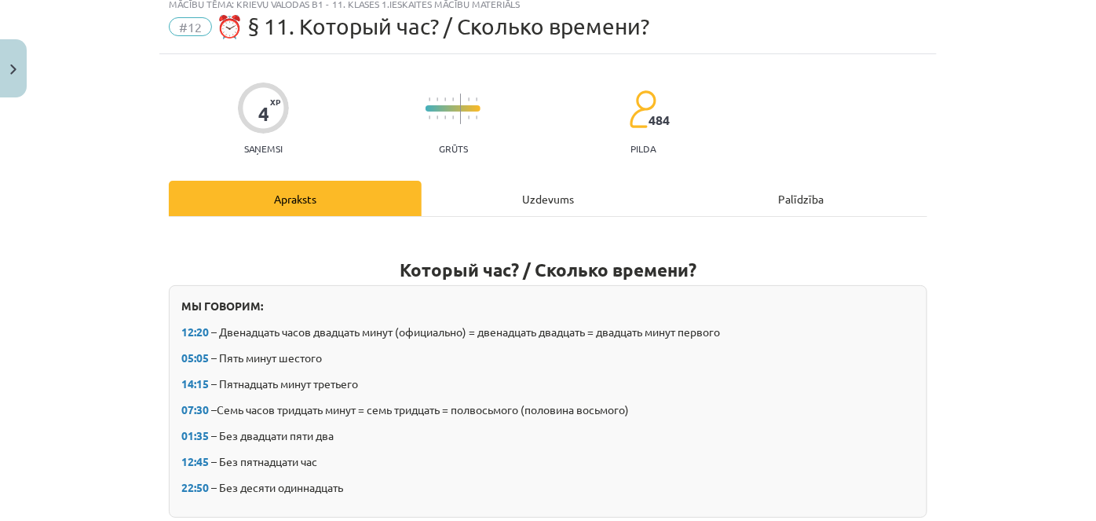
scroll to position [39, 0]
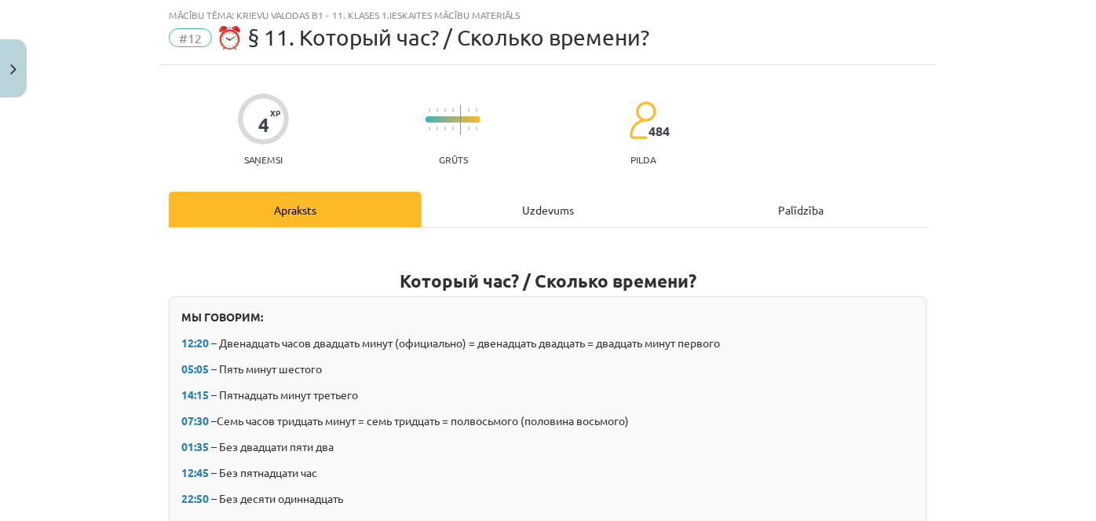
click at [541, 206] on div "Uzdevums" at bounding box center [548, 209] width 253 height 35
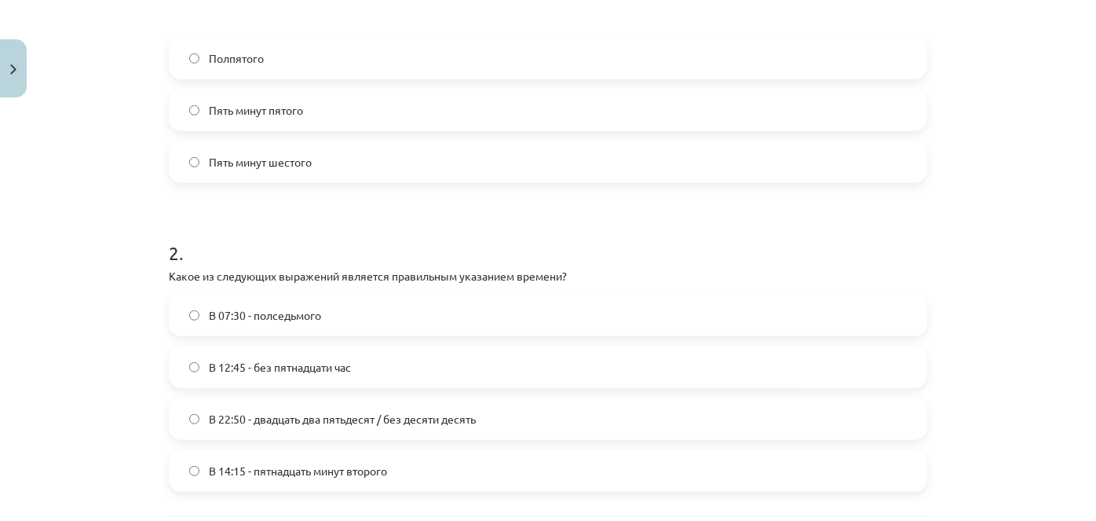
scroll to position [559, 0]
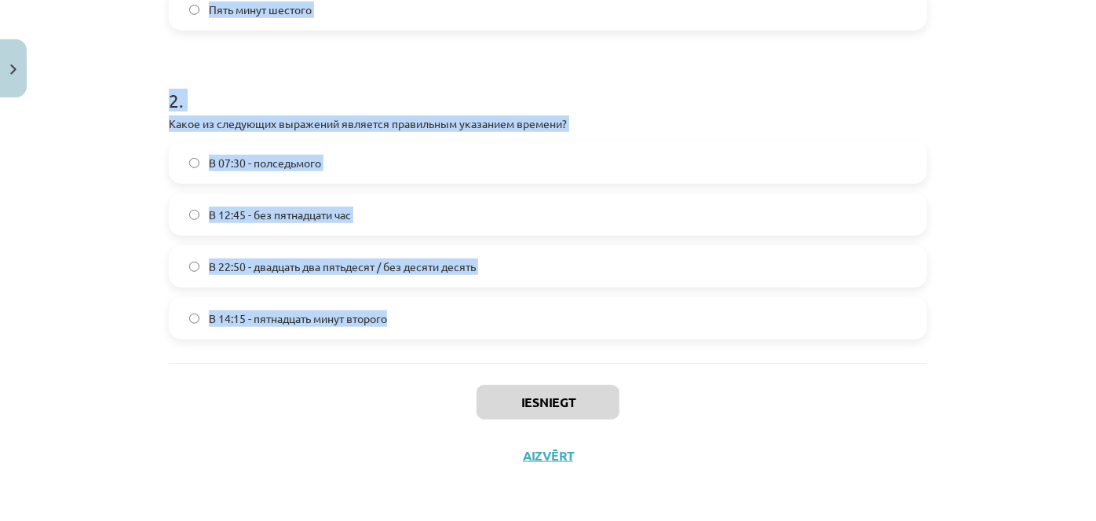
drag, startPoint x: 152, startPoint y: 306, endPoint x: 401, endPoint y: 358, distance: 254.3
click at [401, 358] on div "Mācību tēma: Krievu valodas b1 - 11. klases 1.ieskaites mācību materiāls #12 ⏰ …" at bounding box center [548, 260] width 1096 height 521
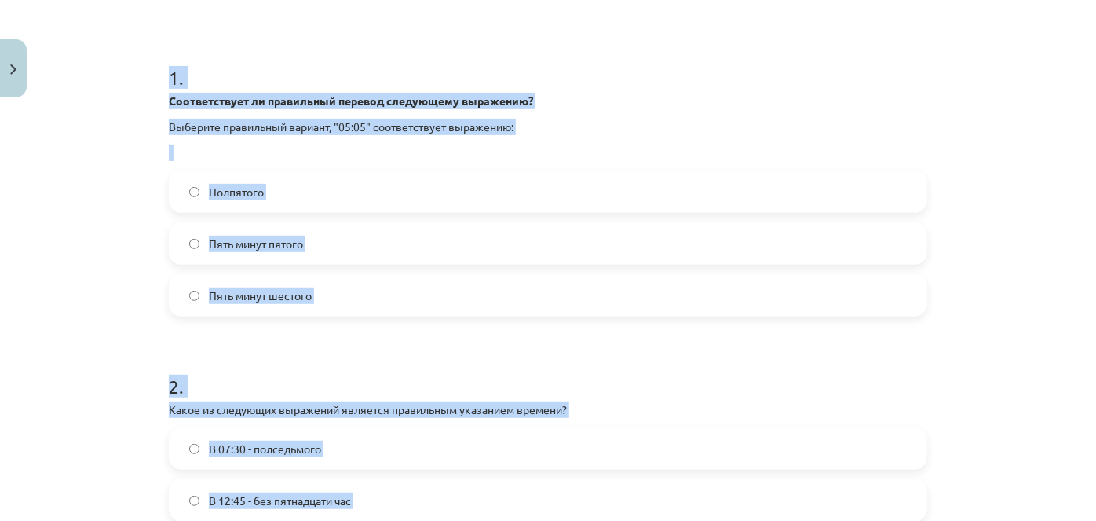
click at [341, 344] on form "1 . Соответствует ли правильный перевод следующему выражению? Выберите правильн…" at bounding box center [548, 332] width 759 height 586
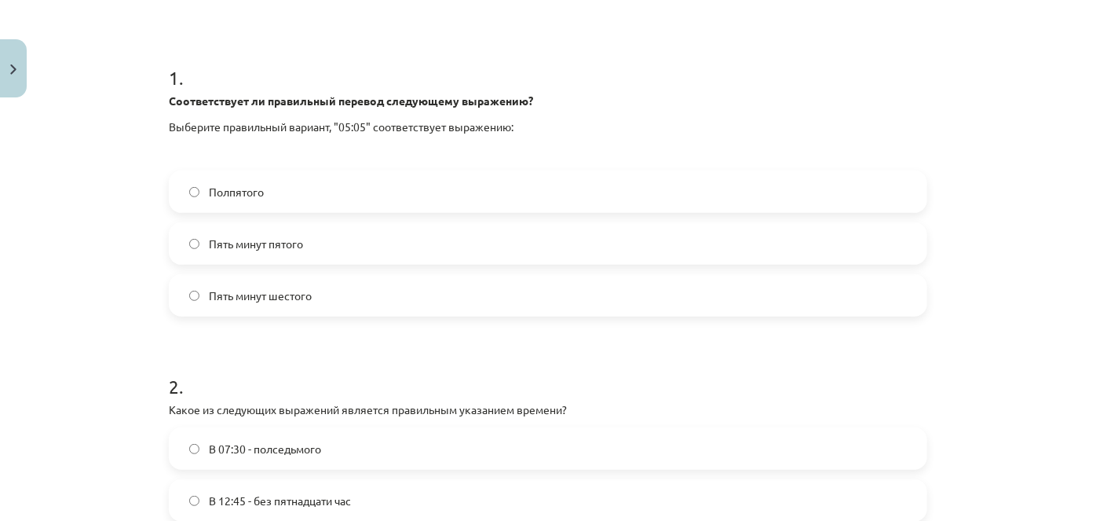
click at [335, 247] on label "Пять минут пятого" at bounding box center [548, 243] width 756 height 39
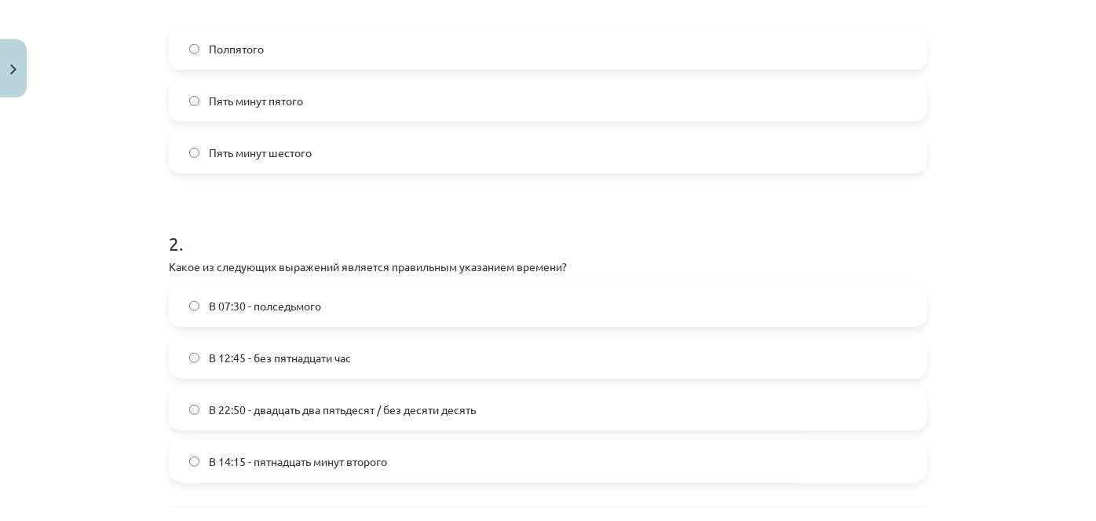
scroll to position [559, 0]
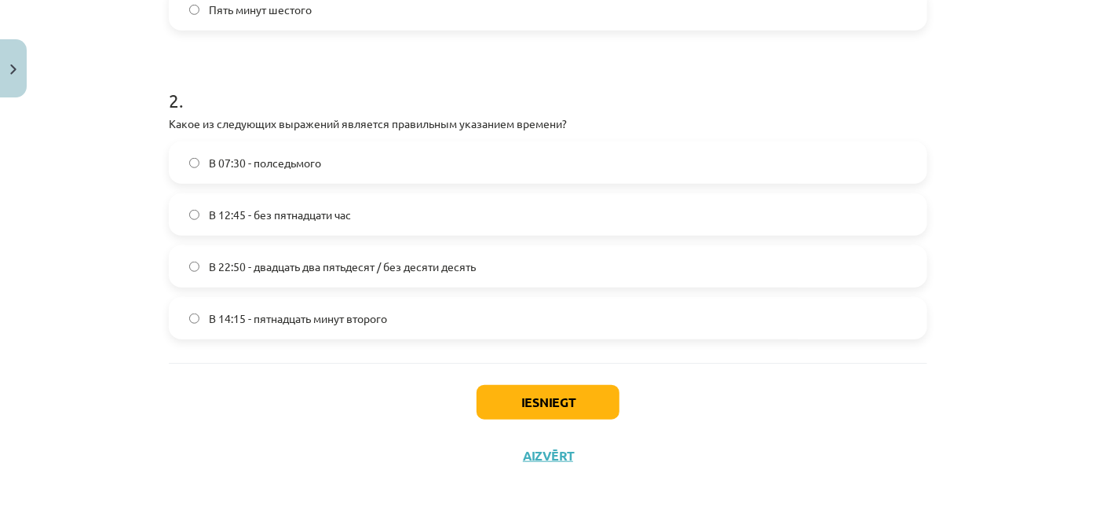
click at [274, 327] on label "В 14:15 - пятнадцать минут второго" at bounding box center [548, 317] width 756 height 39
click at [524, 402] on button "Iesniegt" at bounding box center [548, 402] width 143 height 35
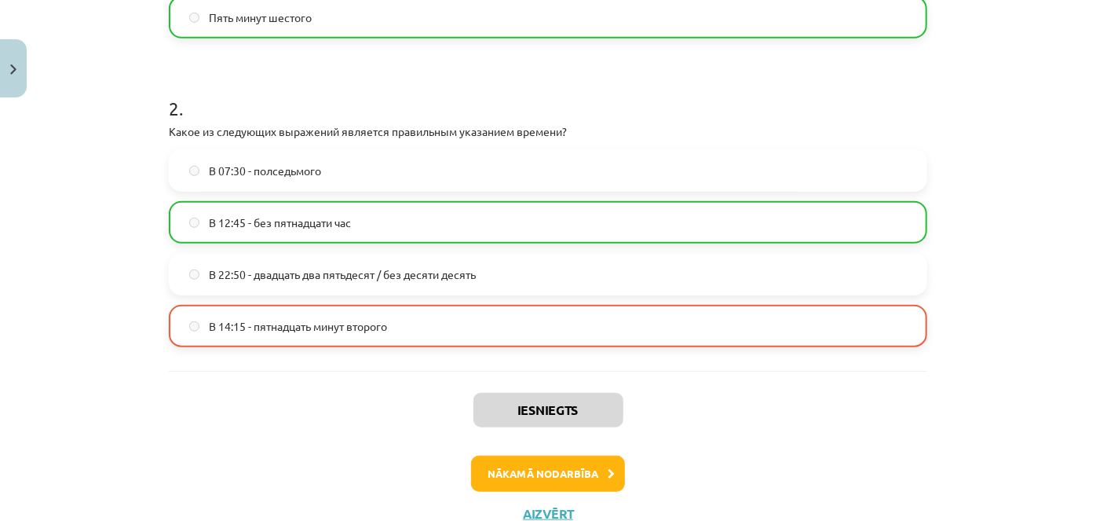
scroll to position [608, 0]
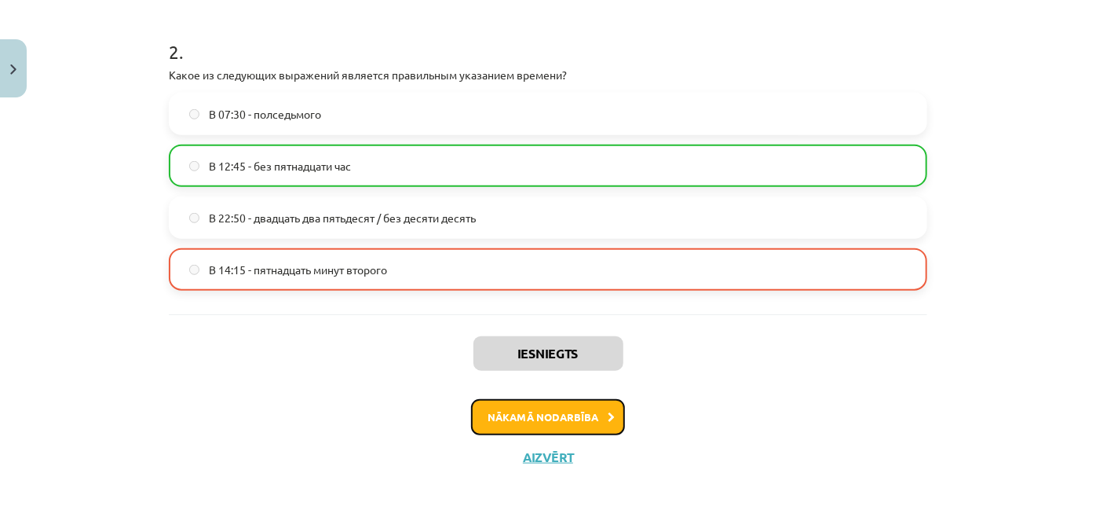
click at [580, 419] on button "Nākamā nodarbība" at bounding box center [548, 417] width 154 height 36
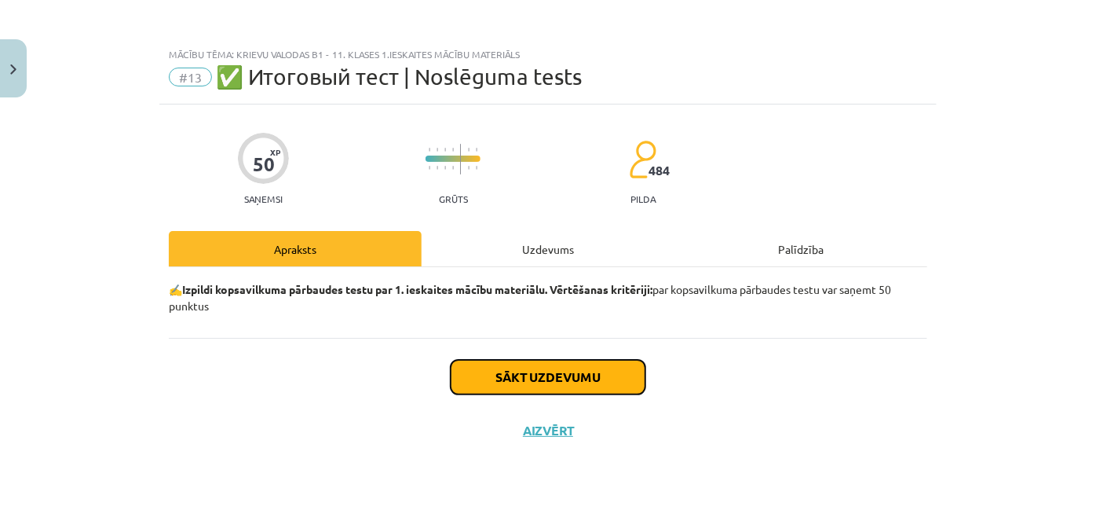
click at [519, 375] on button "Sākt uzdevumu" at bounding box center [548, 377] width 195 height 35
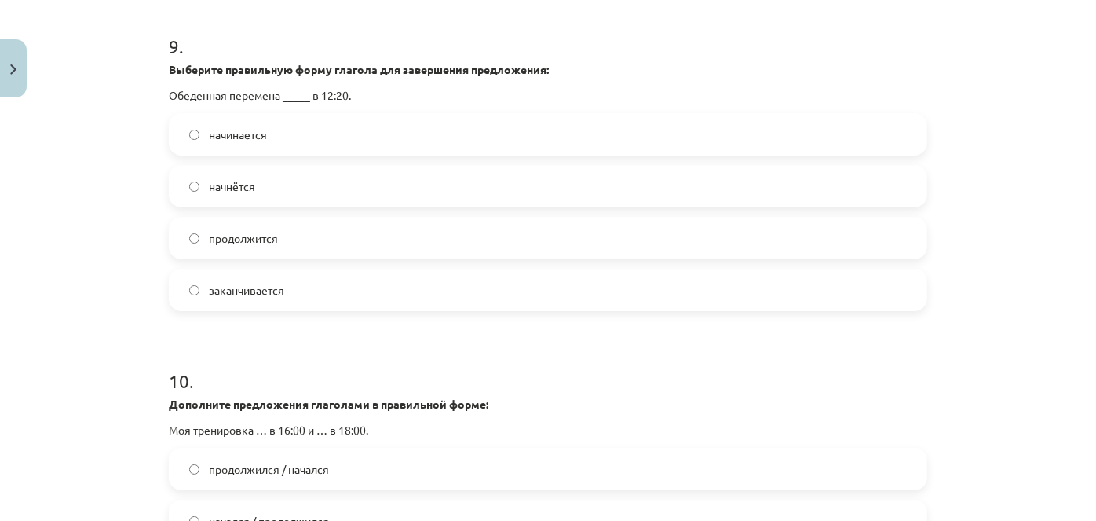
scroll to position [3026, 0]
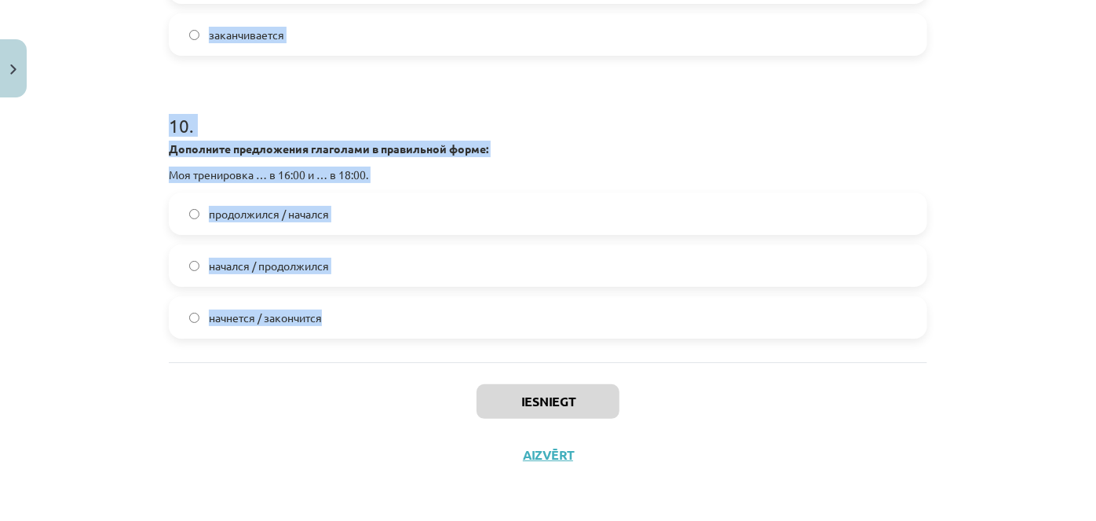
drag, startPoint x: 163, startPoint y: 339, endPoint x: 399, endPoint y: 352, distance: 236.7
click at [399, 352] on div "Mācību tēma: Krievu valodas b1 - 11. klases 1.ieskaites mācību materiāls #13 ✅ …" at bounding box center [548, 260] width 1096 height 521
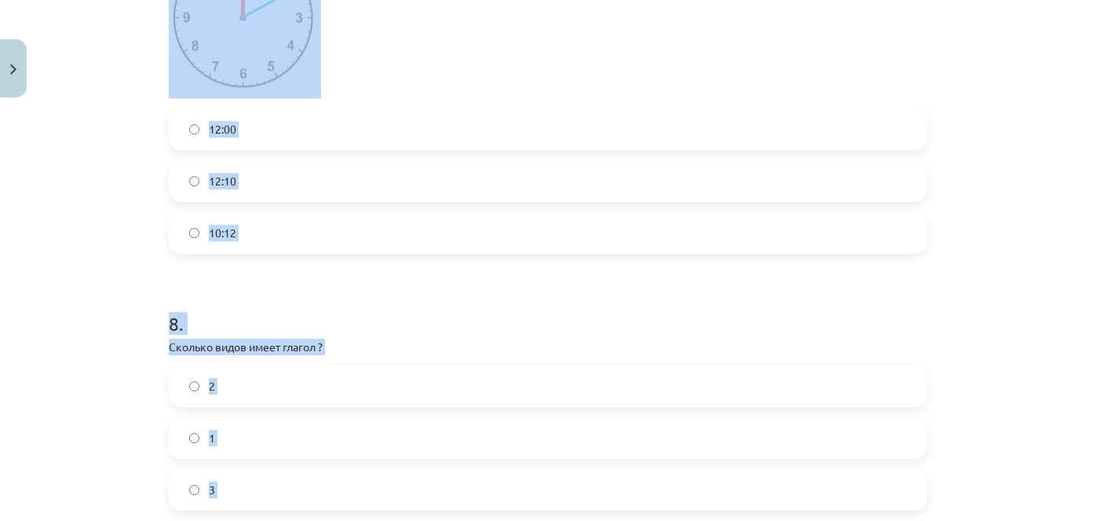
click at [117, 232] on div "Mācību tēma: Krievu valodas b1 - 11. klases 1.ieskaites mācību materiāls #13 ✅ …" at bounding box center [548, 260] width 1096 height 521
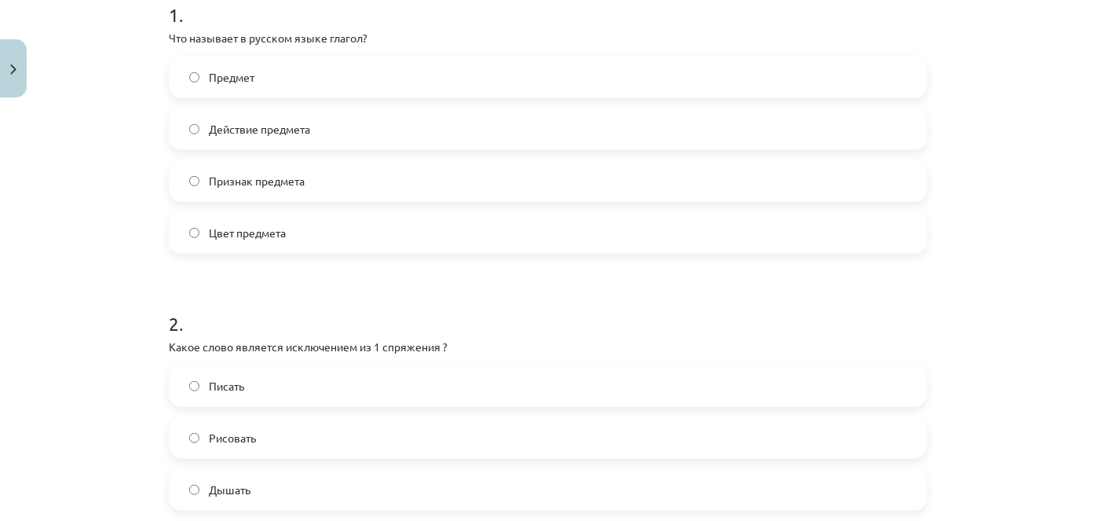
scroll to position [313, 0]
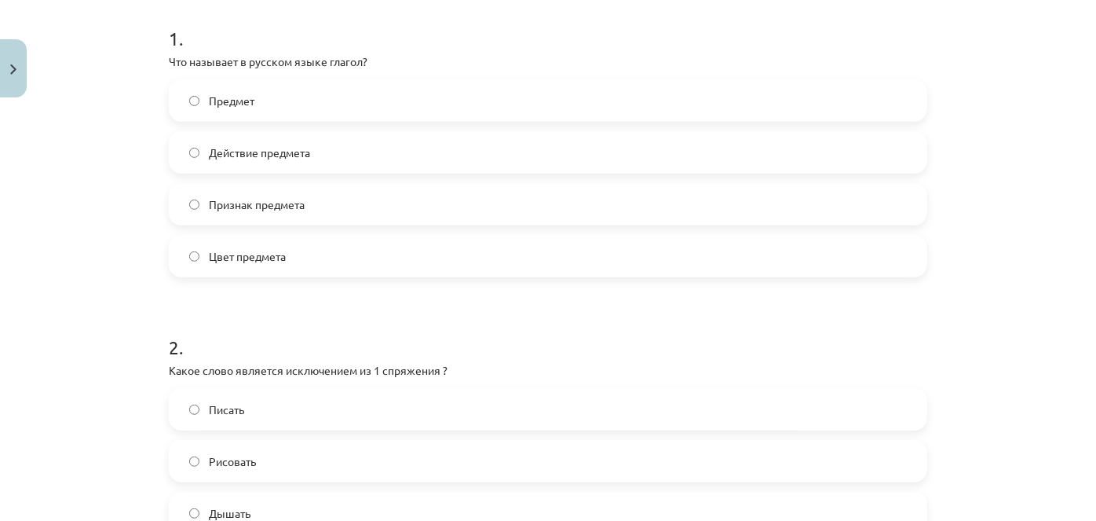
click at [275, 145] on span "Действие предмета" at bounding box center [259, 153] width 101 height 16
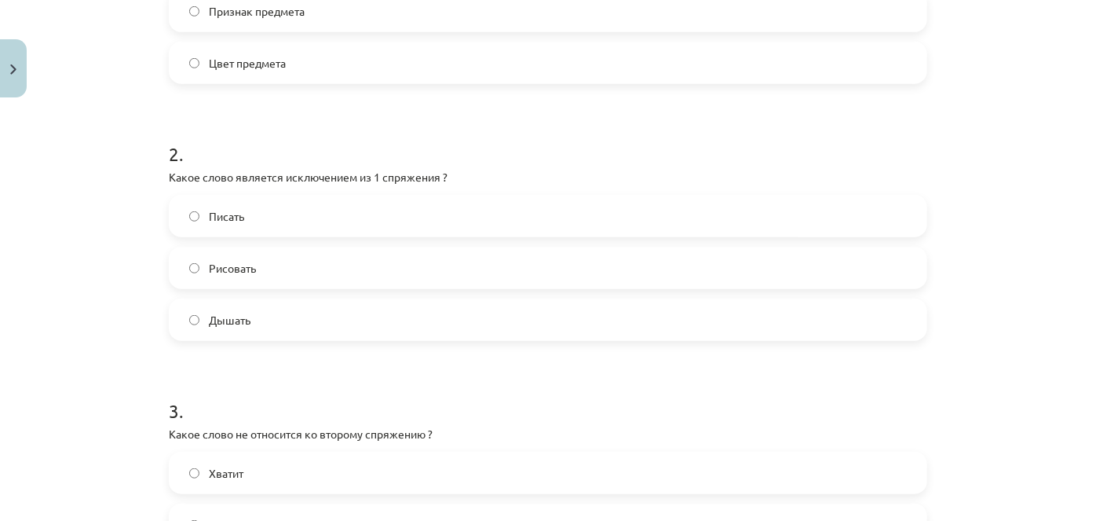
scroll to position [598, 0]
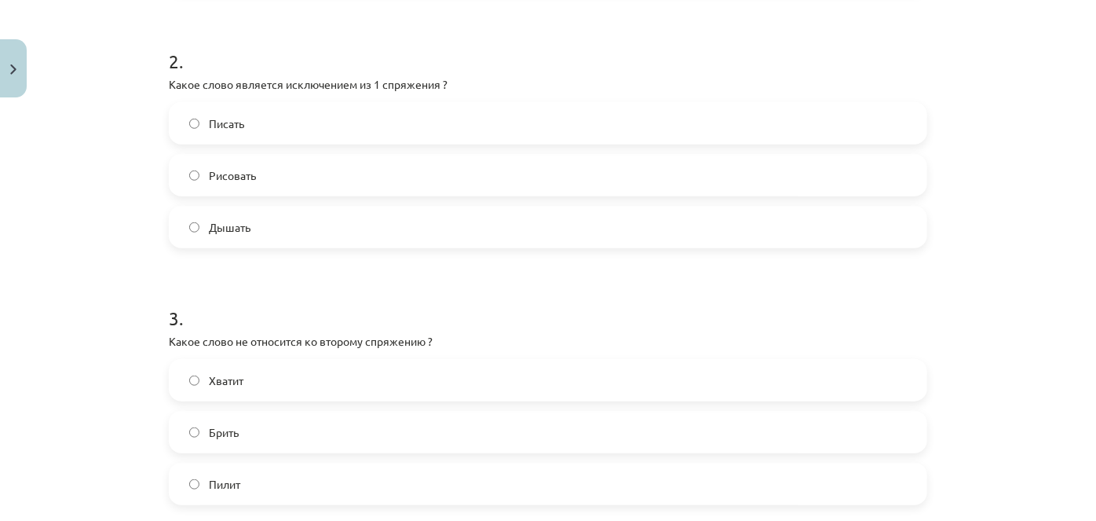
click at [259, 233] on label "Дышать" at bounding box center [548, 226] width 756 height 39
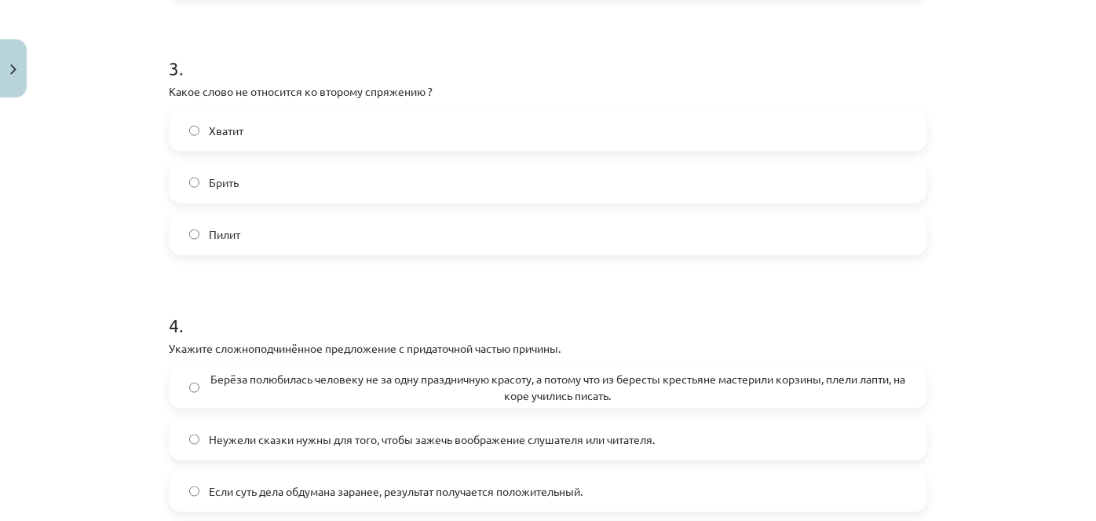
scroll to position [884, 0]
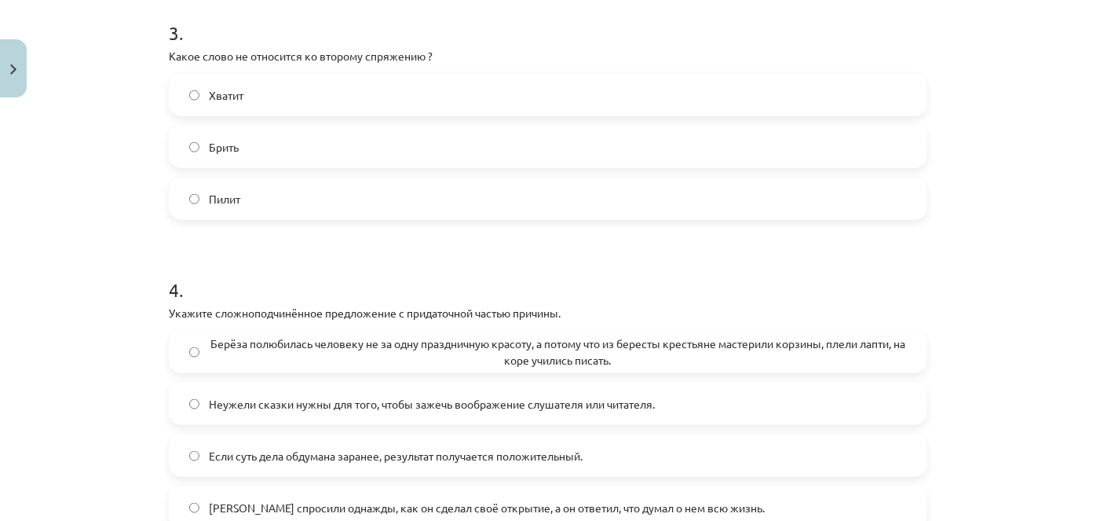
click at [234, 87] on span "Хватит" at bounding box center [226, 95] width 35 height 16
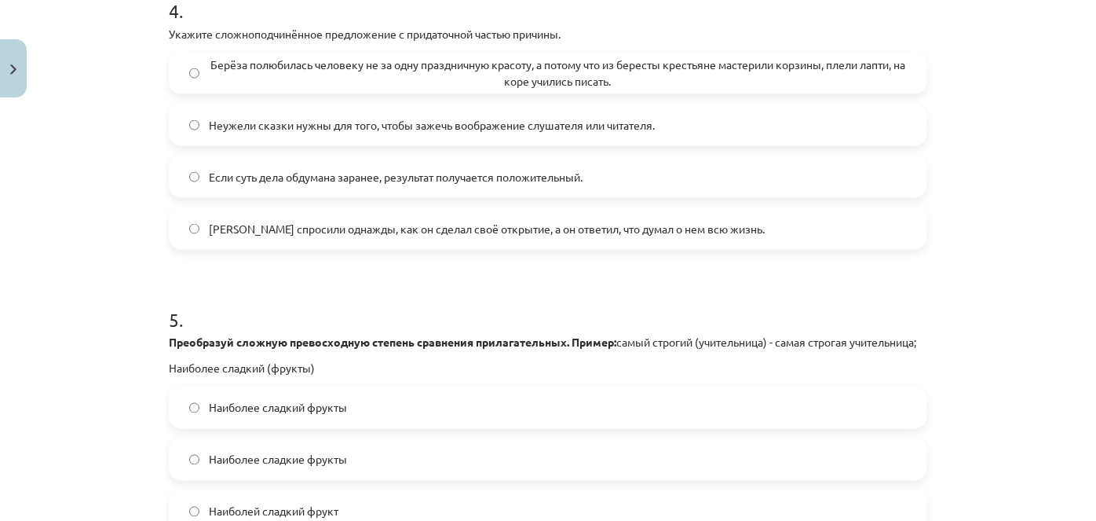
scroll to position [1169, 0]
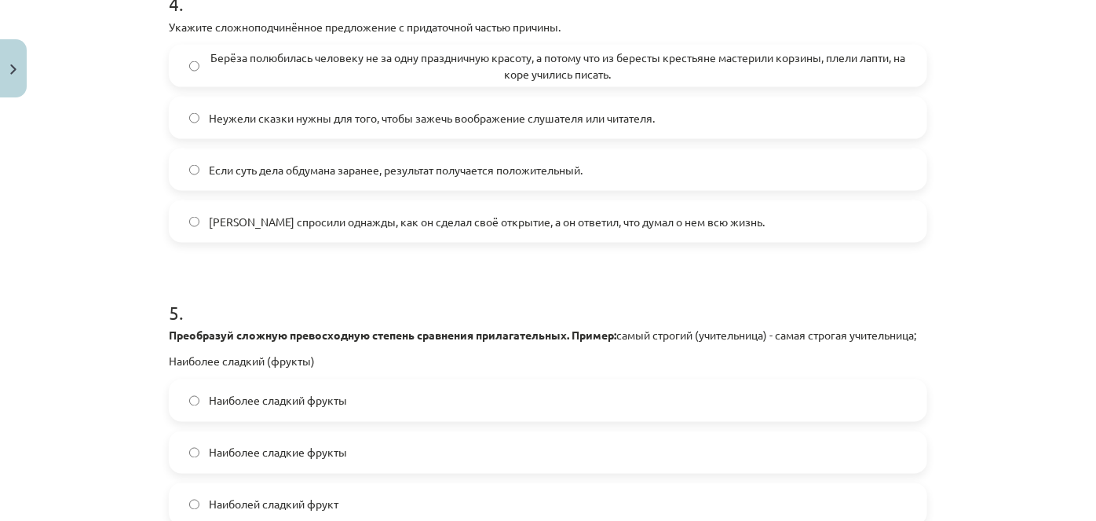
click at [243, 59] on span "Берёза полюбилась человеку не за одну праздничную красоту, а потому что из бере…" at bounding box center [558, 65] width 698 height 33
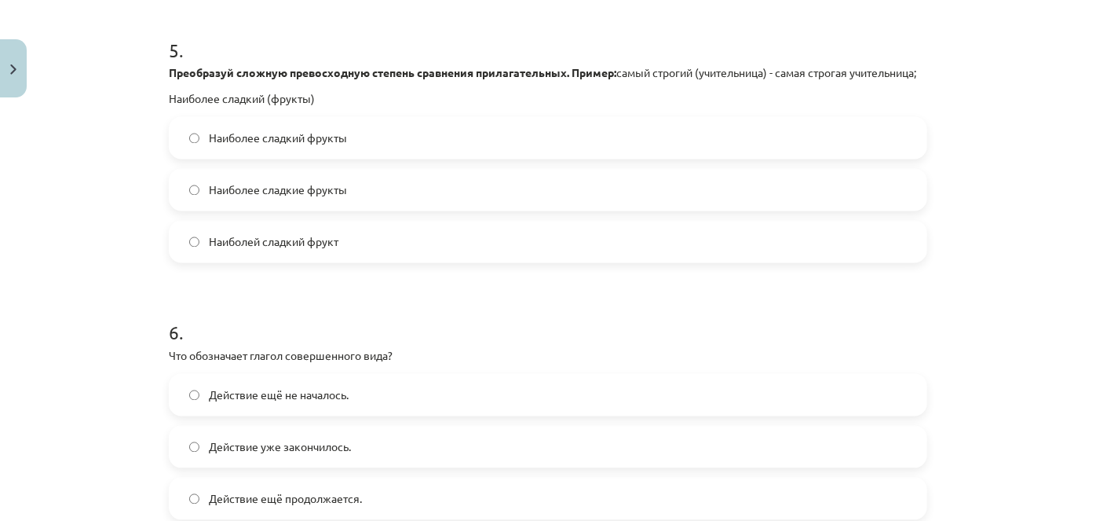
scroll to position [1455, 0]
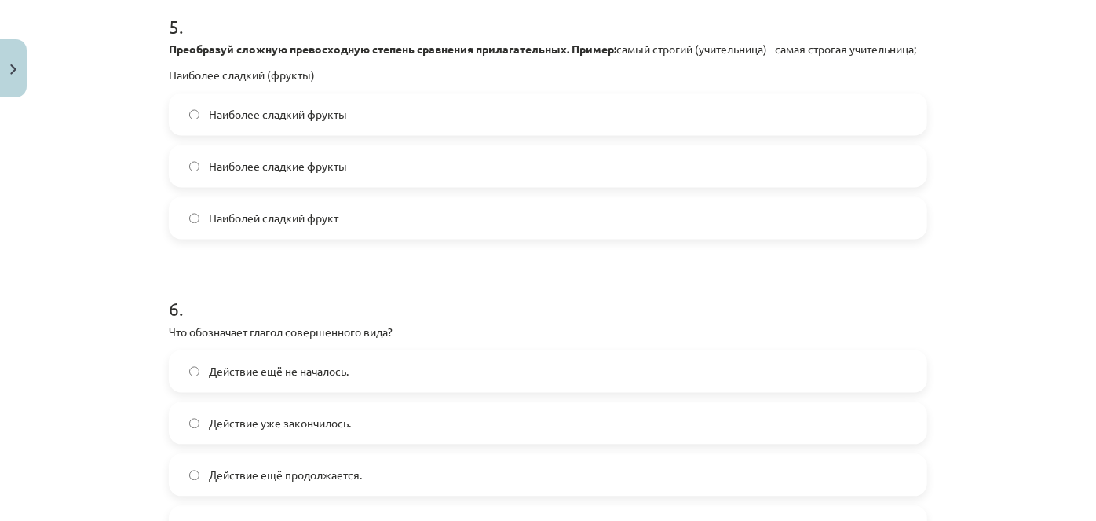
click at [286, 175] on span "Наиболее сладкие фрукты" at bounding box center [278, 167] width 138 height 16
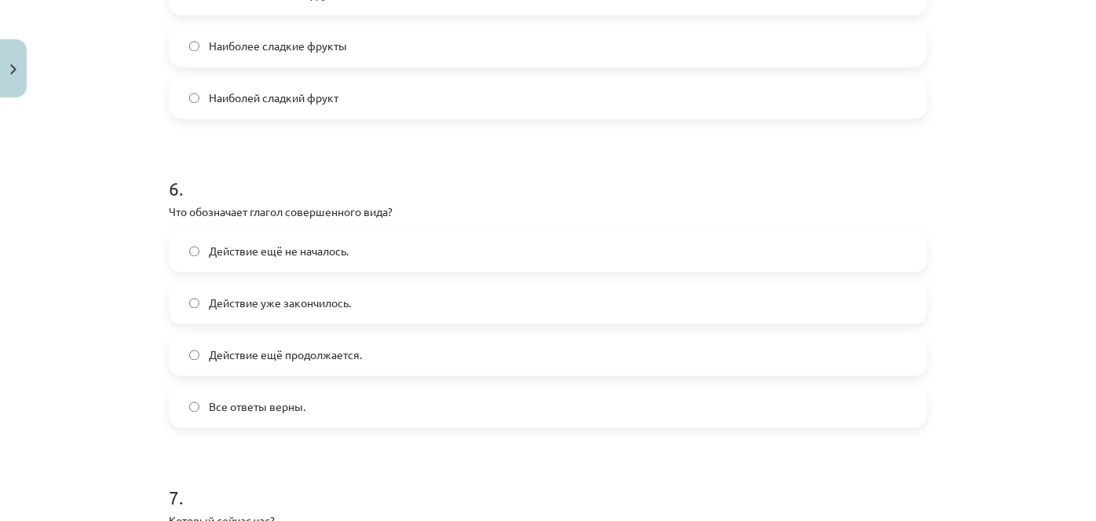
scroll to position [1598, 0]
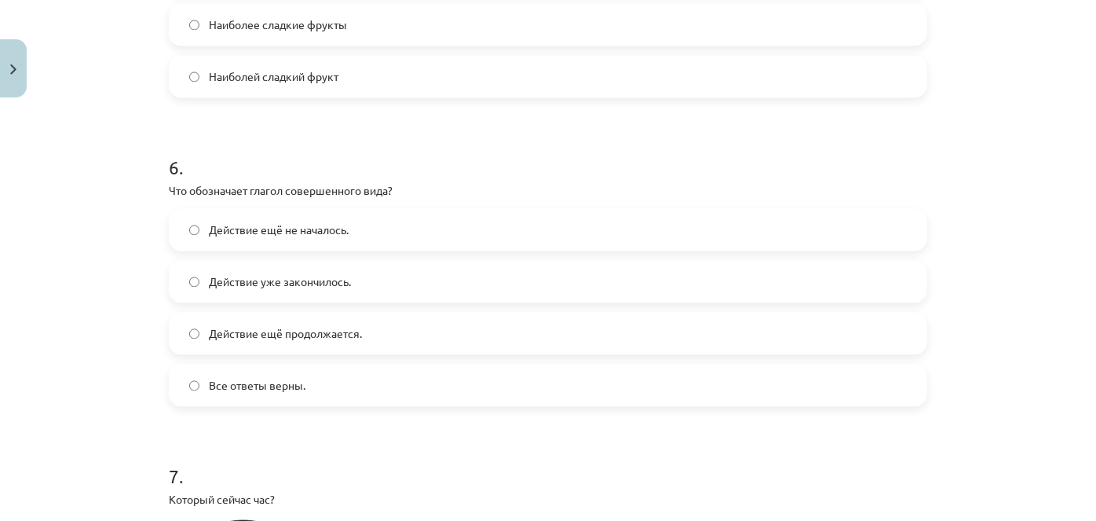
click at [326, 290] on span "Действие уже закончилось." at bounding box center [280, 281] width 142 height 16
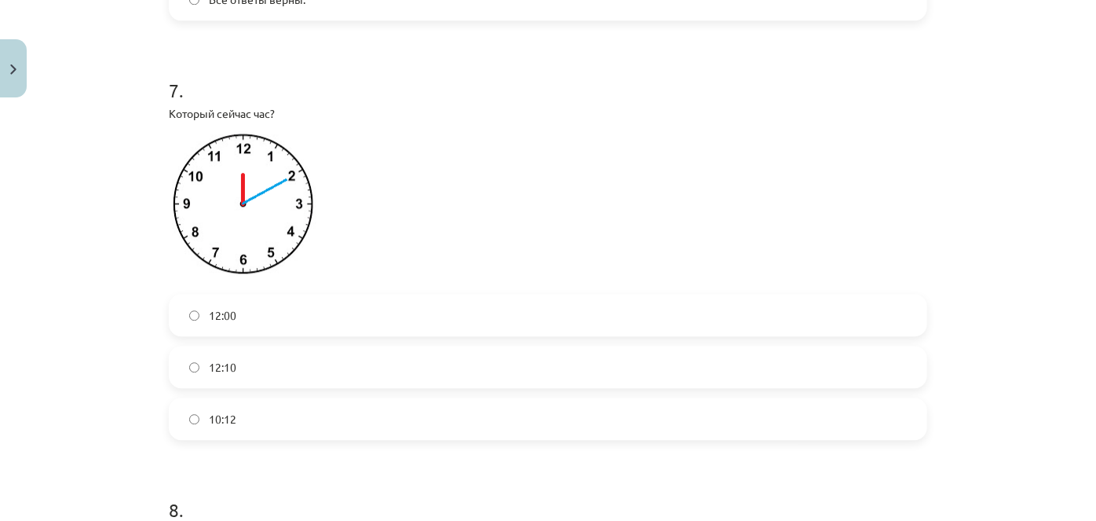
scroll to position [2026, 0]
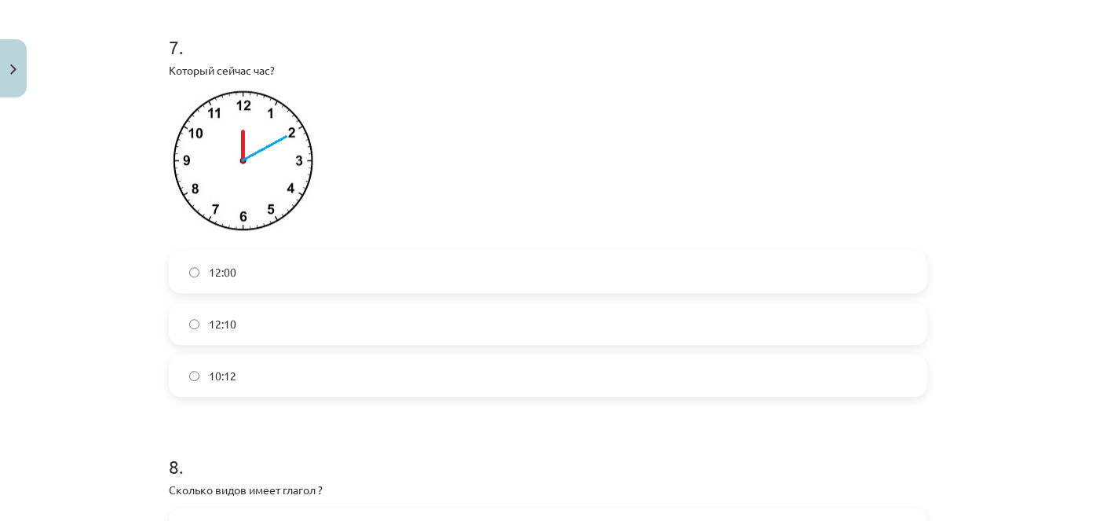
click at [234, 342] on label "12:10" at bounding box center [548, 323] width 756 height 39
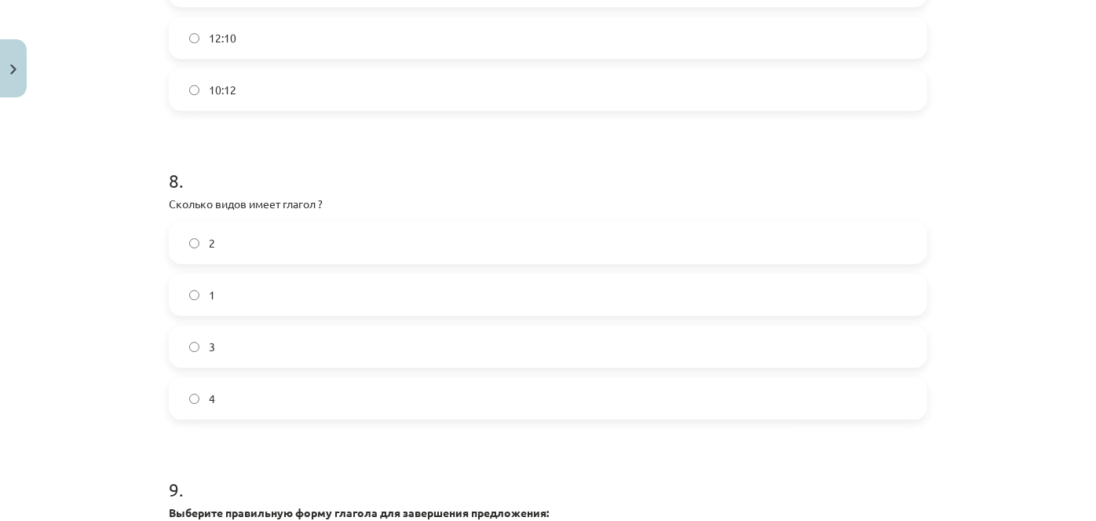
scroll to position [2454, 0]
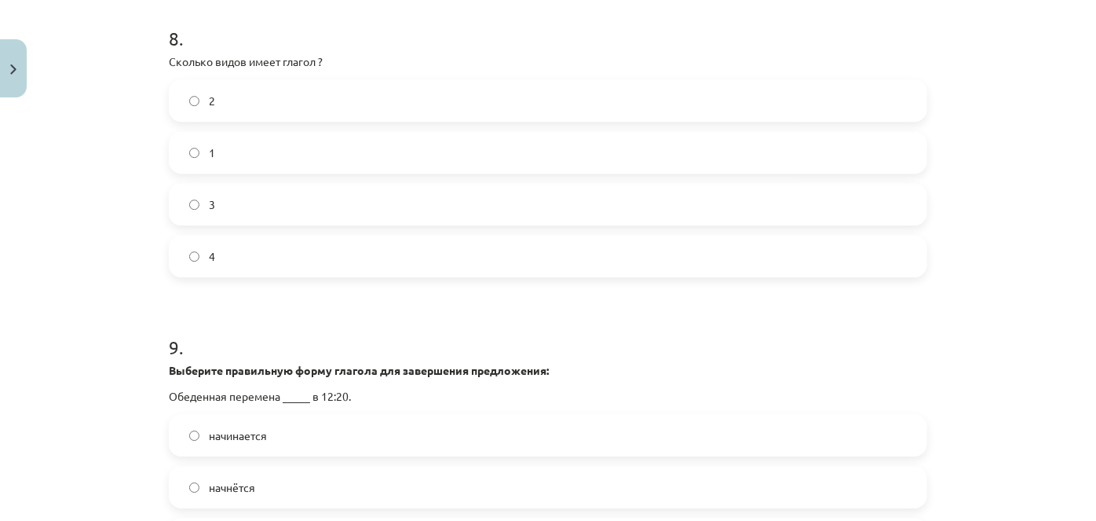
click at [221, 120] on label "2" at bounding box center [548, 100] width 756 height 39
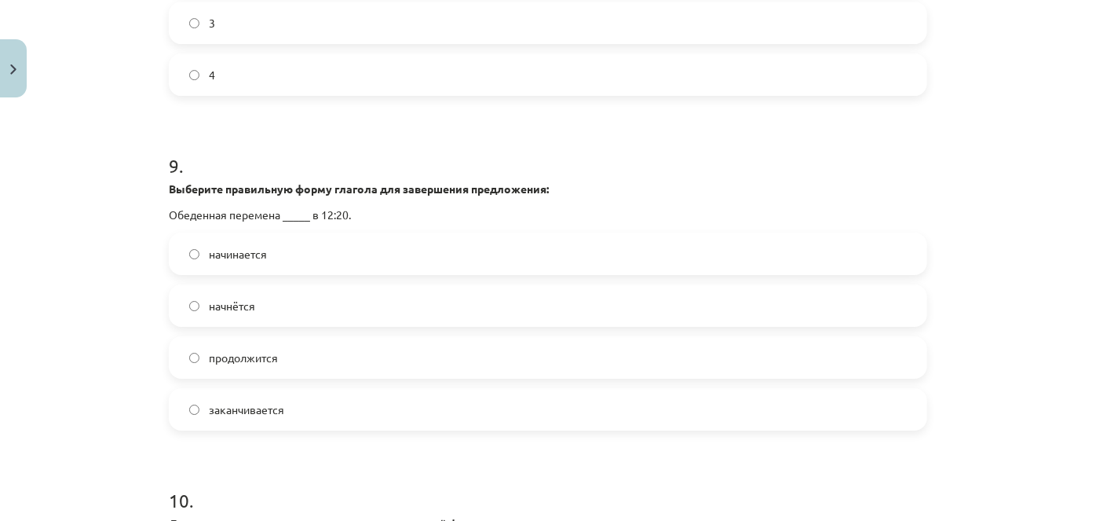
scroll to position [2740, 0]
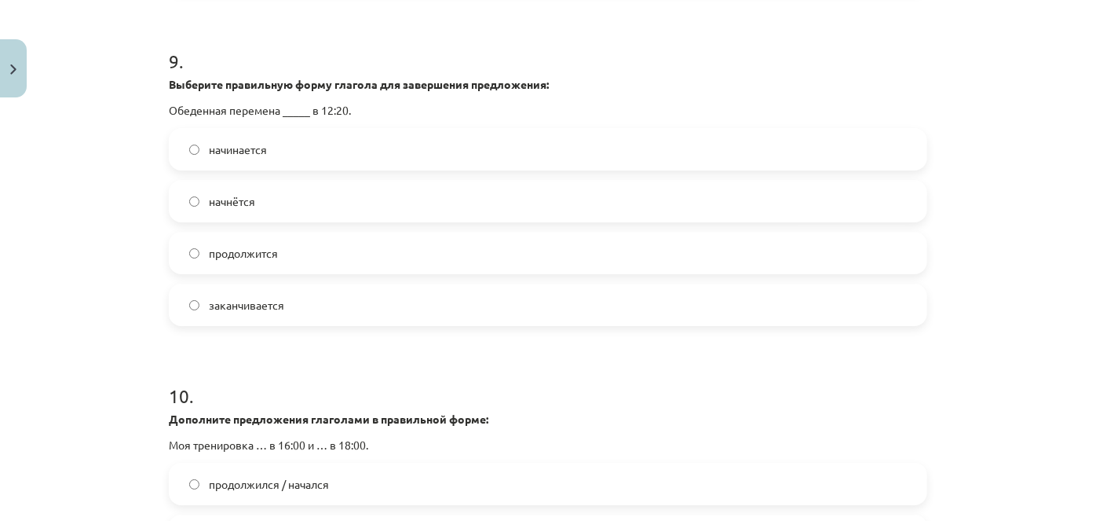
click at [254, 158] on span "начинается" at bounding box center [238, 149] width 58 height 16
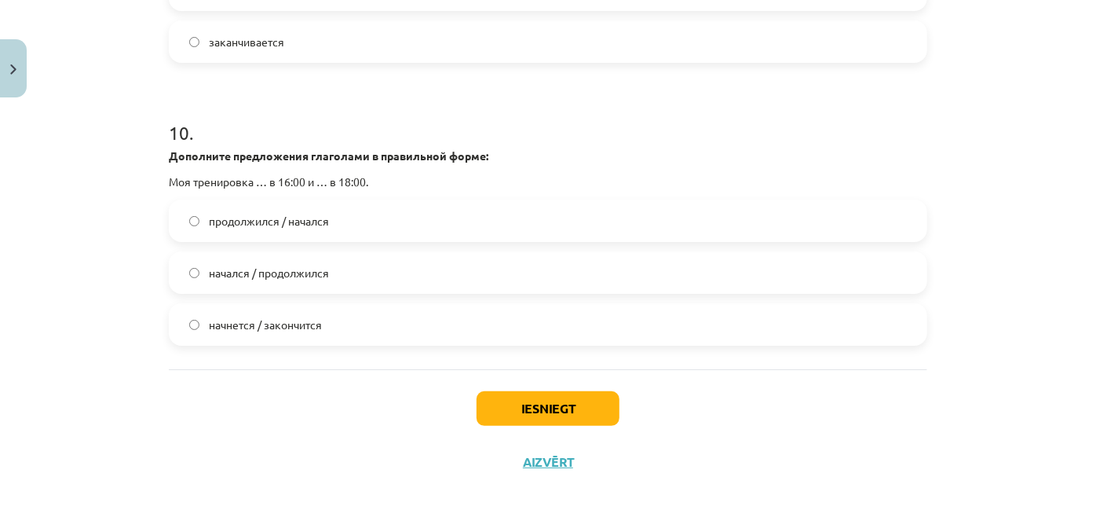
scroll to position [3026, 0]
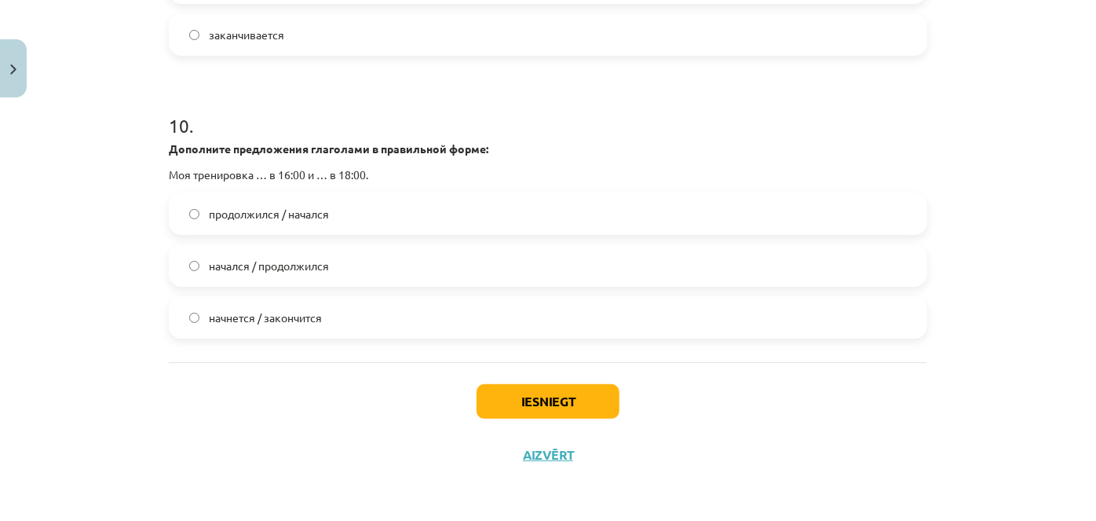
click at [297, 319] on span "начнется / закончится" at bounding box center [265, 317] width 113 height 16
click at [568, 388] on button "Iesniegt" at bounding box center [548, 401] width 143 height 35
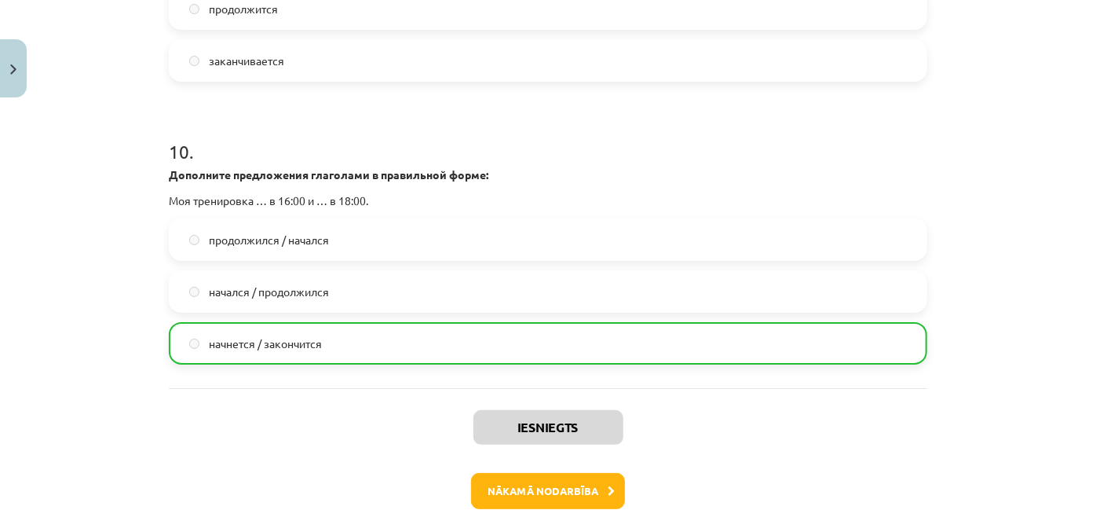
scroll to position [3075, 0]
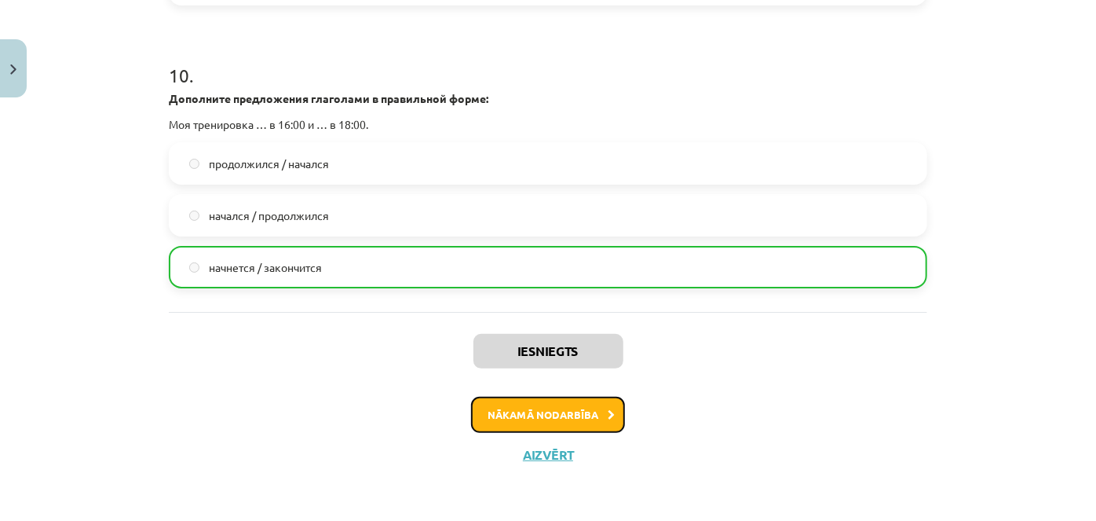
click at [529, 432] on button "Nākamā nodarbība" at bounding box center [548, 415] width 154 height 36
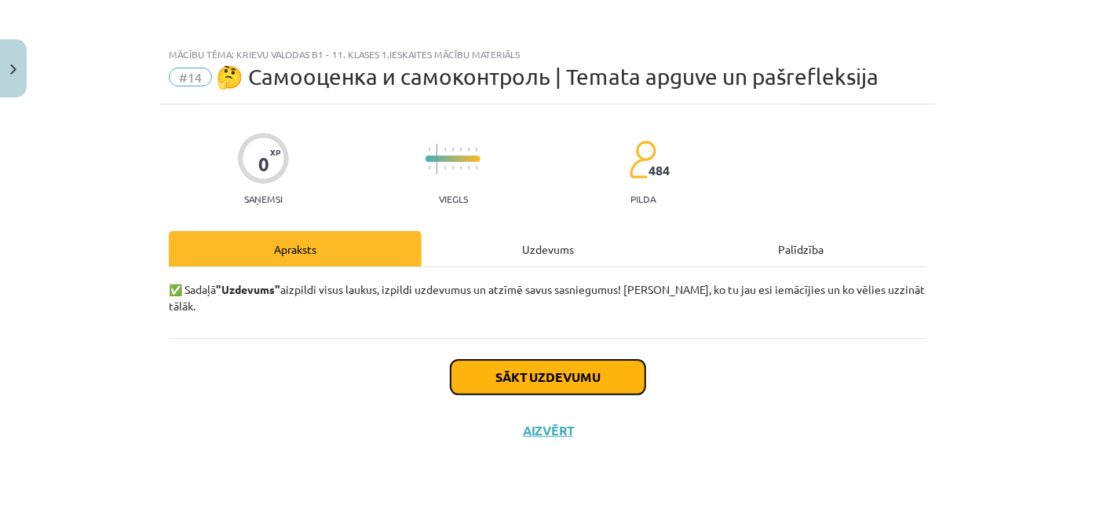
click at [522, 360] on button "Sākt uzdevumu" at bounding box center [548, 377] width 195 height 35
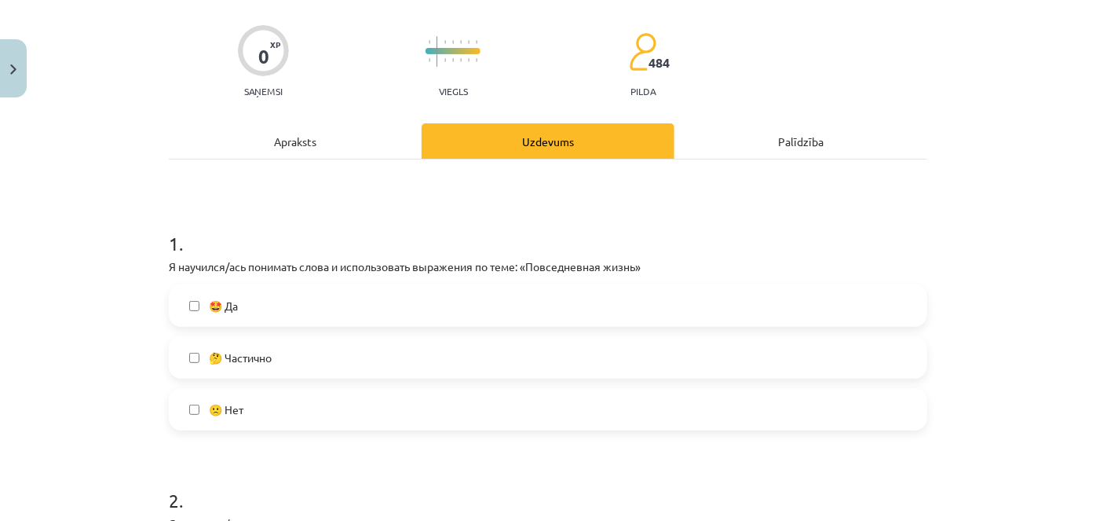
scroll to position [142, 0]
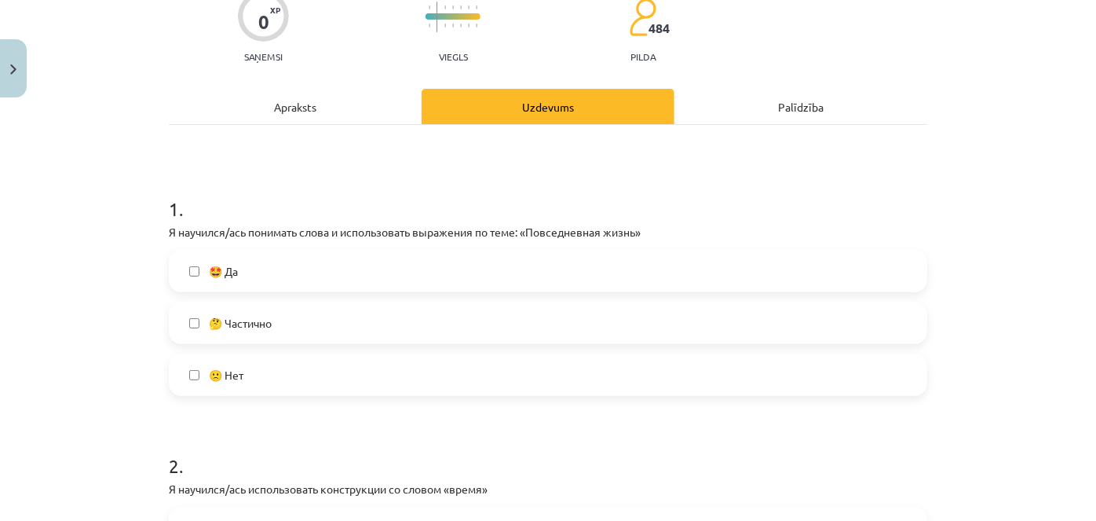
click at [272, 262] on label "🤩 Да" at bounding box center [548, 270] width 756 height 39
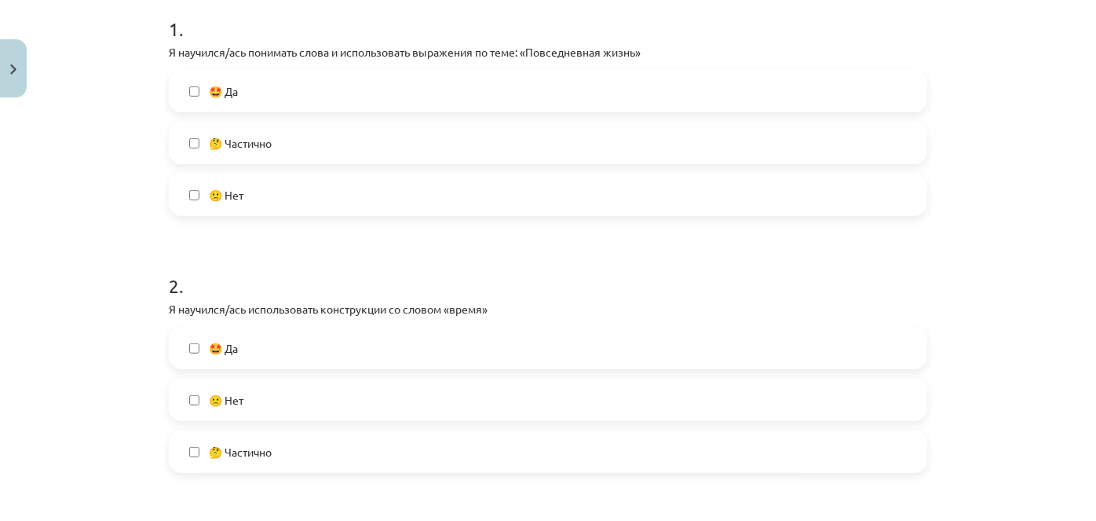
scroll to position [428, 0]
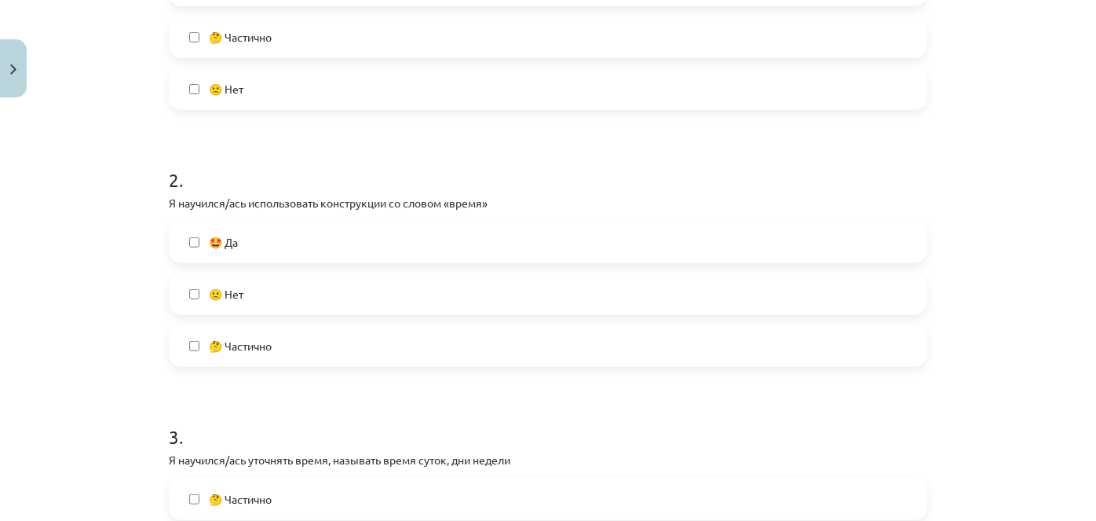
click at [268, 245] on label "🤩 Да" at bounding box center [548, 241] width 756 height 39
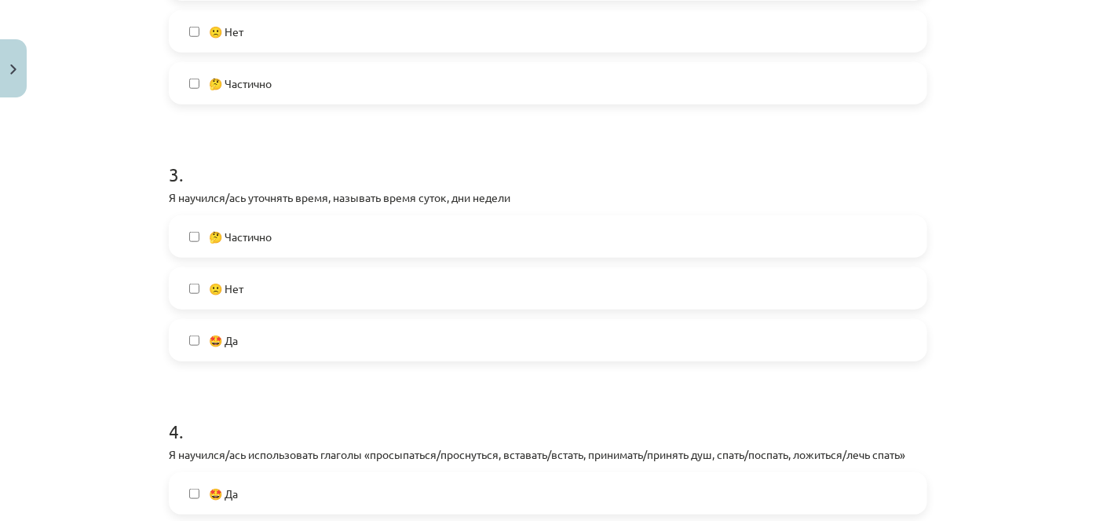
scroll to position [714, 0]
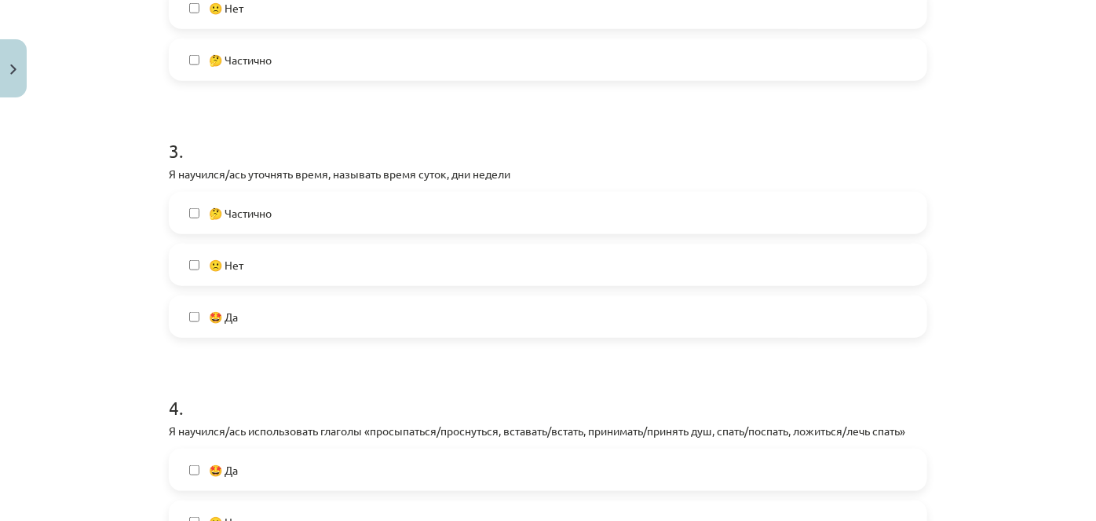
click at [270, 317] on label "🤩 Да" at bounding box center [548, 316] width 756 height 39
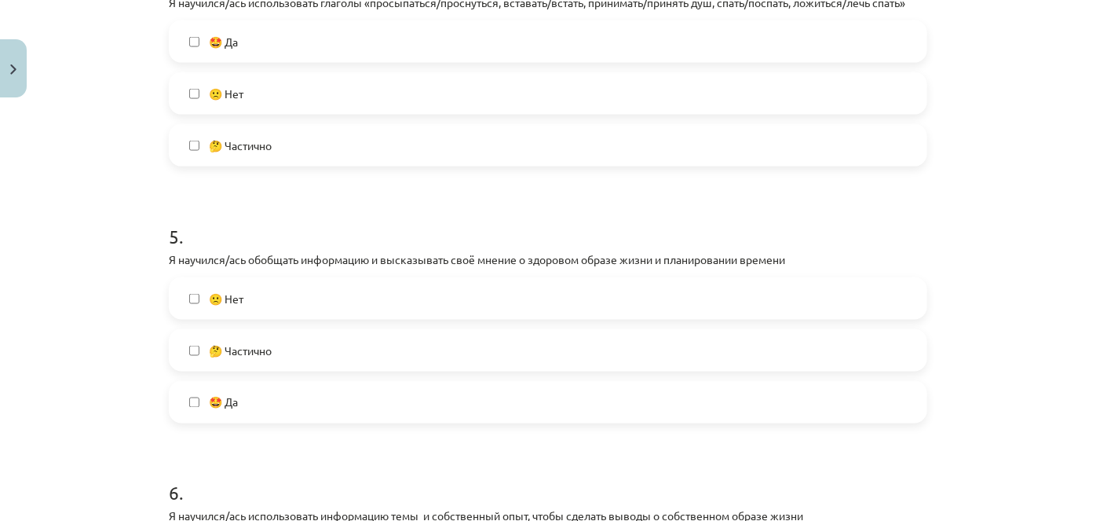
click at [240, 28] on label "🤩 Да" at bounding box center [548, 41] width 756 height 39
click at [236, 411] on label "🤩 Да" at bounding box center [548, 401] width 756 height 39
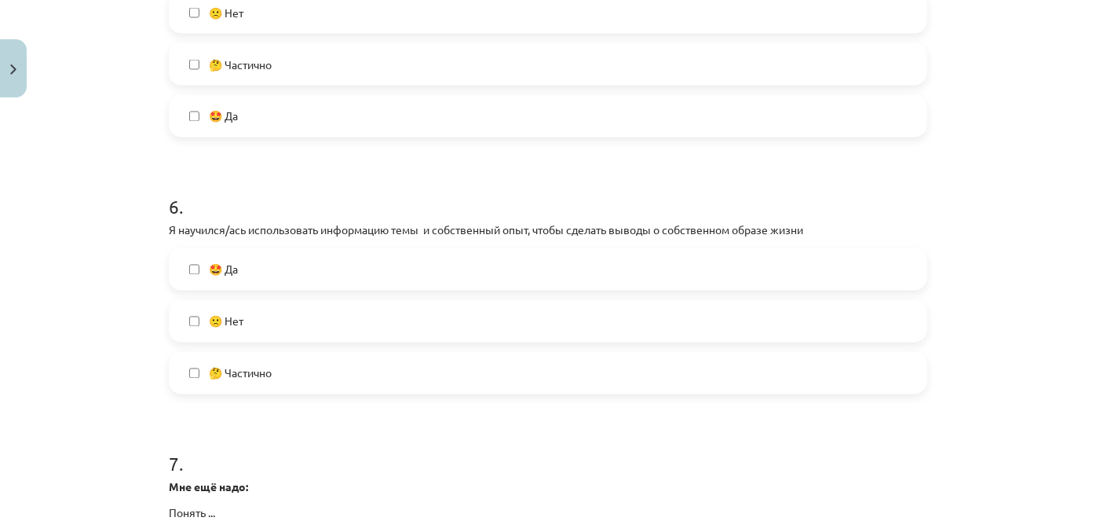
click at [233, 268] on span "🤩 Да" at bounding box center [223, 270] width 29 height 16
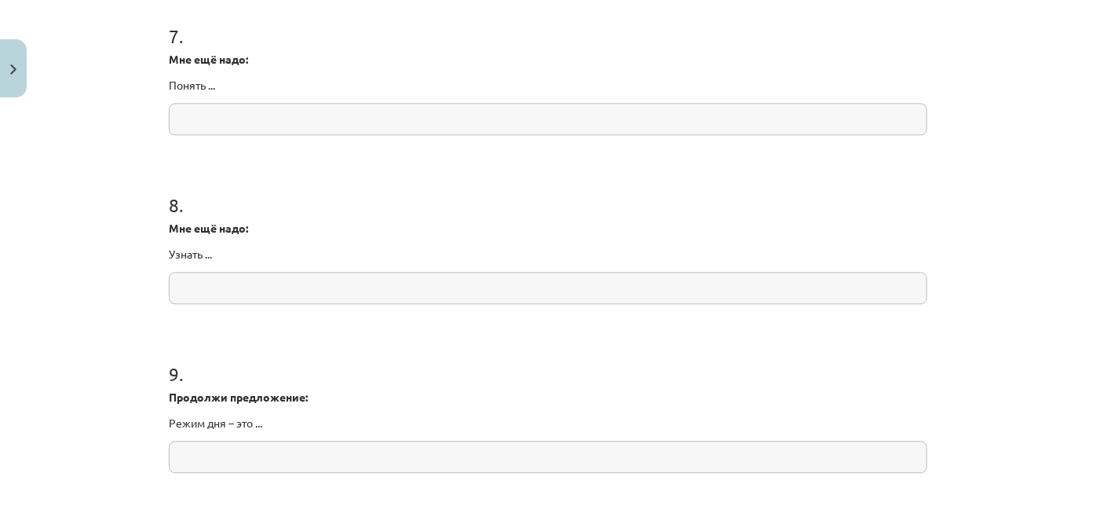
scroll to position [2149, 0]
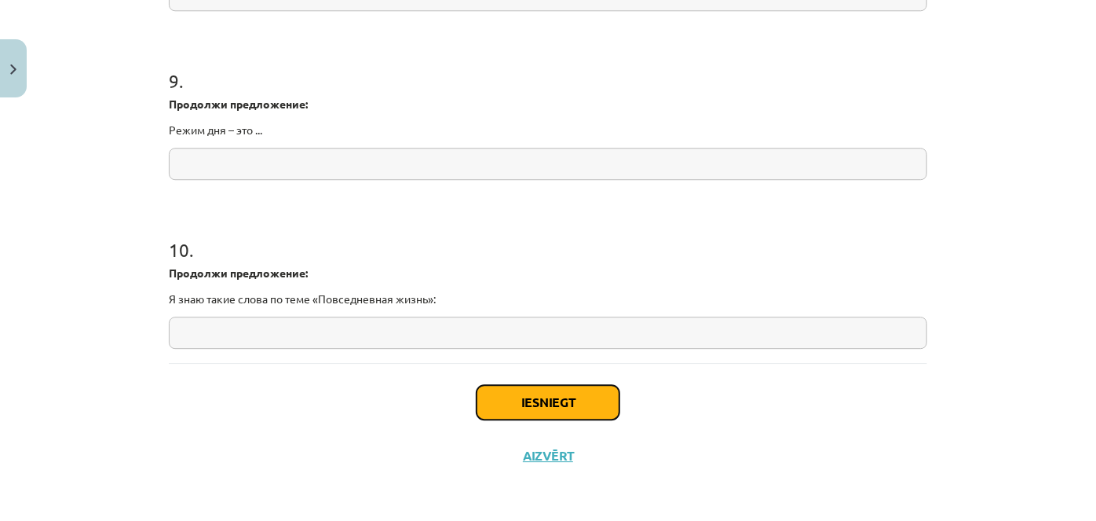
click at [544, 402] on button "Iesniegt" at bounding box center [548, 402] width 143 height 35
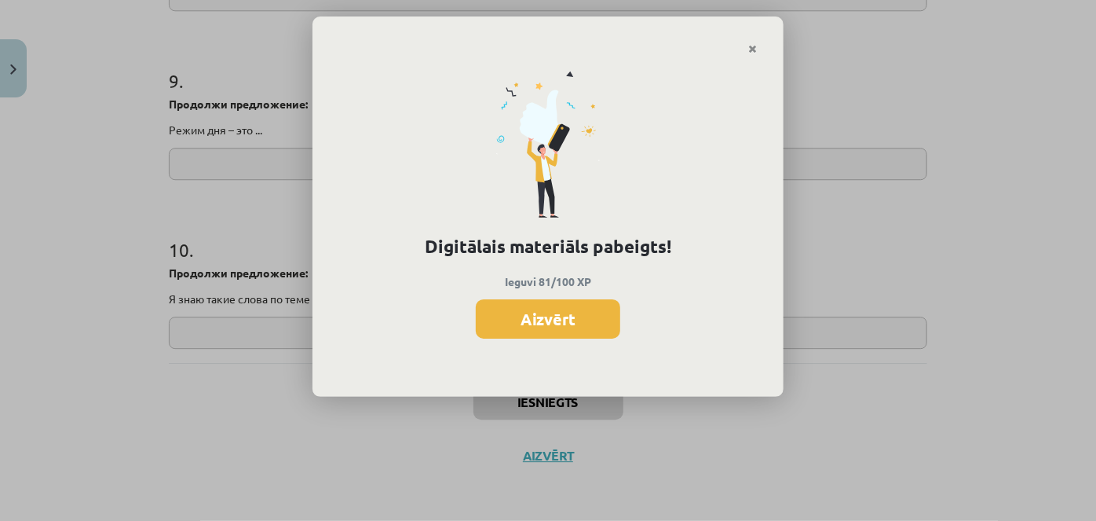
click at [552, 327] on button "Aizvērt" at bounding box center [548, 318] width 145 height 39
